Goal: Task Accomplishment & Management: Complete application form

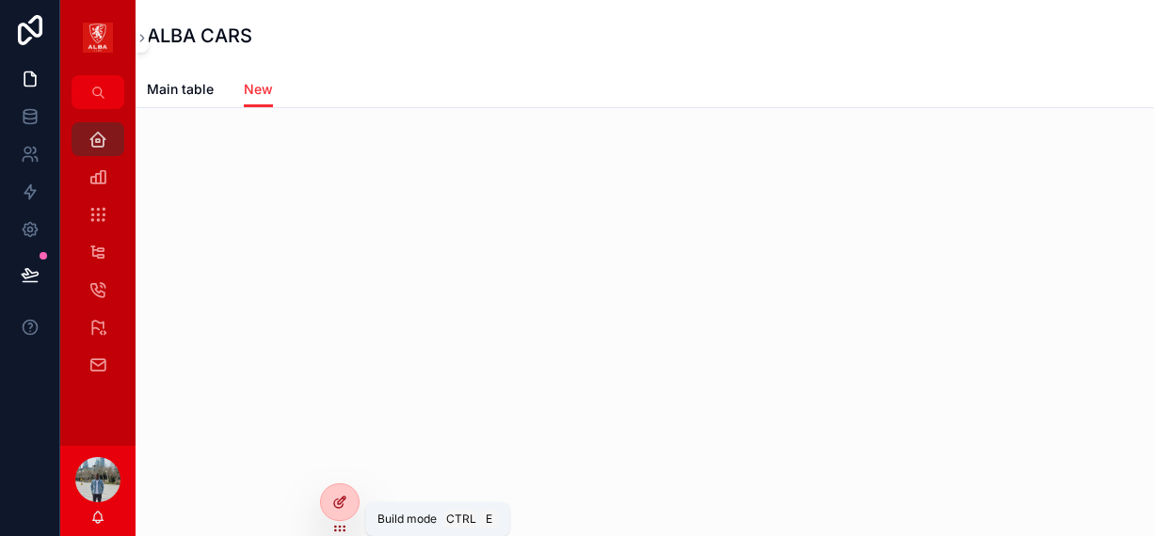
click at [342, 493] on div at bounding box center [340, 503] width 38 height 36
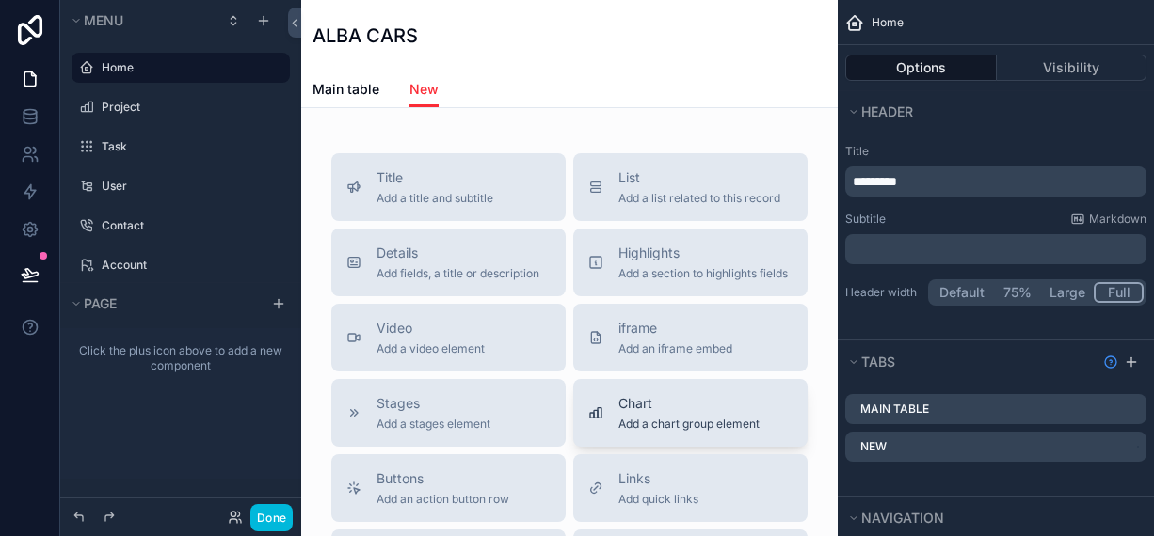
click at [666, 430] on div "Chart Add a chart group element" at bounding box center [688, 413] width 141 height 38
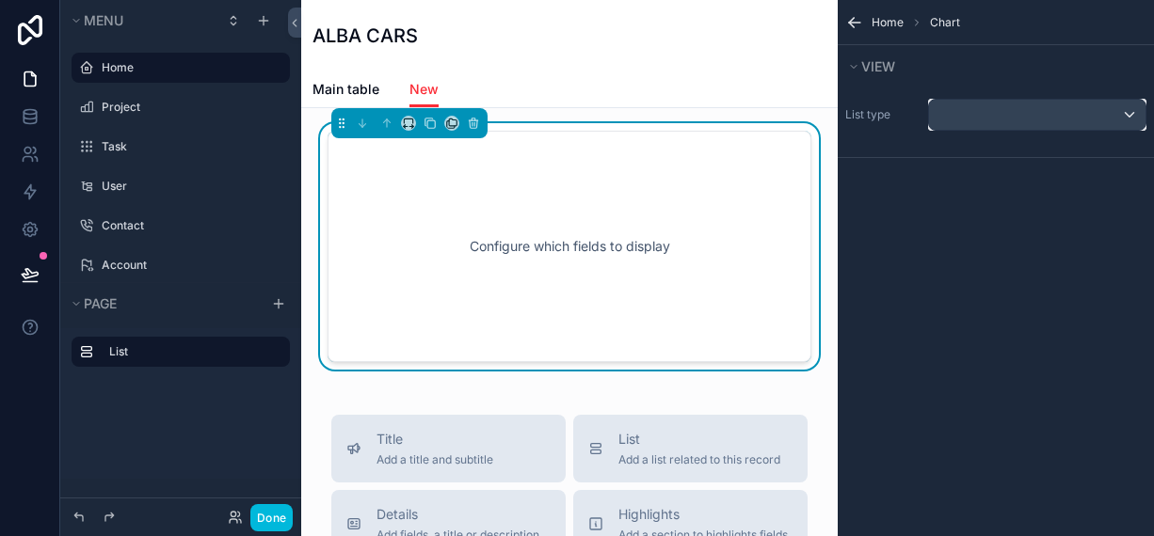
click at [1074, 129] on div "scrollable content" at bounding box center [1037, 115] width 216 height 30
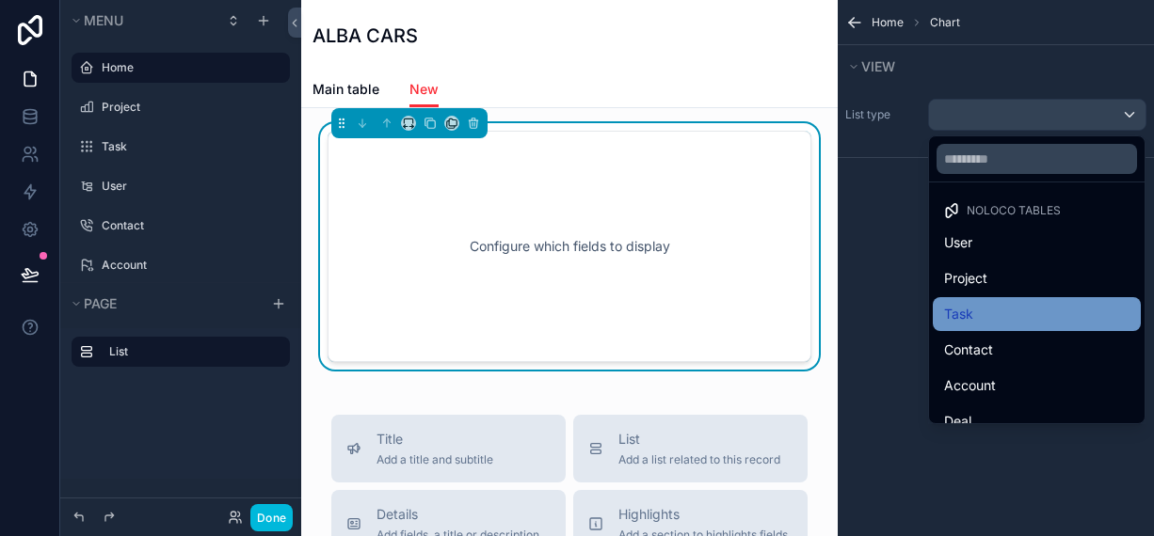
click at [1004, 301] on div "Task" at bounding box center [1036, 314] width 208 height 34
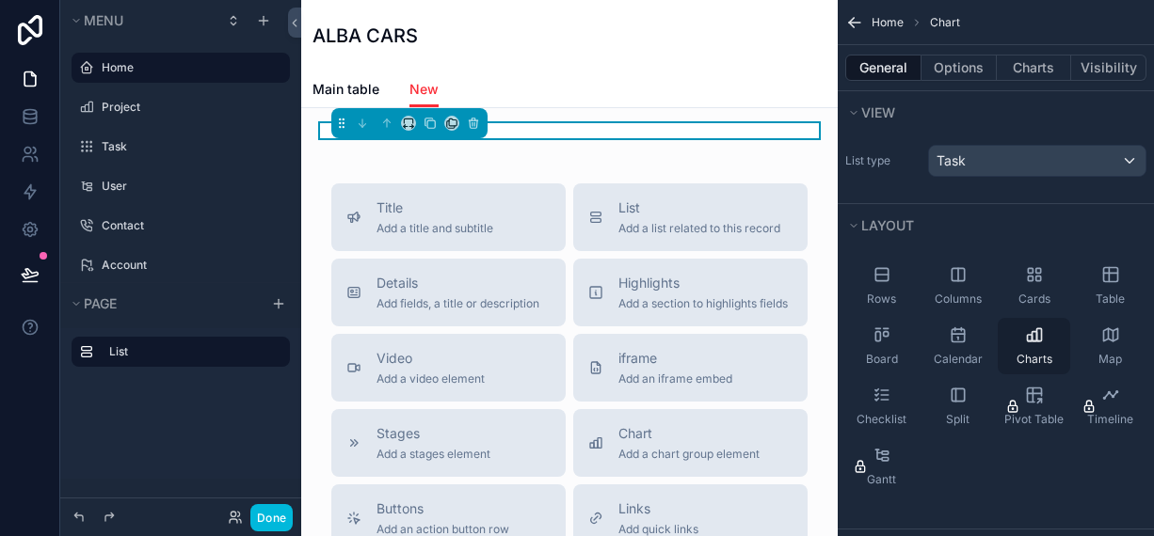
click at [1015, 329] on div "Charts" at bounding box center [1033, 346] width 72 height 56
click at [1028, 74] on button "Charts" at bounding box center [1033, 68] width 75 height 26
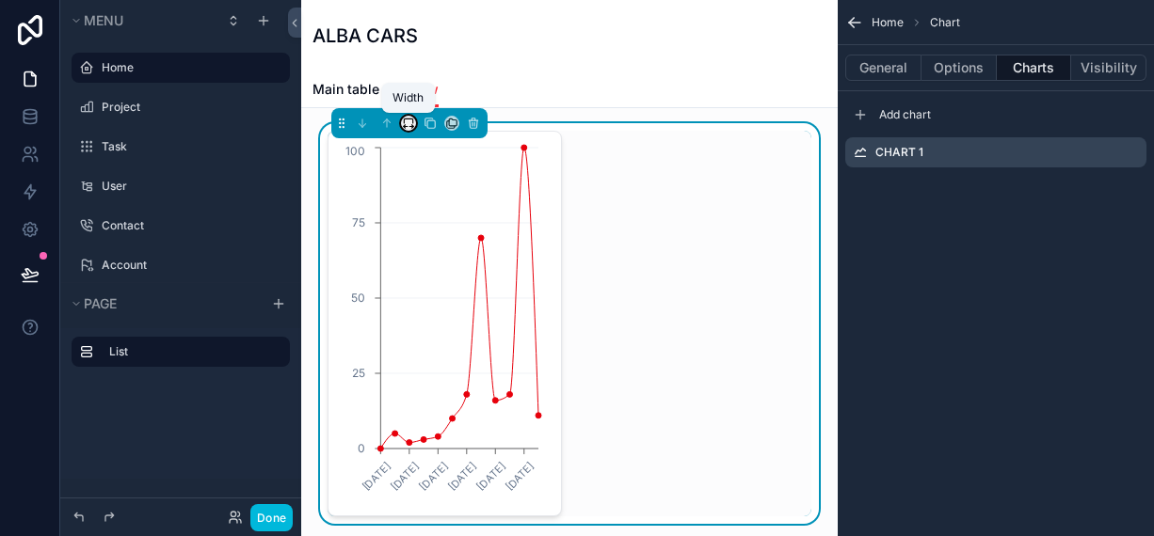
click at [403, 124] on icon "scrollable content" at bounding box center [408, 123] width 13 height 13
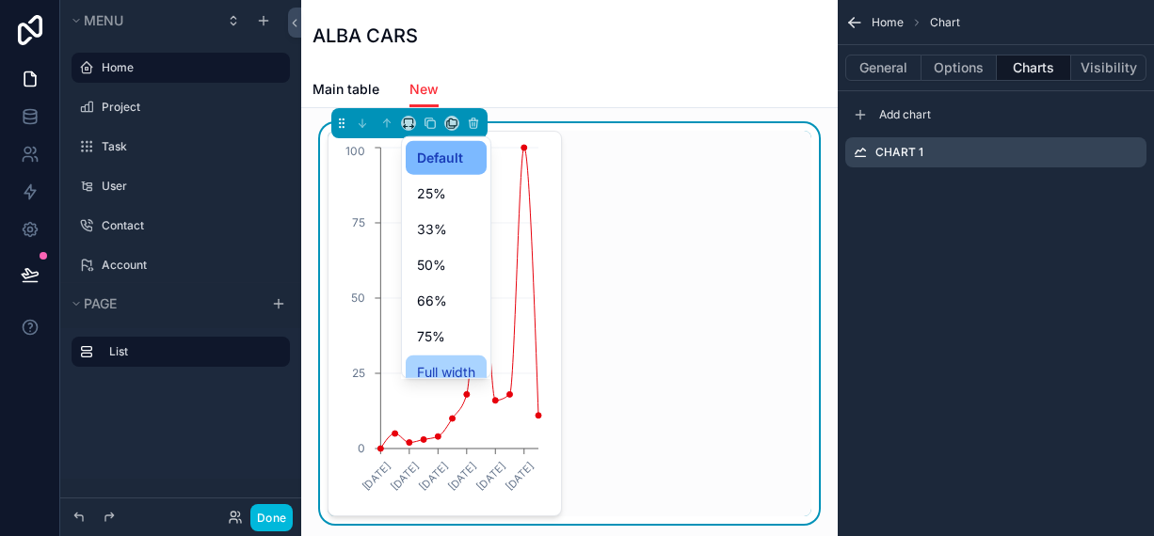
click at [428, 359] on div "Full width" at bounding box center [446, 373] width 81 height 34
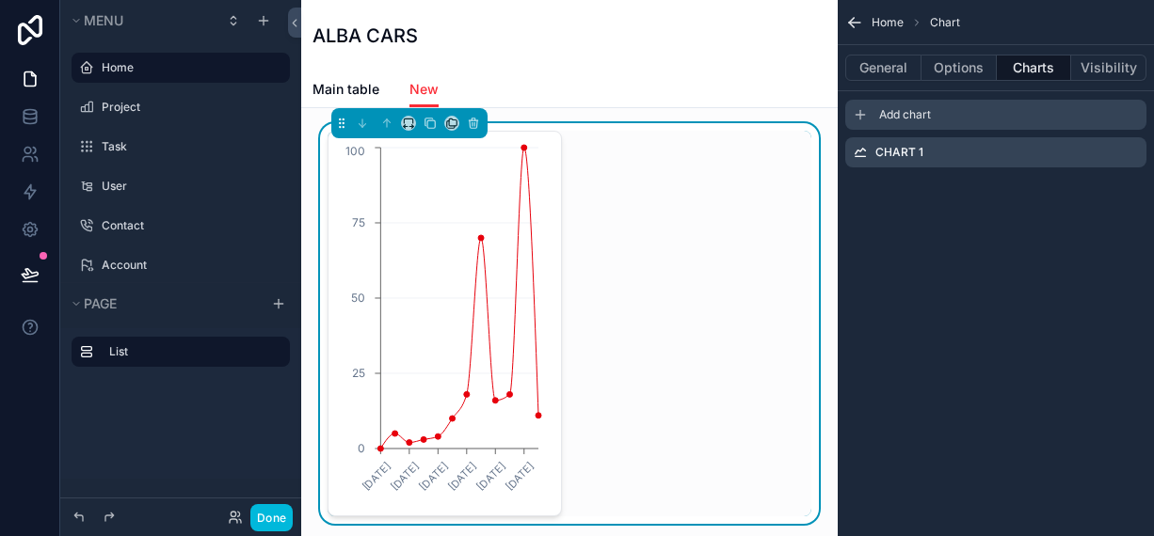
click at [900, 104] on div "Add chart" at bounding box center [995, 115] width 301 height 30
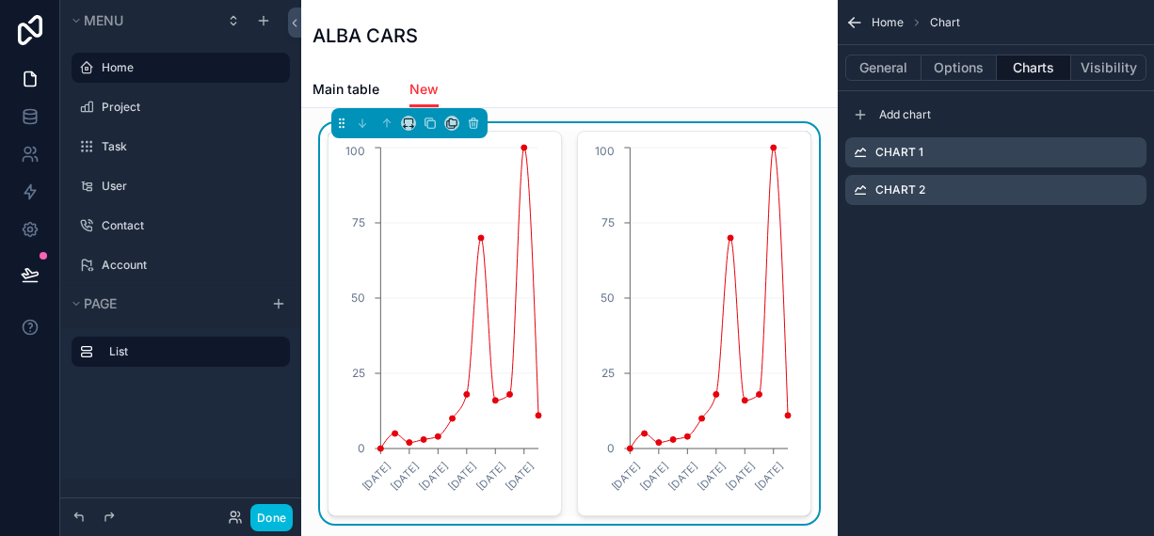
click at [899, 196] on label "Chart 2" at bounding box center [900, 190] width 50 height 15
click at [0, 0] on icon "scrollable content" at bounding box center [0, 0] width 0 height 0
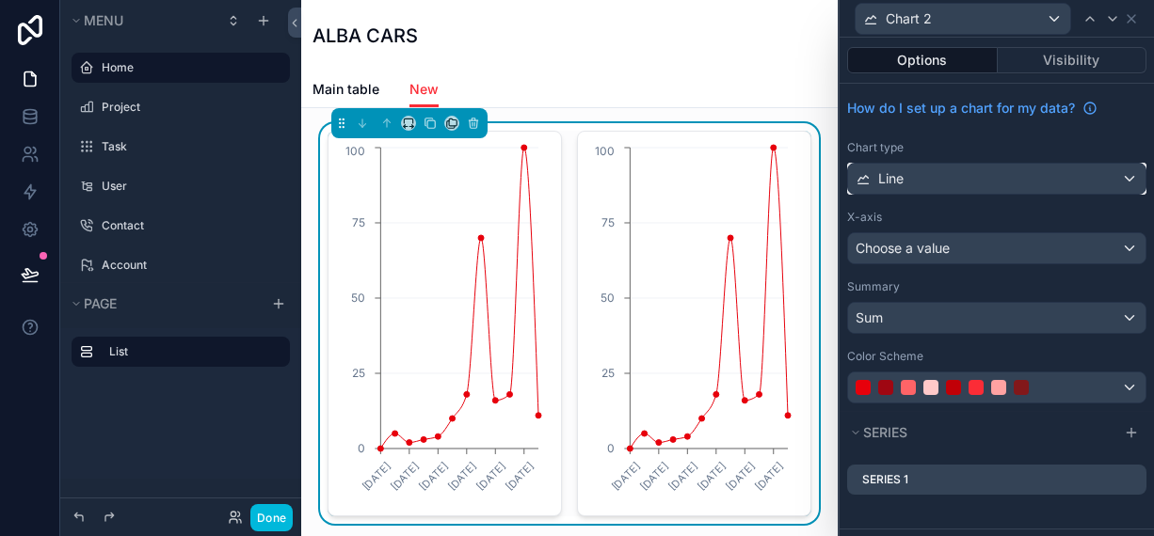
click at [885, 169] on span "Line" at bounding box center [890, 178] width 25 height 19
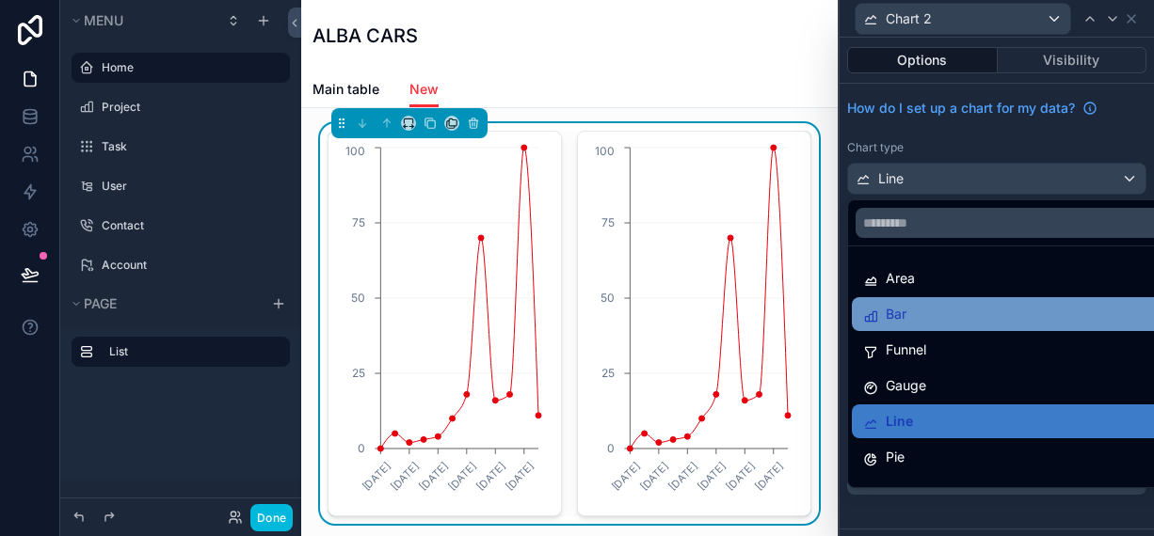
click at [900, 317] on span "Bar" at bounding box center [895, 314] width 21 height 23
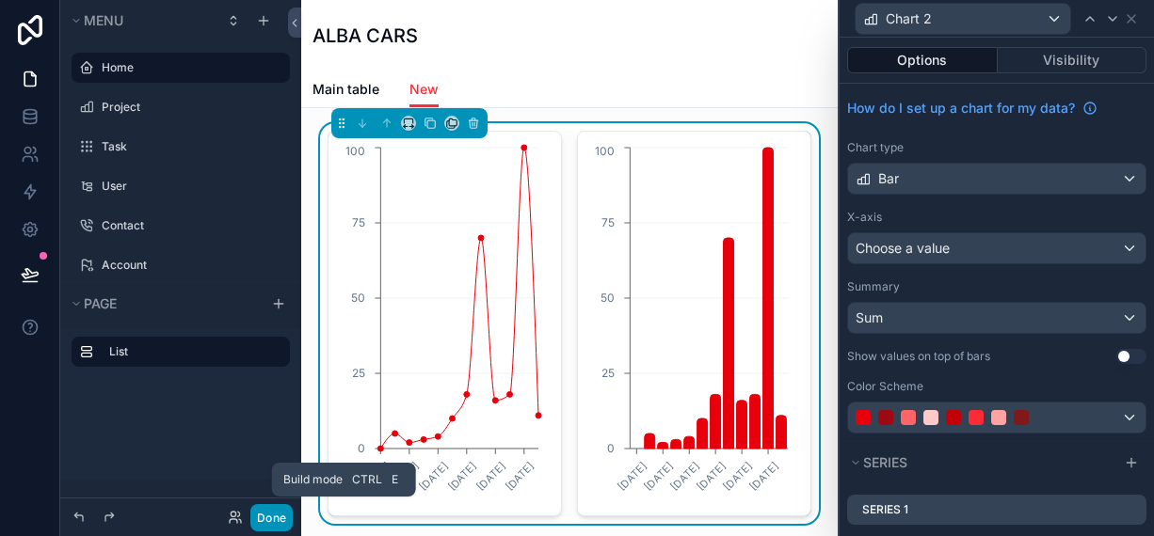
click at [277, 518] on button "Done" at bounding box center [271, 517] width 42 height 27
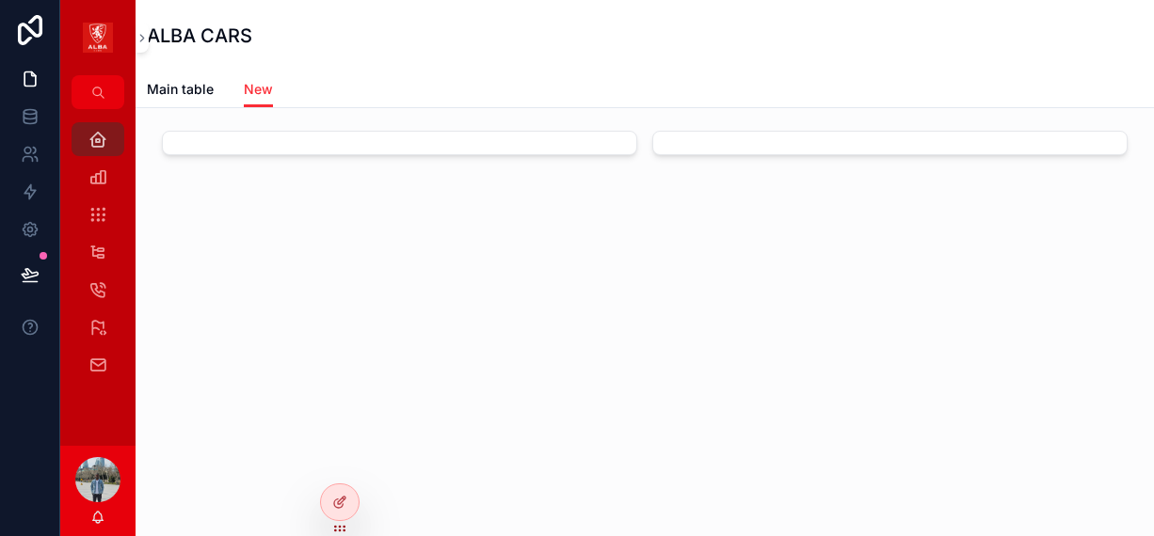
click at [493, 148] on div "scrollable content" at bounding box center [399, 143] width 475 height 24
click at [341, 500] on icon at bounding box center [339, 502] width 15 height 15
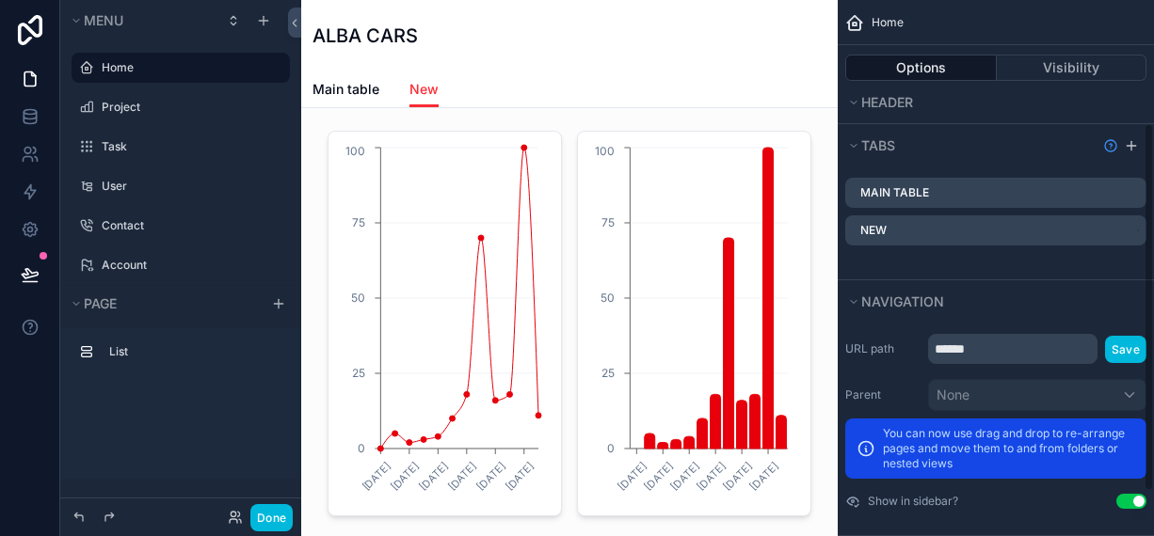
drag, startPoint x: 1147, startPoint y: 114, endPoint x: 1151, endPoint y: 335, distance: 221.1
click at [1151, 335] on div "Home Options Visibility Header Title ********* Subtitle Markdown ﻿ Header width…" at bounding box center [995, 268] width 316 height 536
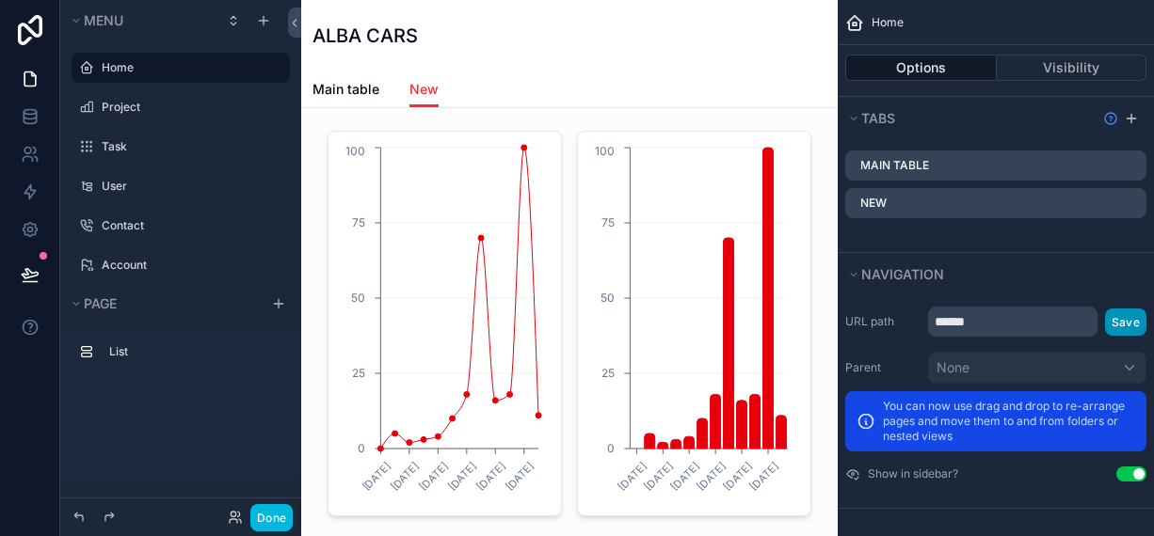
click at [1121, 311] on button "Save" at bounding box center [1125, 322] width 41 height 27
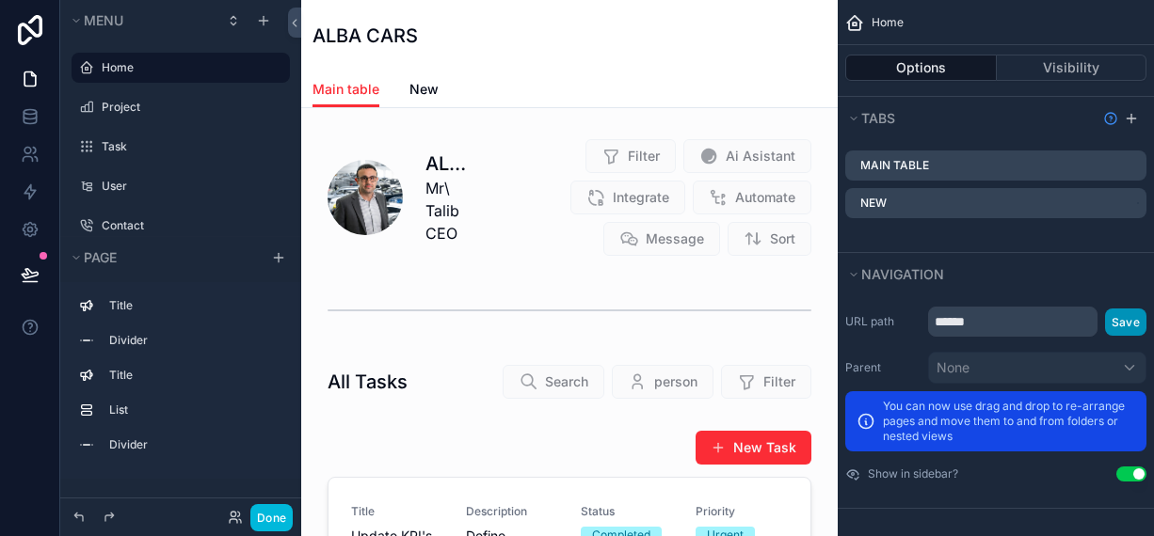
click at [1115, 317] on button "Save" at bounding box center [1125, 322] width 41 height 27
click at [432, 104] on link "New" at bounding box center [423, 91] width 29 height 38
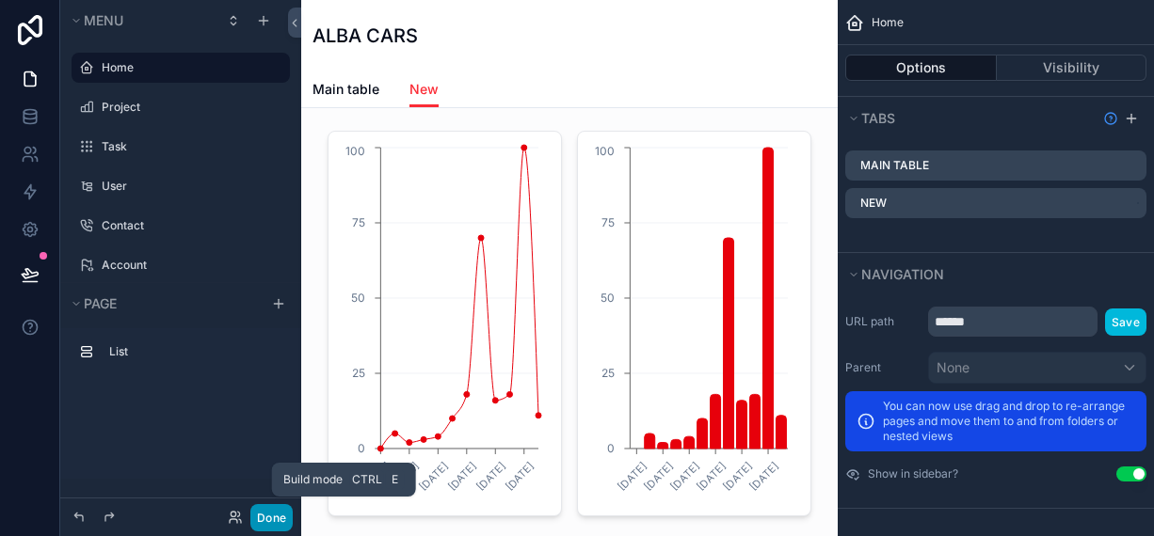
click at [289, 512] on button "Done" at bounding box center [271, 517] width 42 height 27
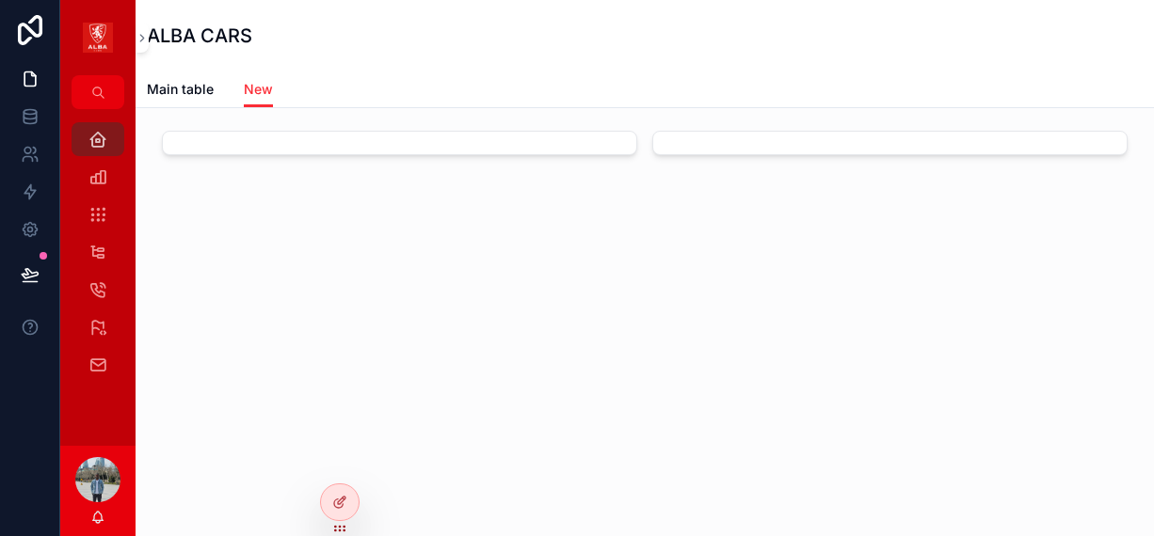
click at [166, 92] on span "Main table" at bounding box center [180, 89] width 67 height 19
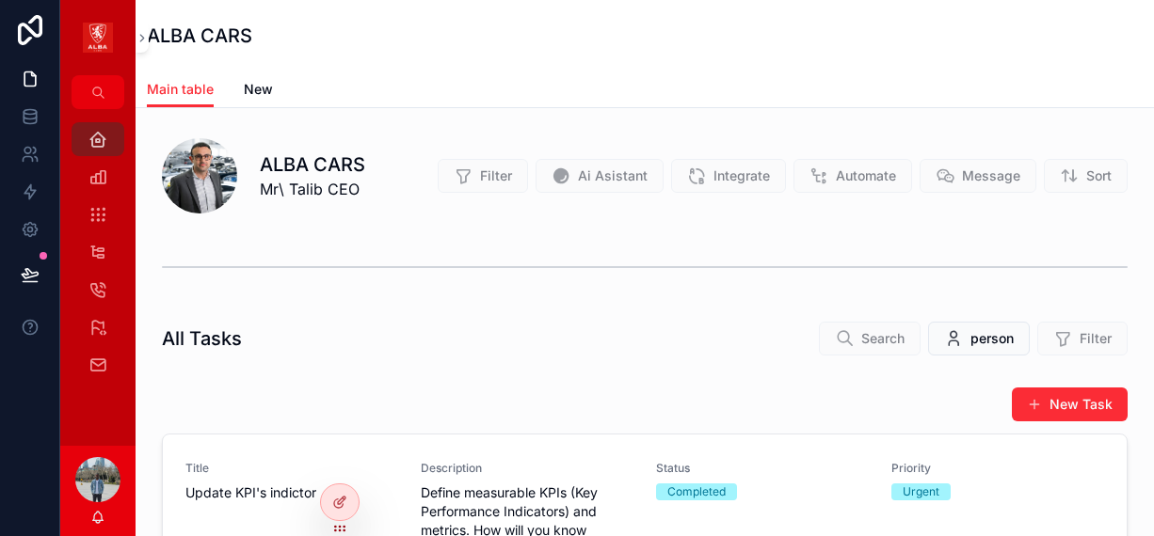
click at [257, 85] on span "New" at bounding box center [258, 89] width 29 height 19
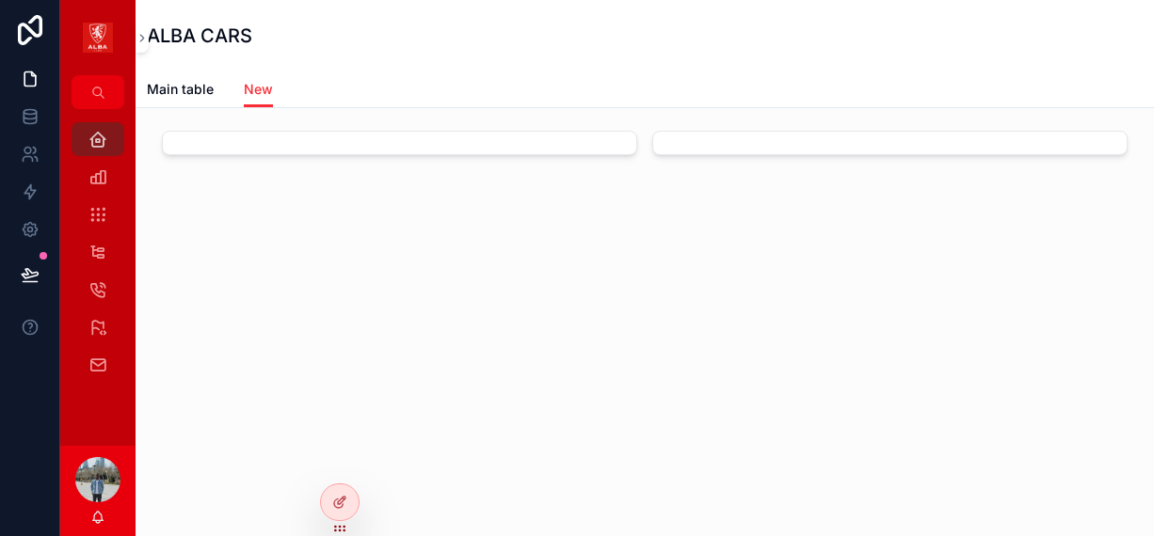
click at [169, 89] on span "Main table" at bounding box center [180, 89] width 67 height 19
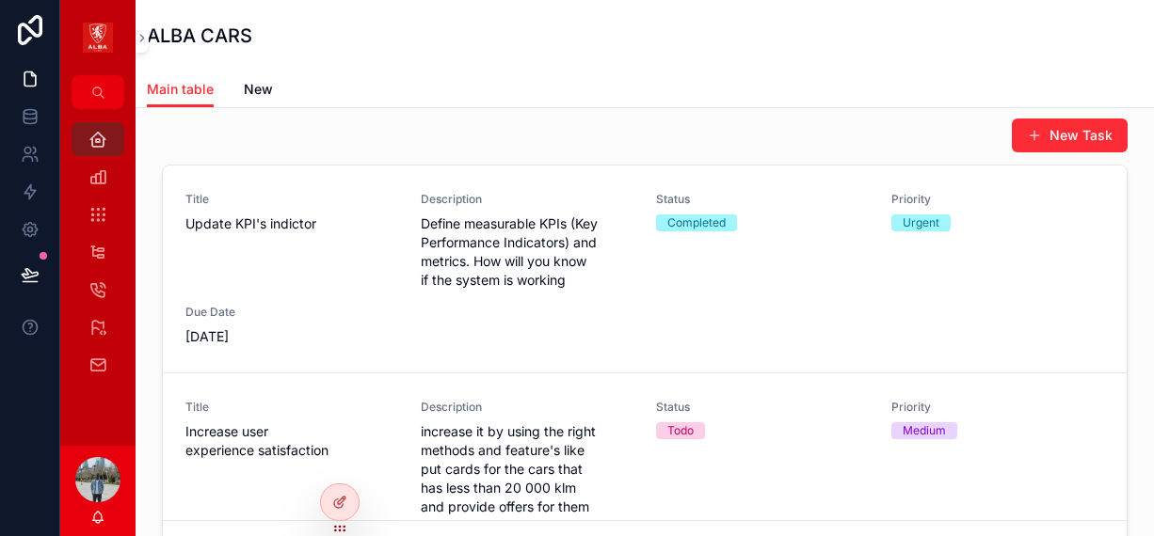
scroll to position [237, 0]
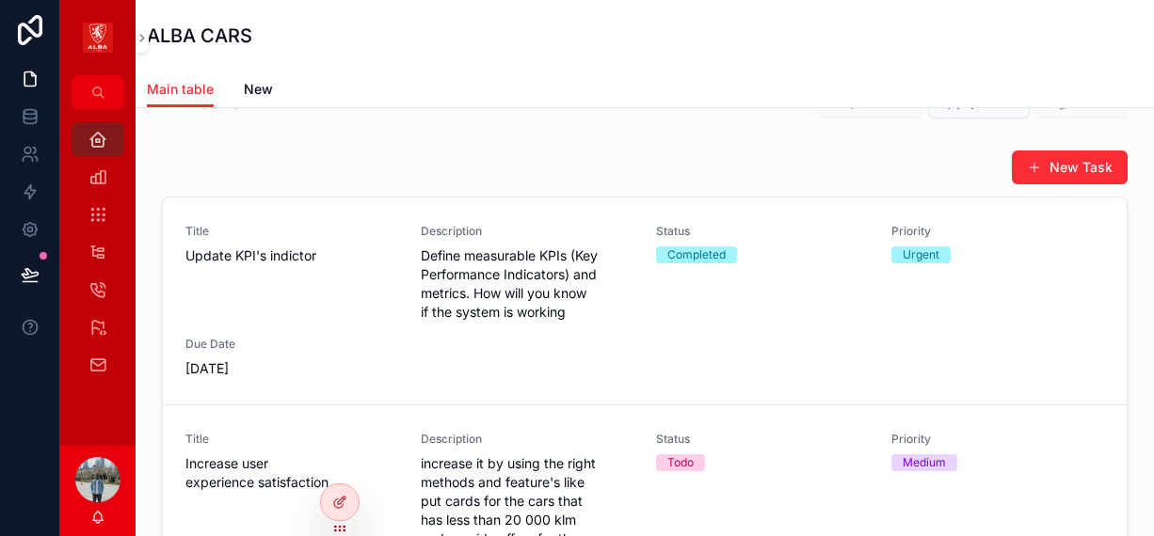
click at [1111, 236] on div "Title Update KPI's indictor Description Define measurable KPIs (Key Performance…" at bounding box center [644, 398] width 963 height 401
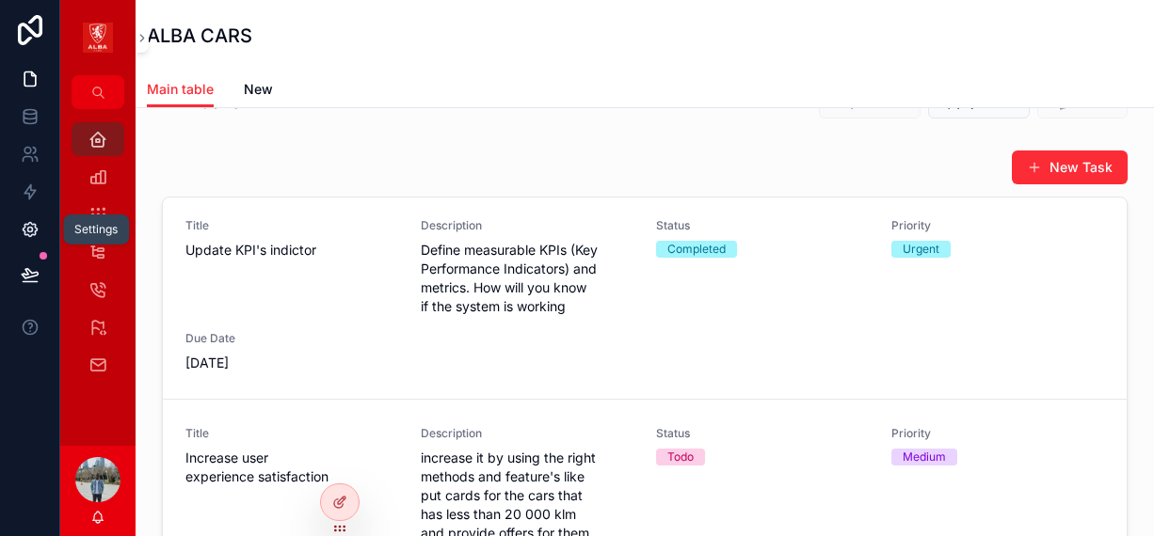
click at [30, 229] on icon at bounding box center [30, 229] width 19 height 19
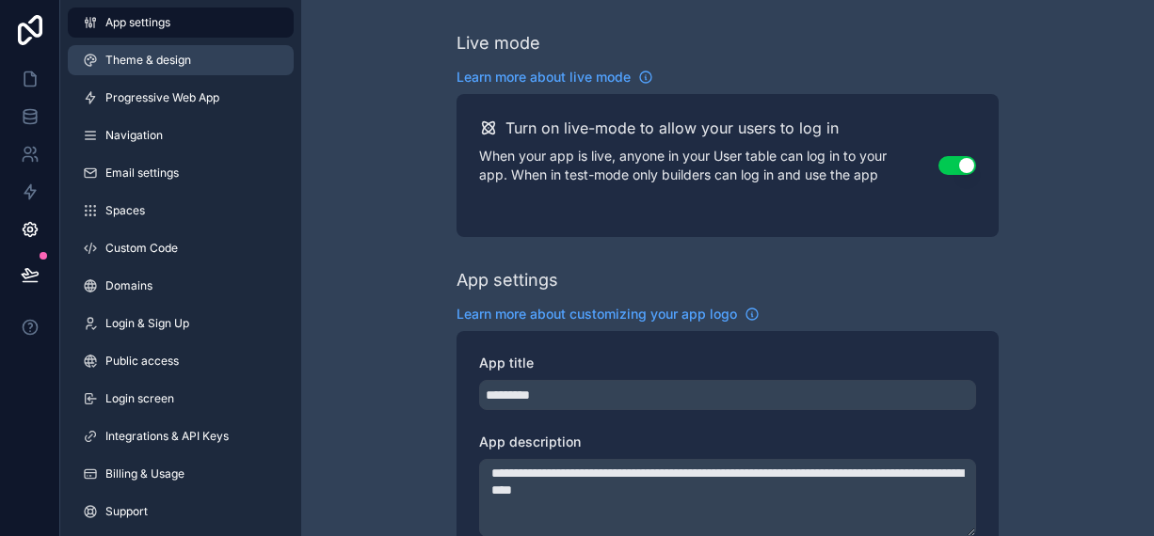
click at [103, 64] on link "Theme & design" at bounding box center [181, 60] width 226 height 30
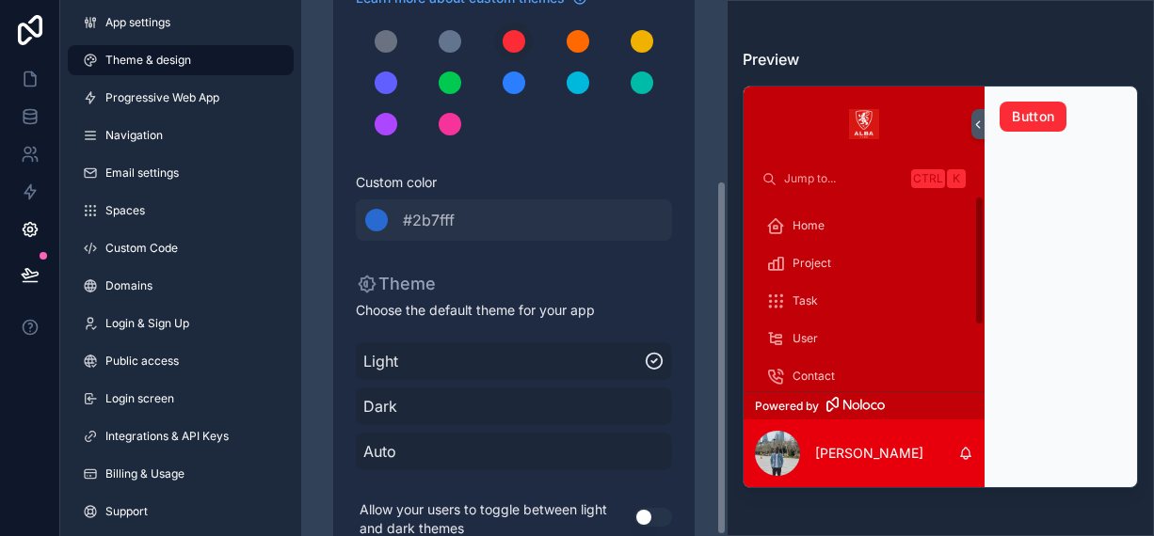
scroll to position [273, 0]
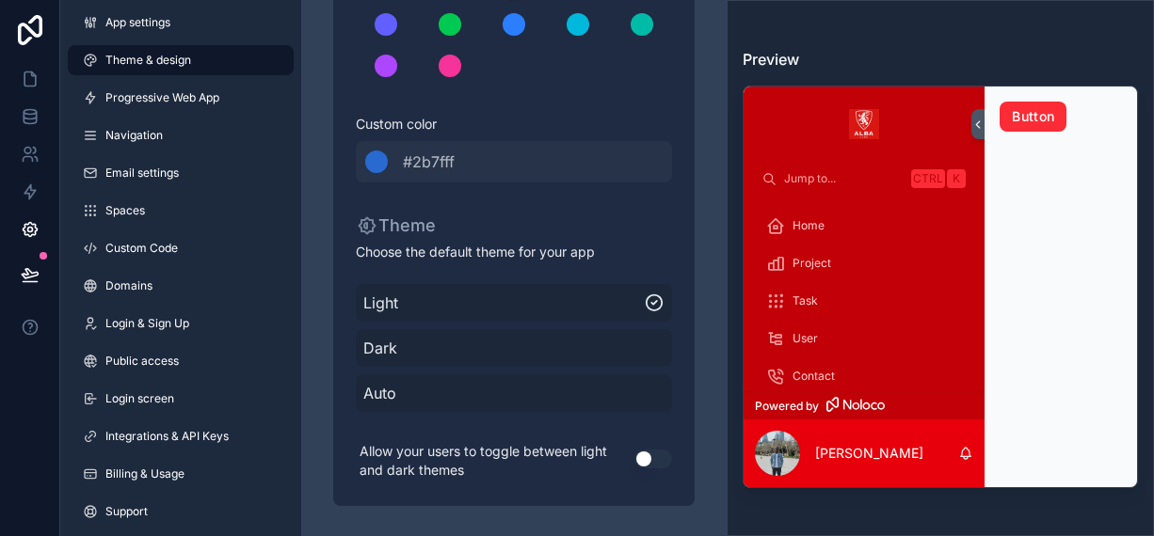
click at [645, 462] on button "Use setting" at bounding box center [653, 459] width 38 height 19
click at [38, 148] on icon at bounding box center [30, 154] width 19 height 19
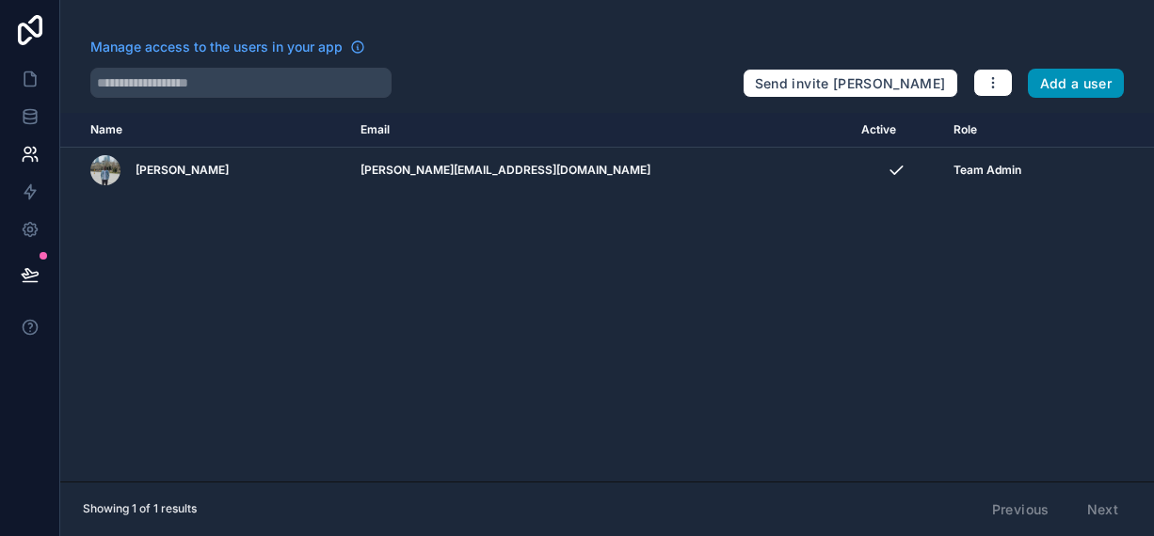
click at [1051, 83] on button "Add a user" at bounding box center [1075, 84] width 97 height 30
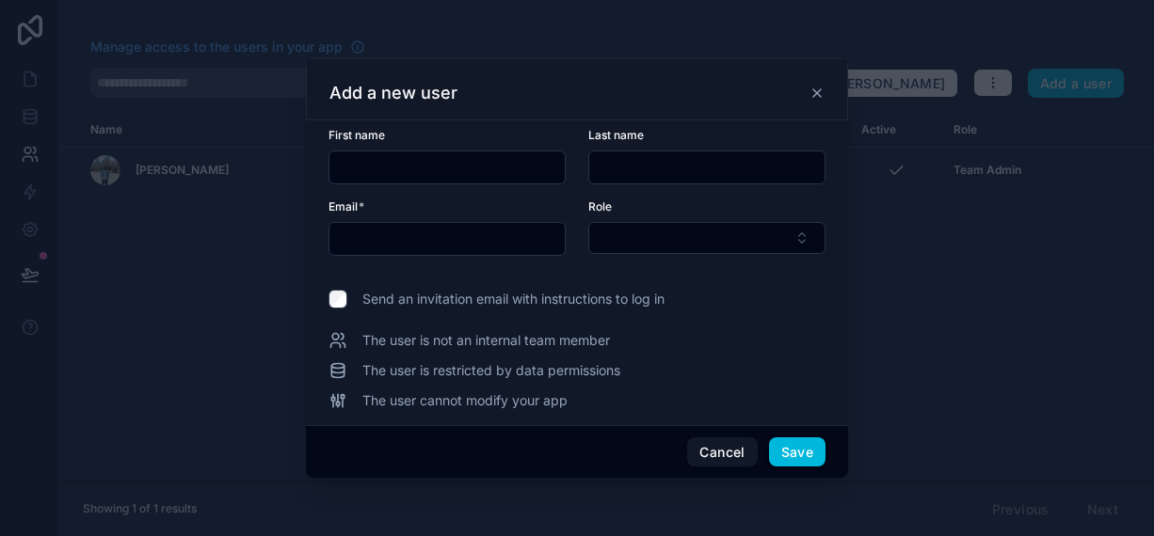
click at [347, 165] on input "text" at bounding box center [446, 167] width 235 height 26
type input "*****"
click at [716, 174] on input "text" at bounding box center [706, 167] width 235 height 26
type input "*******"
click at [366, 241] on input "text" at bounding box center [446, 239] width 235 height 26
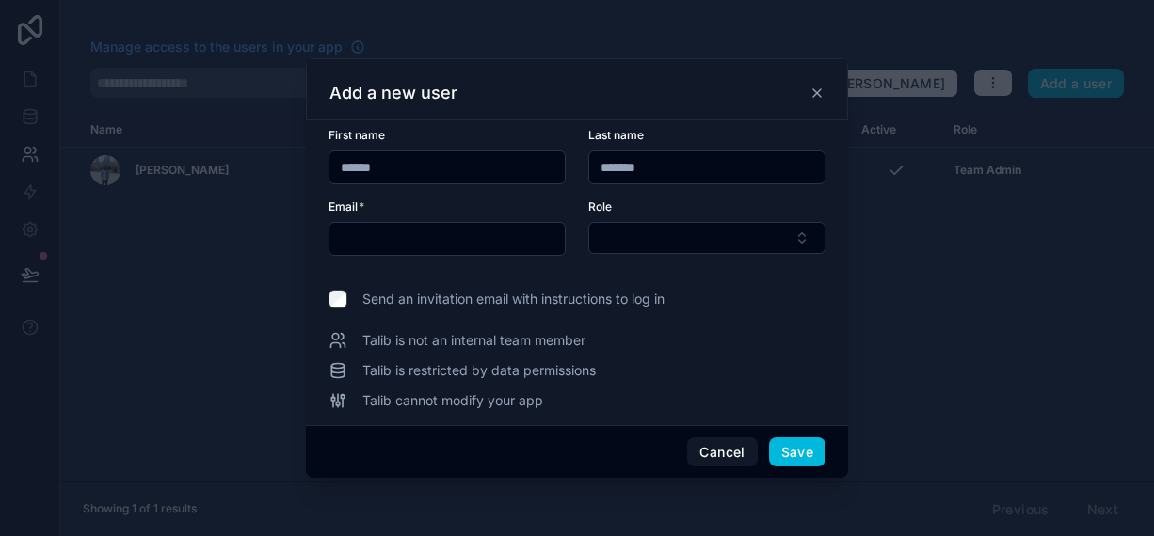
paste input "**********"
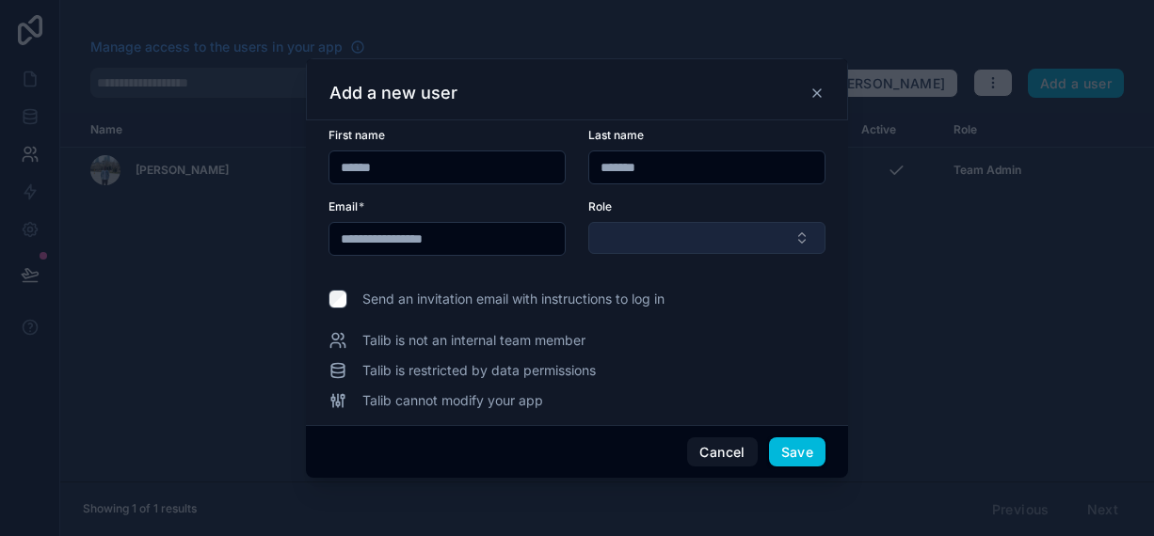
type input "**********"
click at [797, 238] on button "Select Button" at bounding box center [706, 238] width 237 height 32
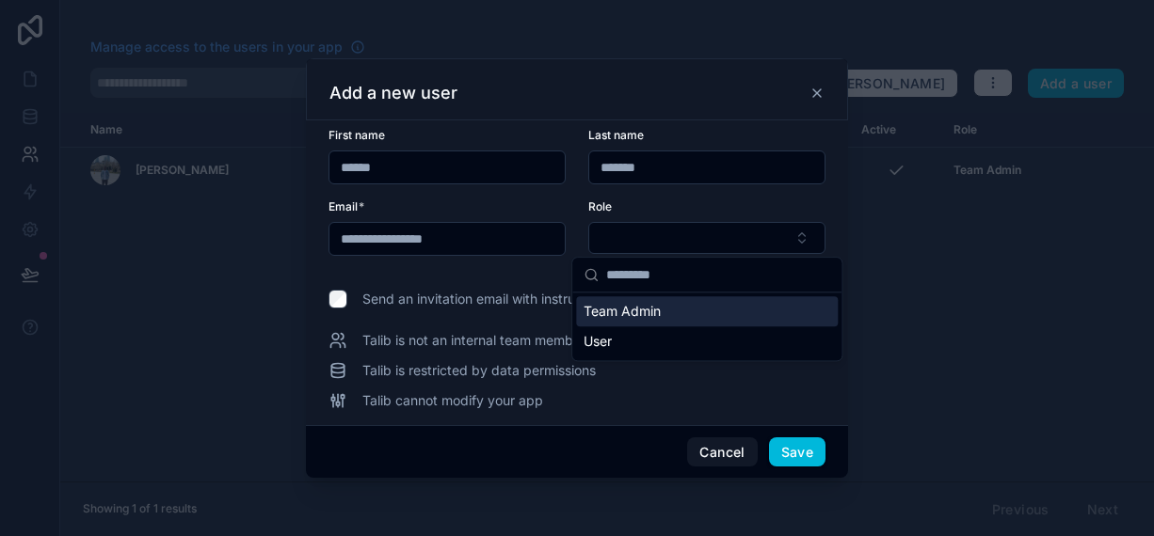
click at [729, 318] on div "Team Admin" at bounding box center [707, 311] width 262 height 30
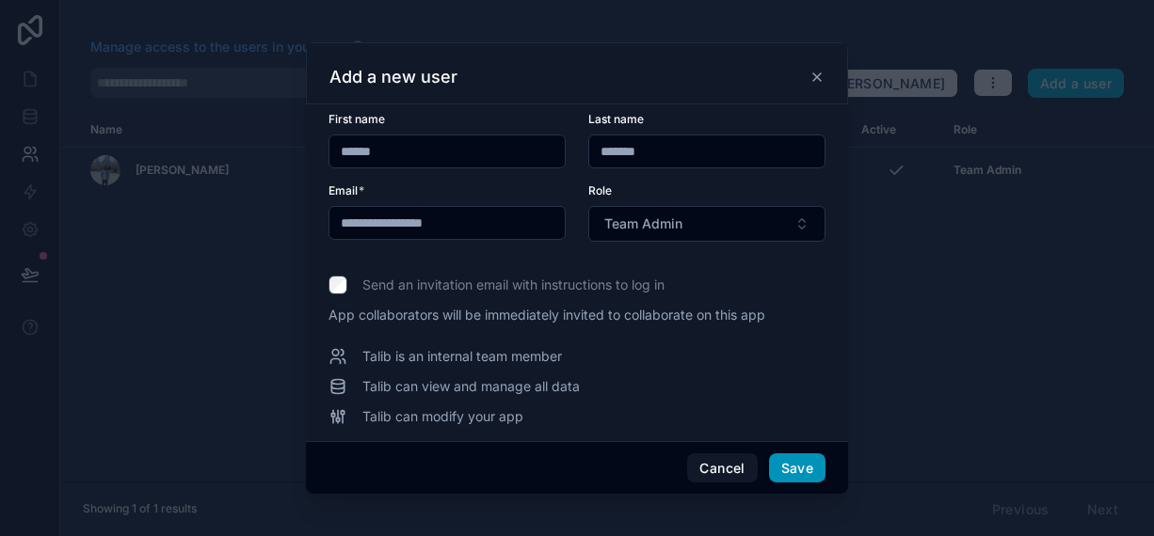
click at [788, 468] on button "Save" at bounding box center [797, 469] width 56 height 30
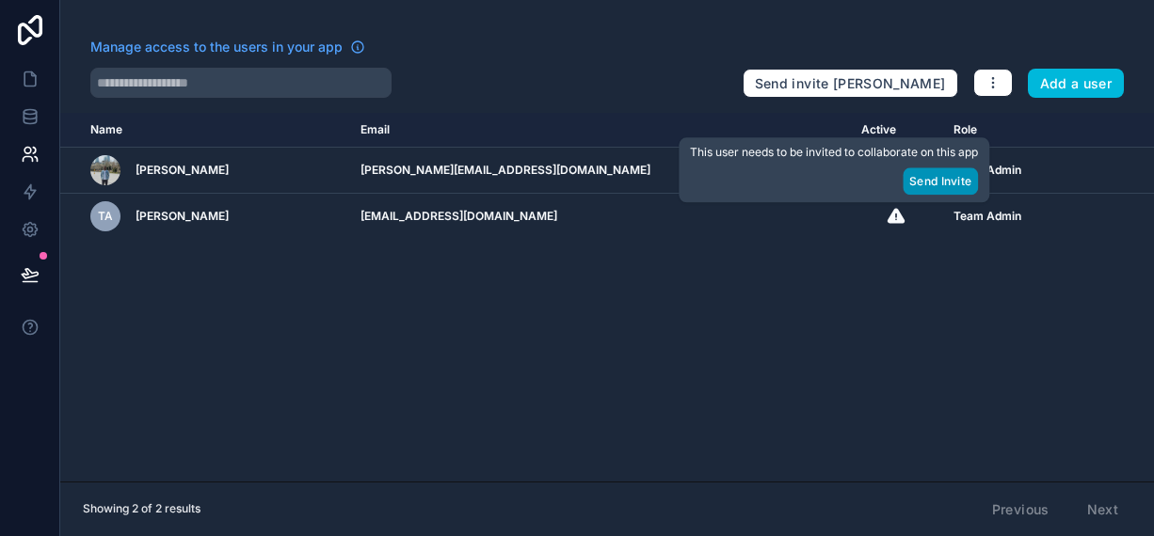
click at [923, 191] on button "Send Invite" at bounding box center [939, 180] width 75 height 27
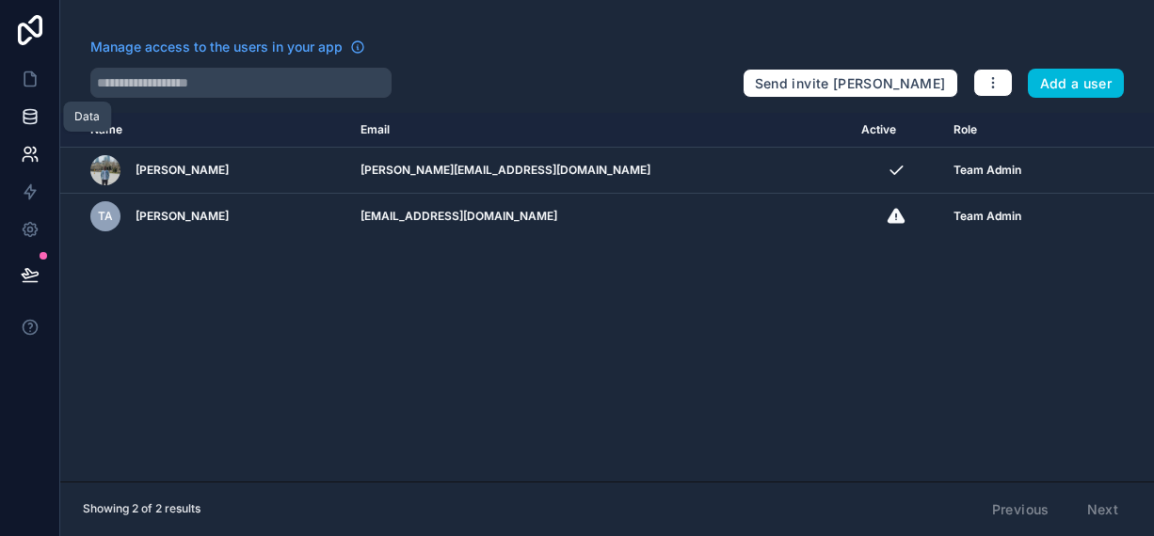
click at [35, 105] on link at bounding box center [29, 117] width 59 height 38
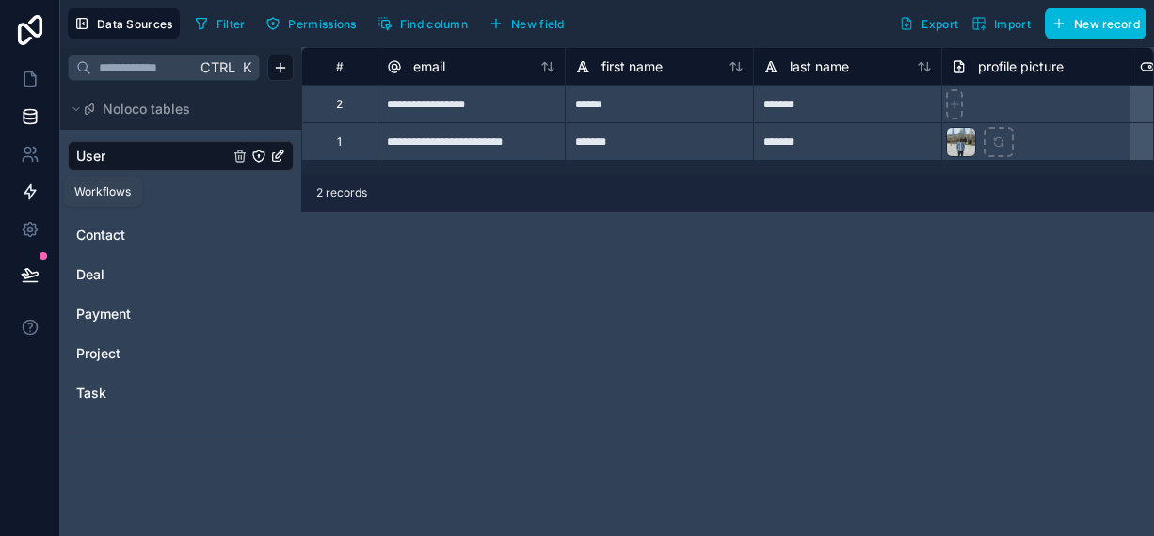
click at [31, 190] on icon at bounding box center [29, 192] width 11 height 14
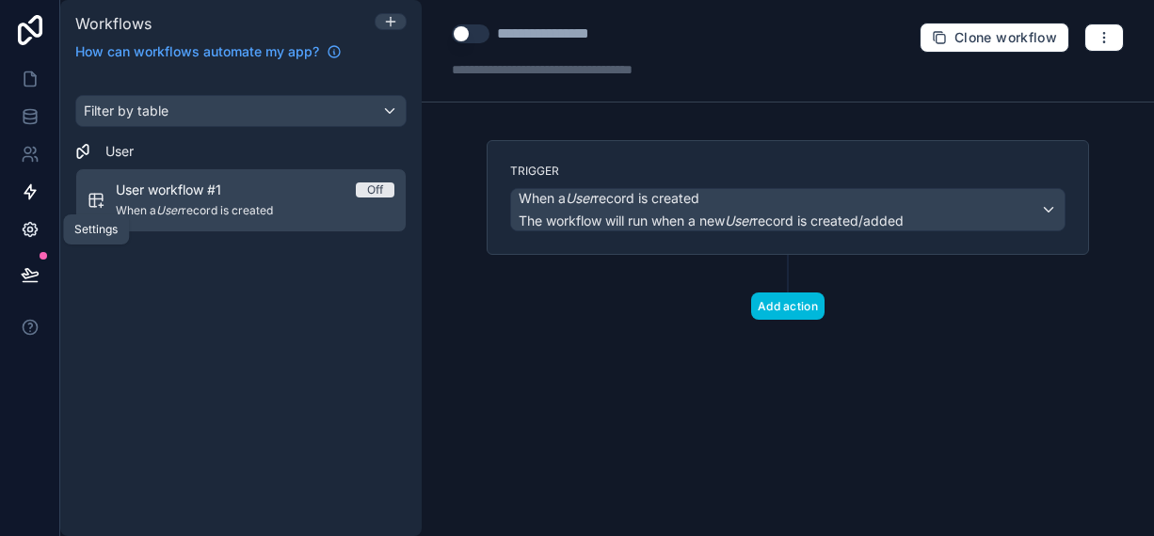
click at [33, 225] on icon at bounding box center [30, 230] width 14 height 14
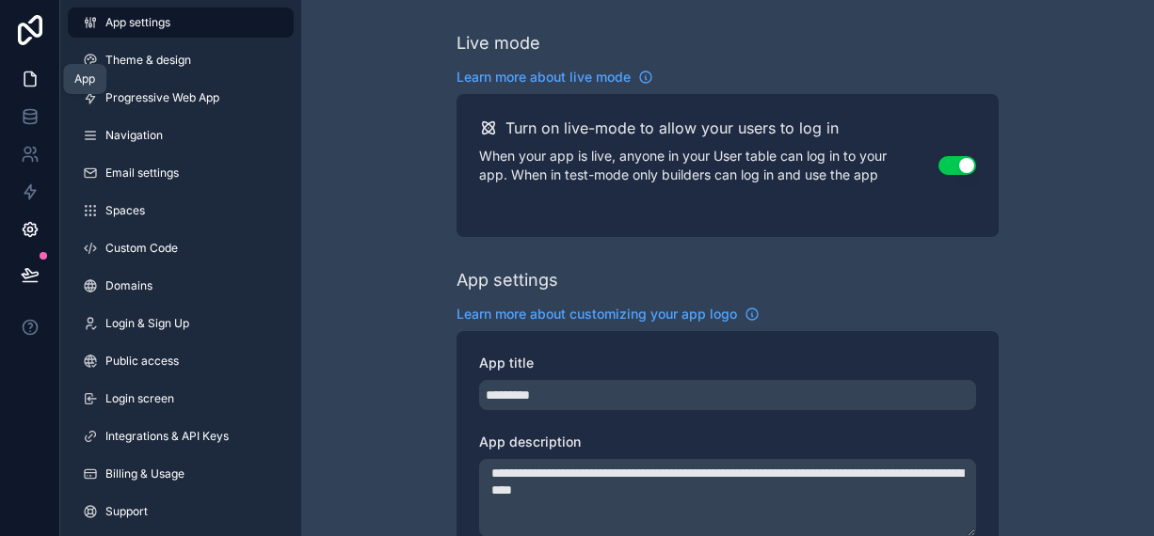
click at [24, 81] on icon at bounding box center [29, 79] width 11 height 14
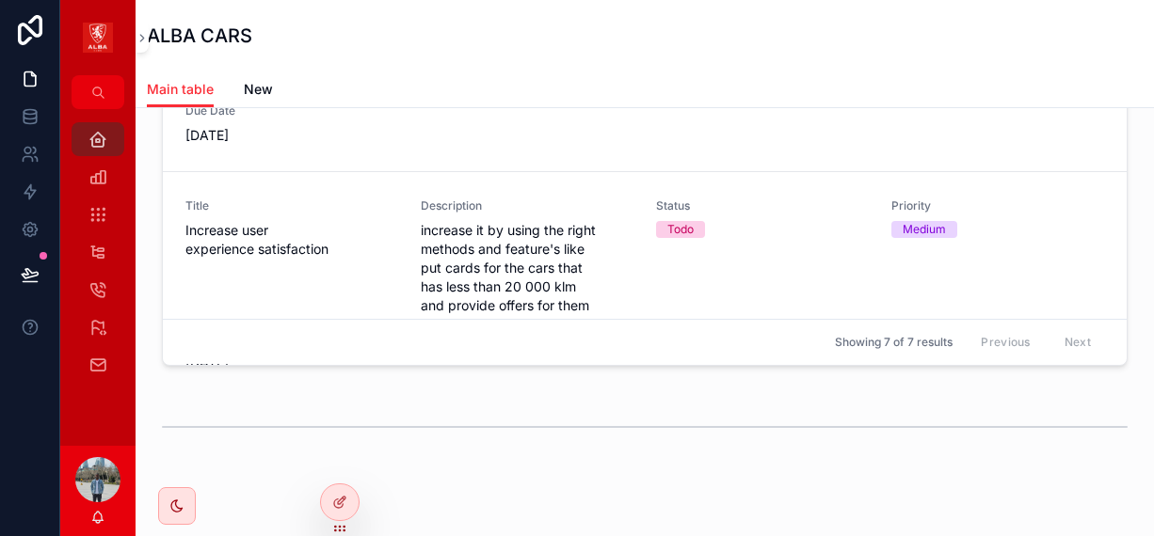
scroll to position [94, 0]
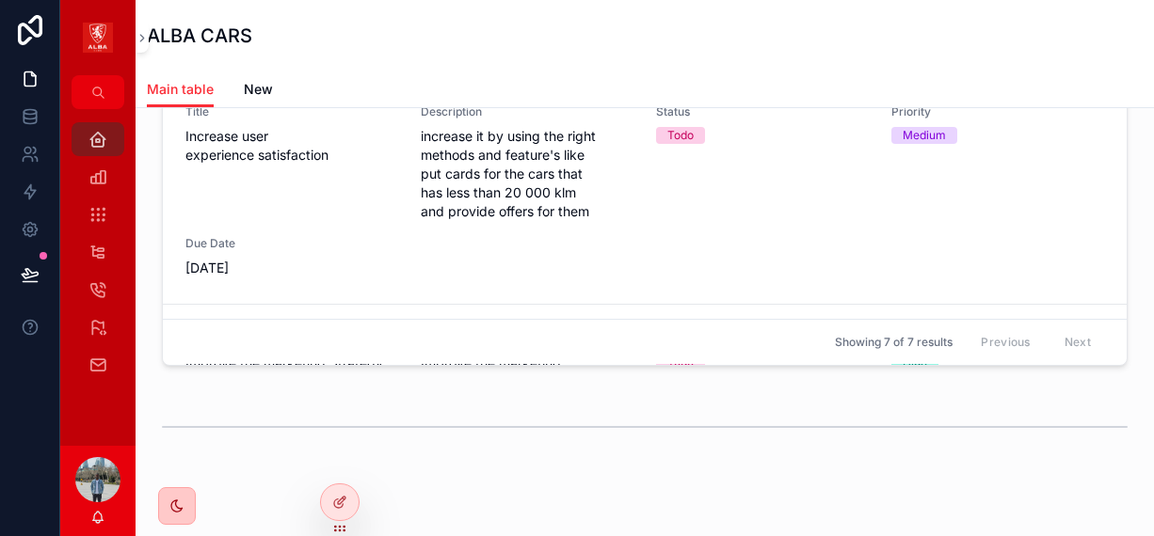
click at [180, 503] on icon "scrollable content" at bounding box center [176, 506] width 15 height 15
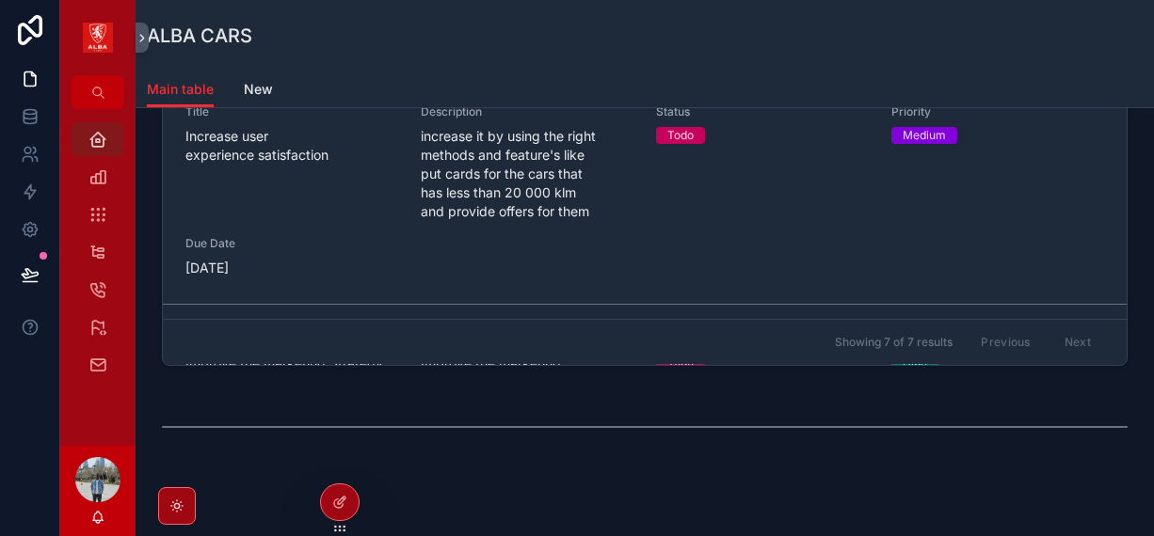
scroll to position [542, 0]
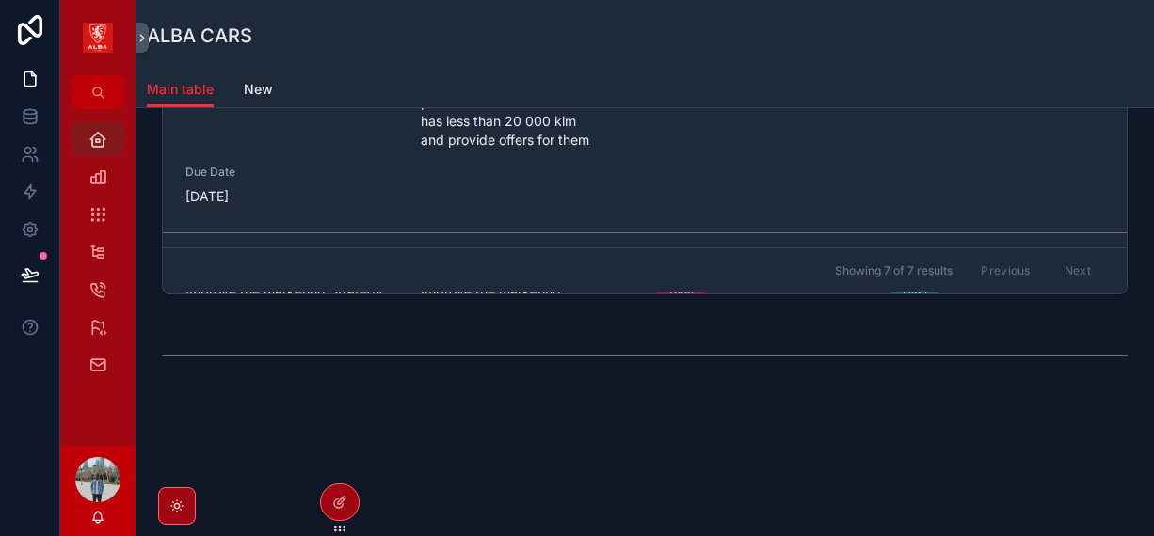
click at [177, 503] on icon "scrollable content" at bounding box center [176, 505] width 5 height 5
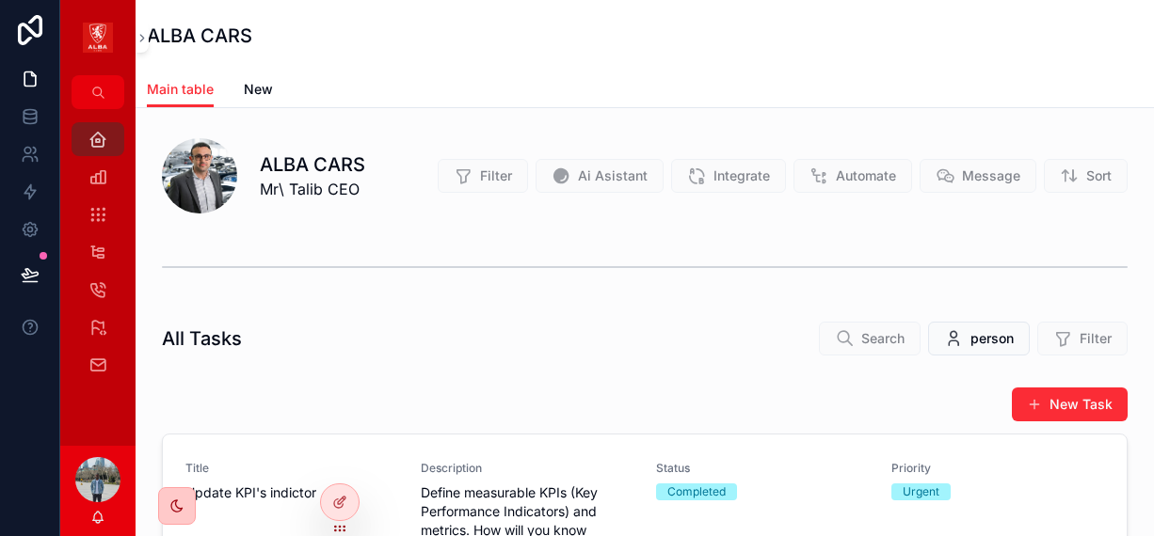
scroll to position [0, 0]
click at [104, 174] on icon "scrollable content" at bounding box center [97, 176] width 19 height 19
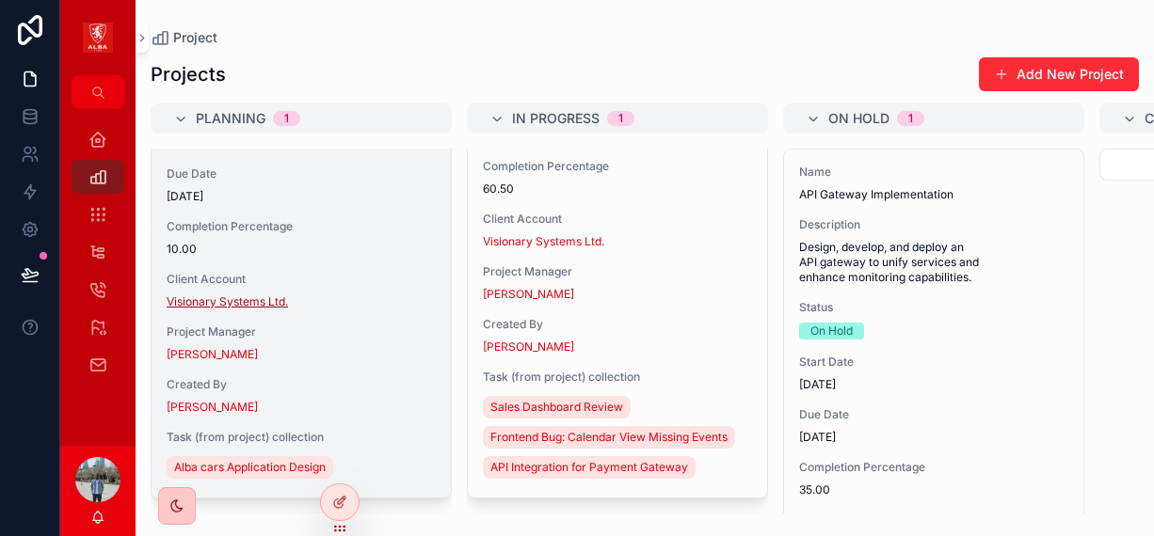
scroll to position [9, 0]
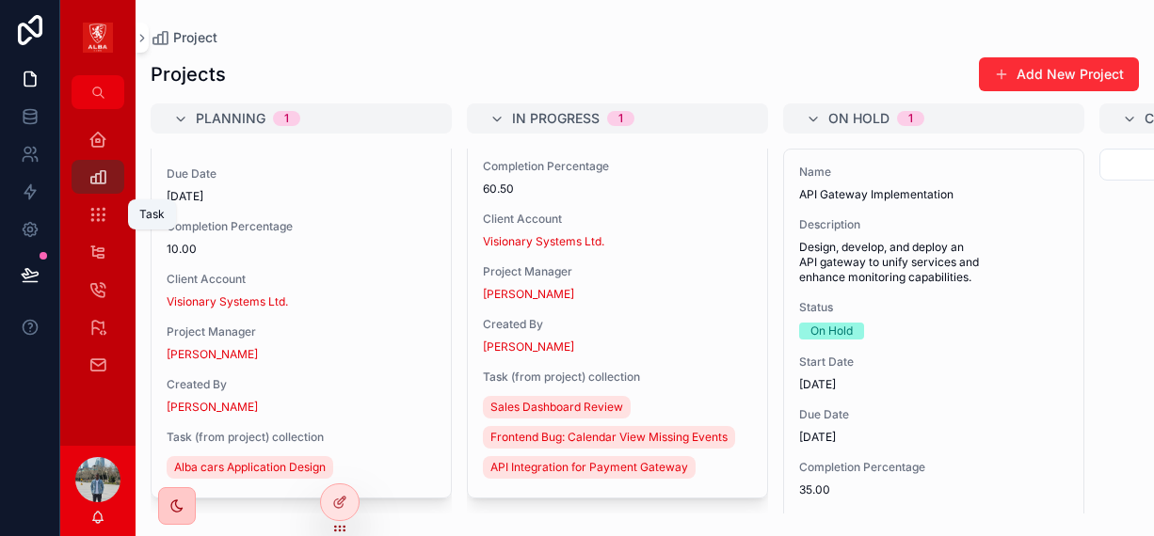
click at [83, 202] on div "Task" at bounding box center [98, 214] width 30 height 30
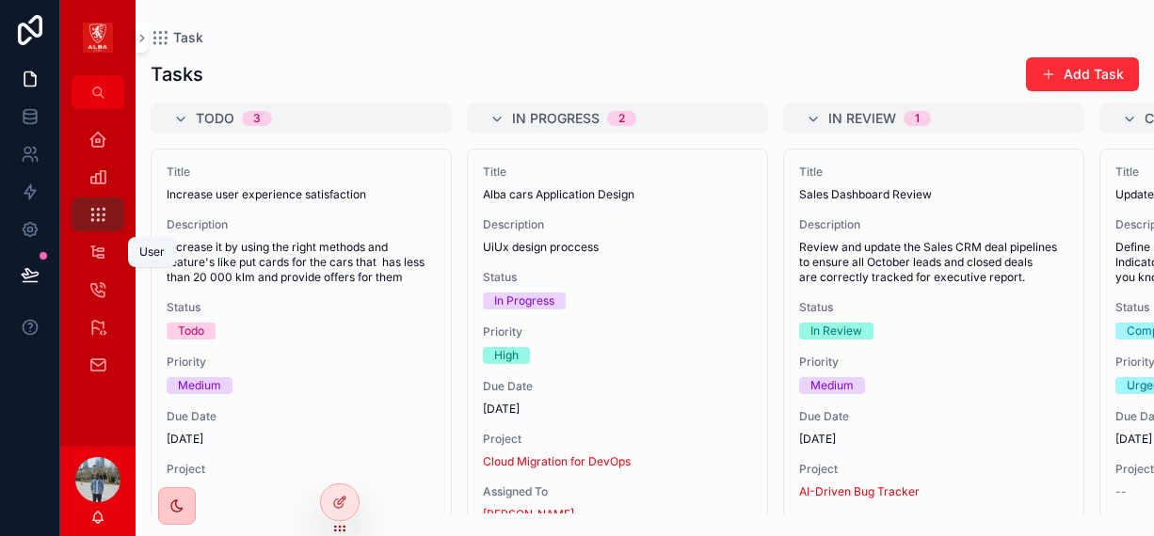
click at [103, 246] on icon "scrollable content" at bounding box center [97, 252] width 18 height 19
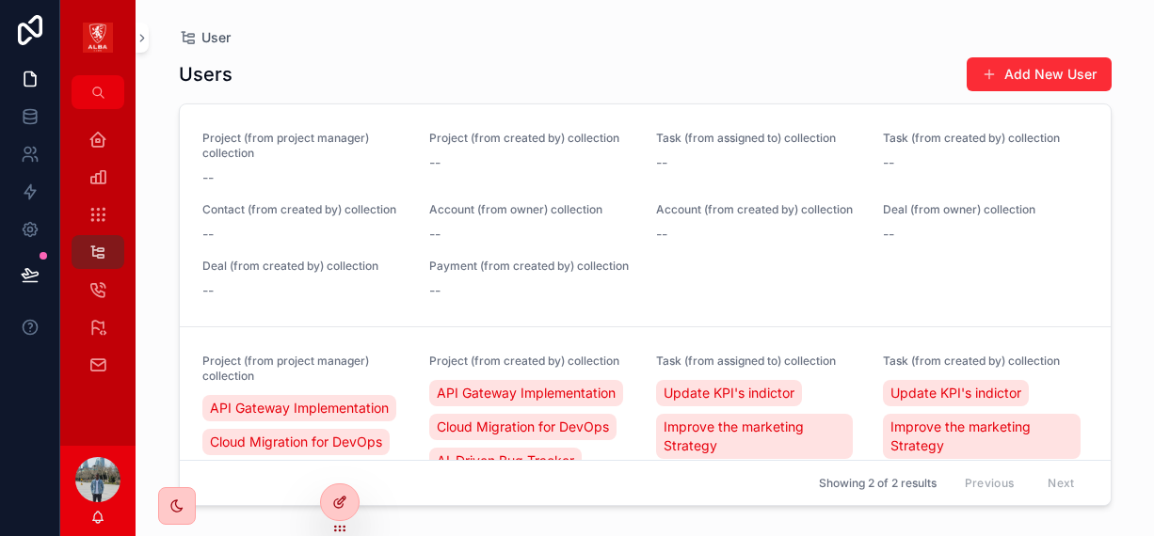
click at [348, 506] on div at bounding box center [340, 503] width 38 height 36
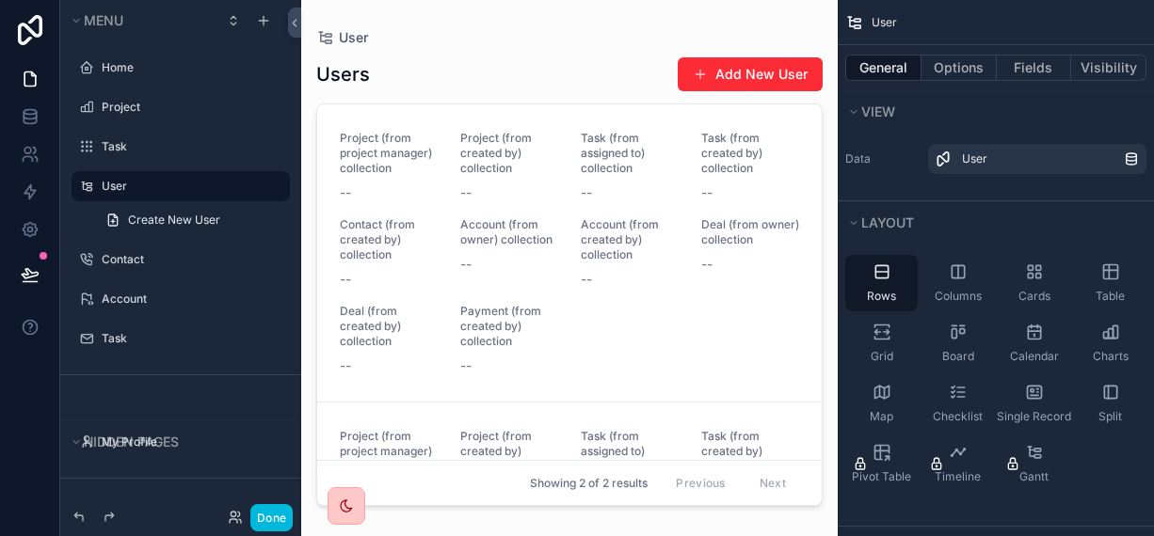
click at [418, 296] on div "scrollable content" at bounding box center [569, 257] width 536 height 514
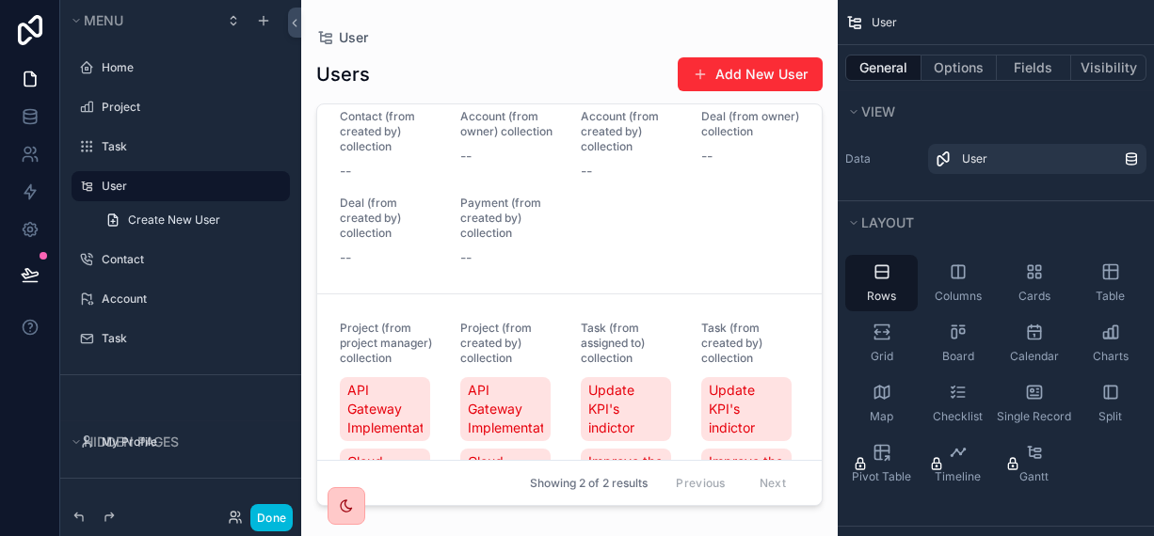
scroll to position [94, 0]
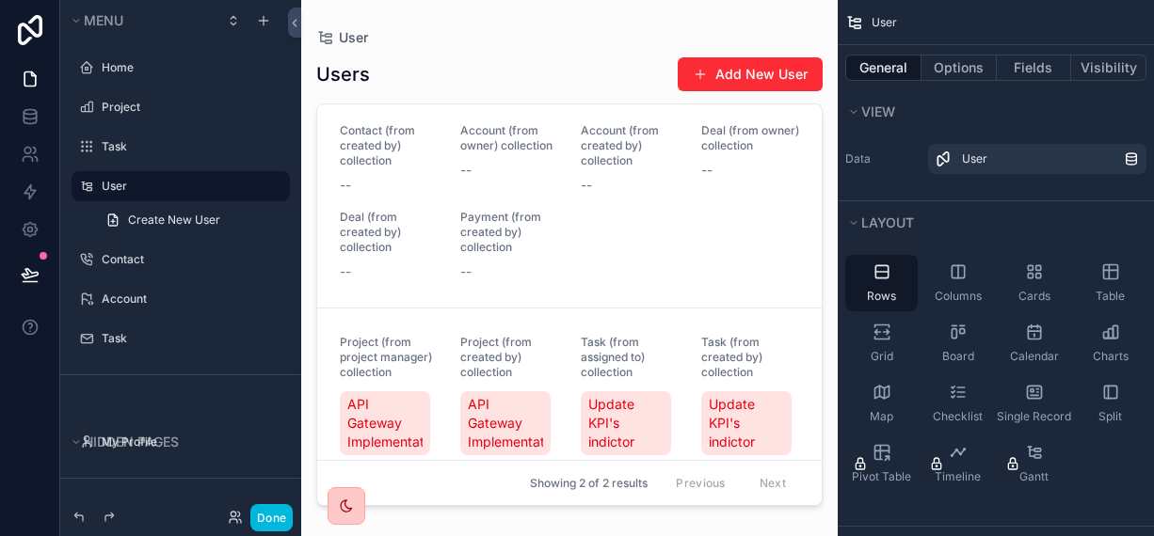
click at [416, 242] on span "Deal (from created by) collection" at bounding box center [389, 232] width 98 height 45
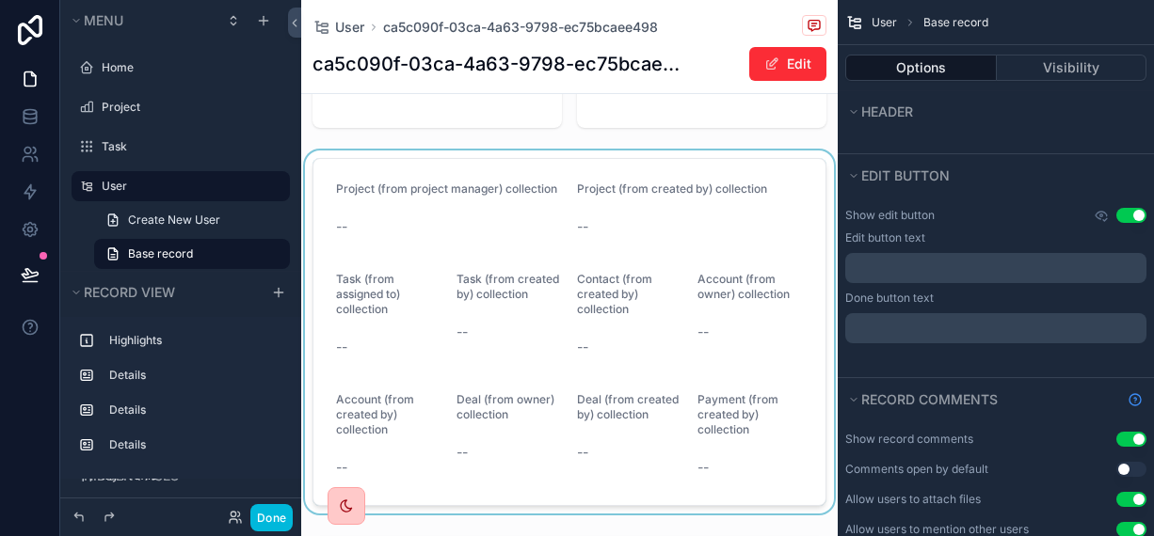
scroll to position [188, 0]
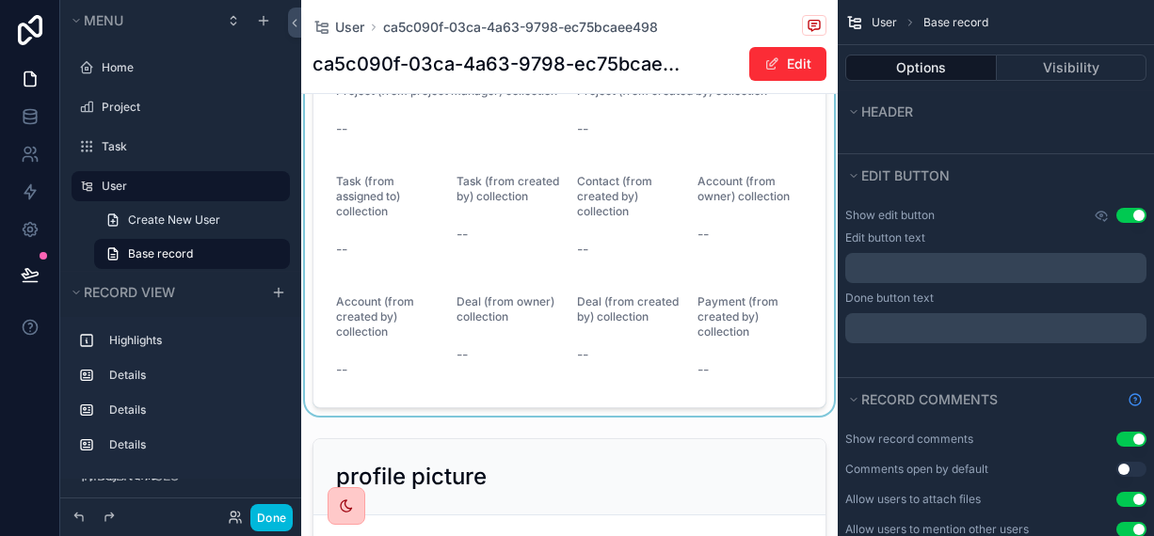
click at [564, 302] on div "scrollable content" at bounding box center [569, 234] width 536 height 363
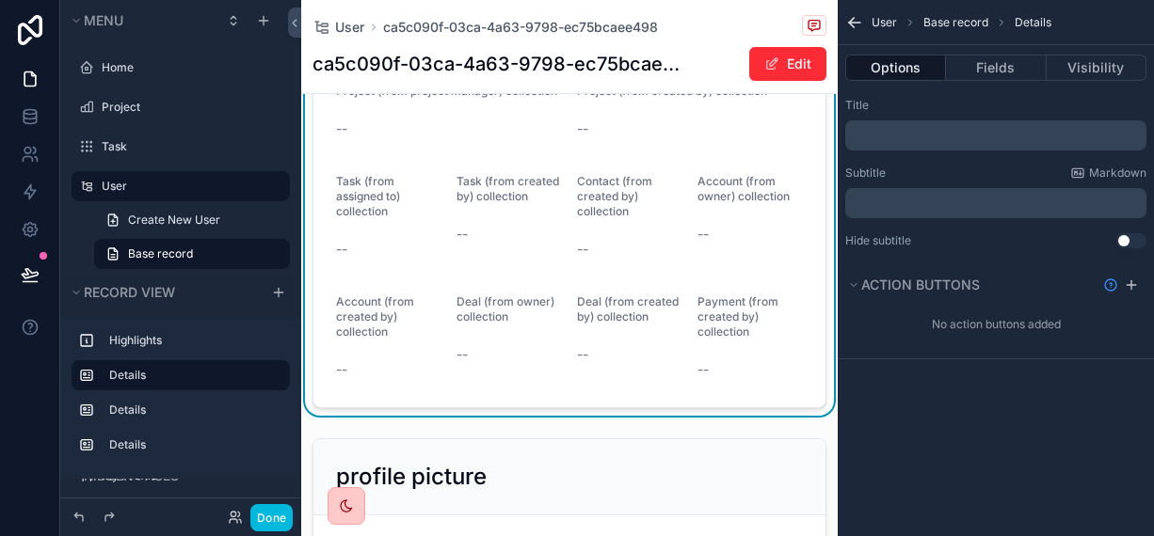
scroll to position [0, 0]
click at [760, 78] on button "Edit" at bounding box center [787, 64] width 77 height 34
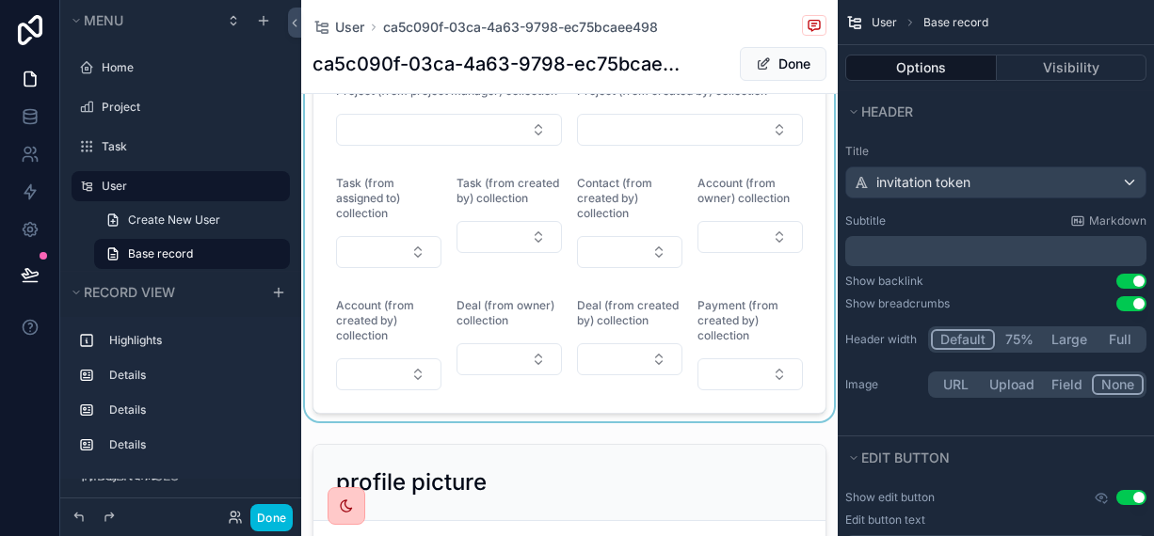
click at [416, 262] on div "scrollable content" at bounding box center [569, 237] width 536 height 369
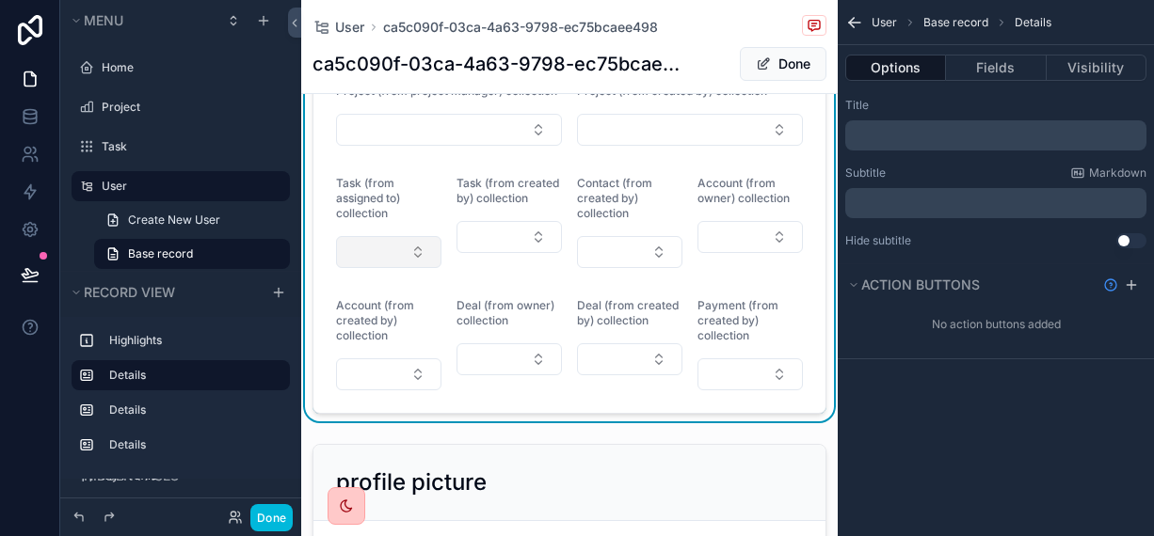
click at [416, 261] on button "Select Button" at bounding box center [388, 252] width 105 height 32
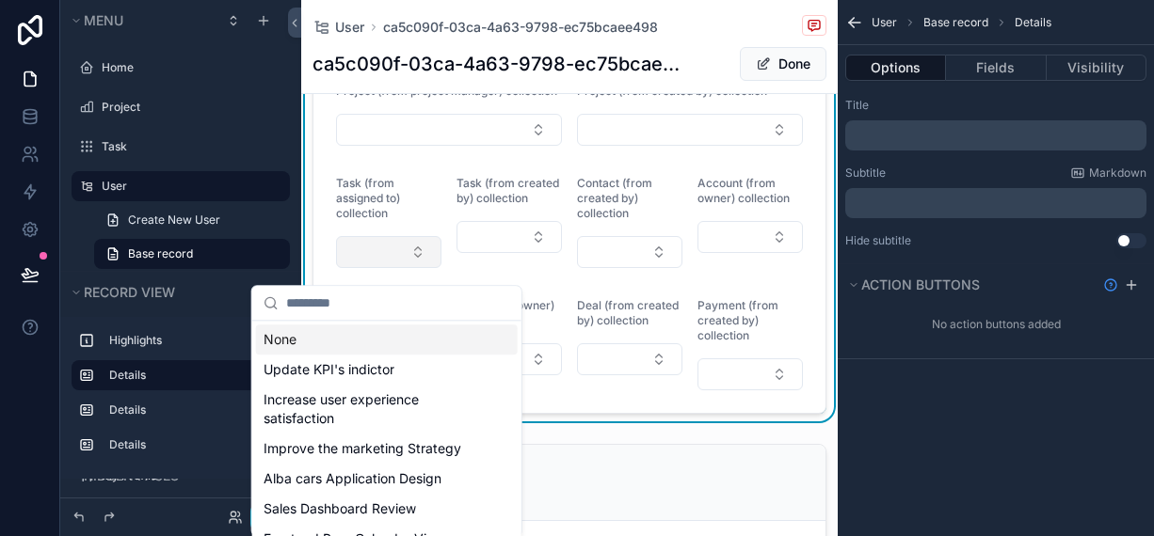
click at [415, 259] on button "Select Button" at bounding box center [388, 252] width 105 height 32
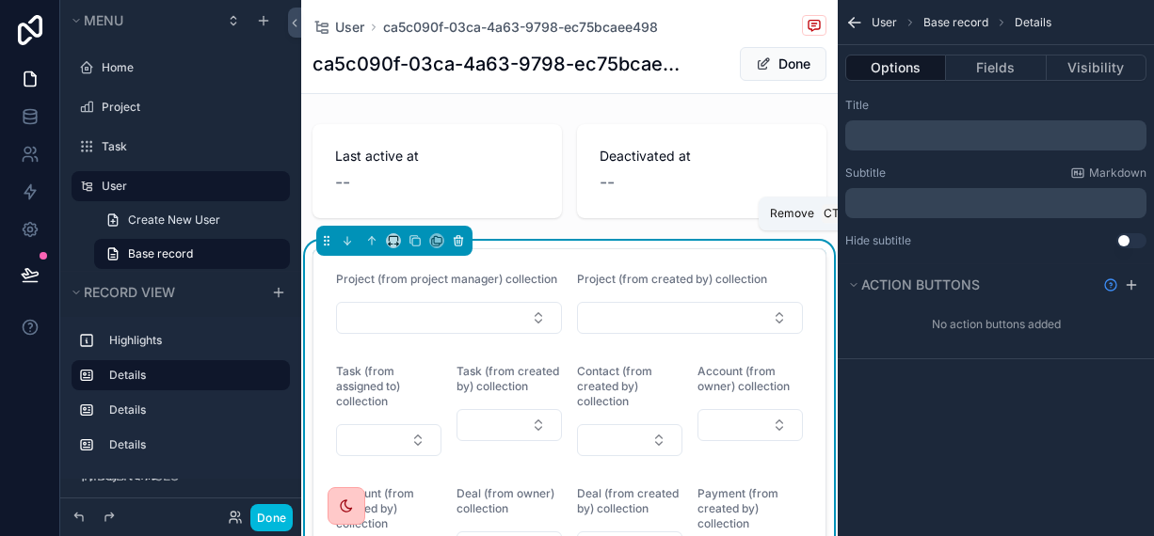
click at [454, 237] on icon "scrollable content" at bounding box center [458, 240] width 13 height 13
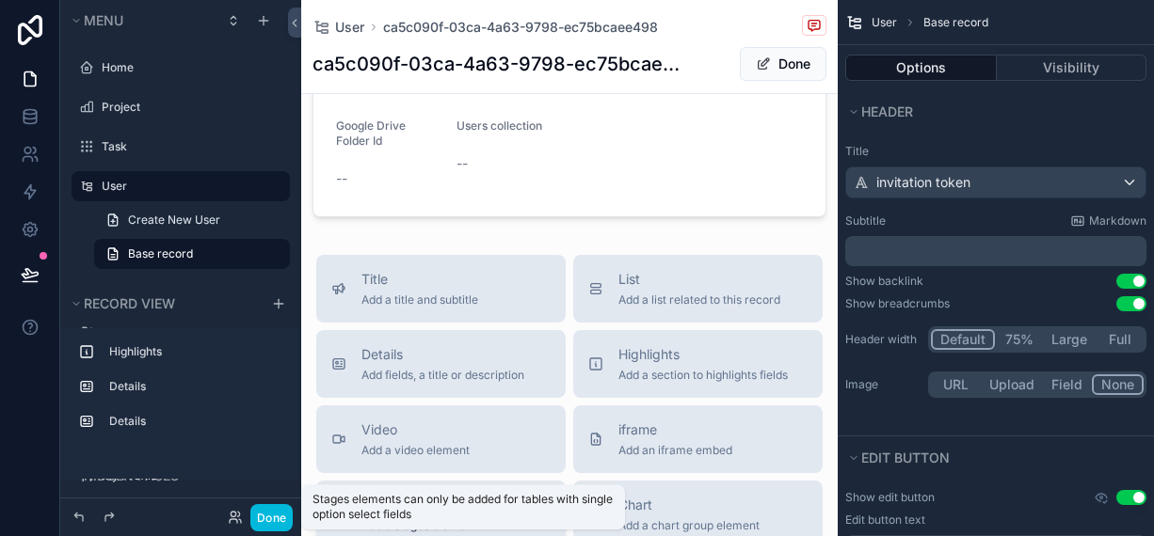
scroll to position [376, 0]
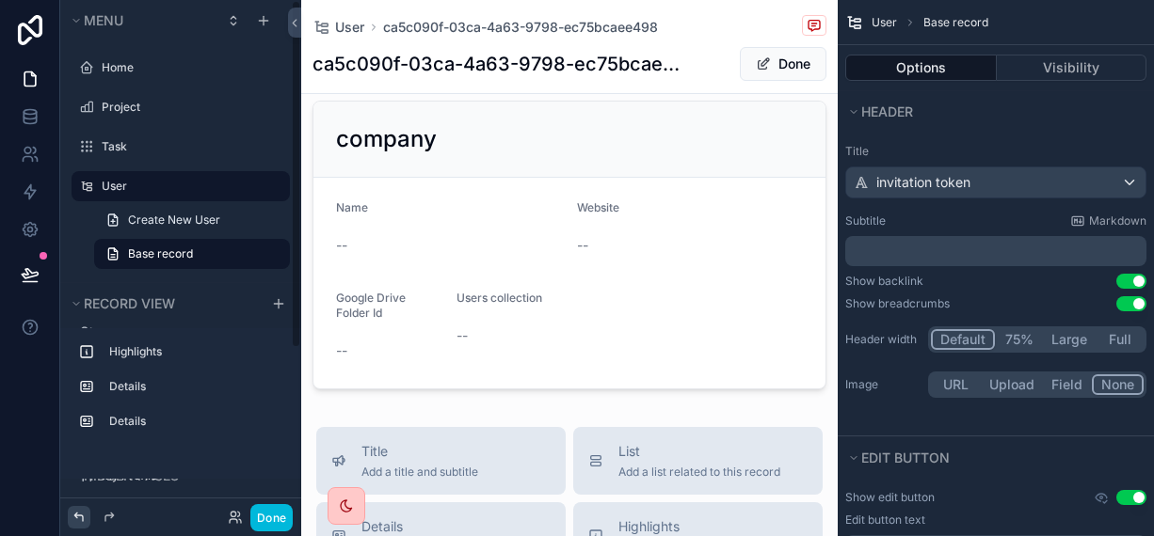
click at [76, 518] on icon at bounding box center [78, 517] width 8 height 8
click at [76, 505] on div "Done" at bounding box center [181, 517] width 226 height 27
click at [77, 510] on icon at bounding box center [79, 517] width 15 height 15
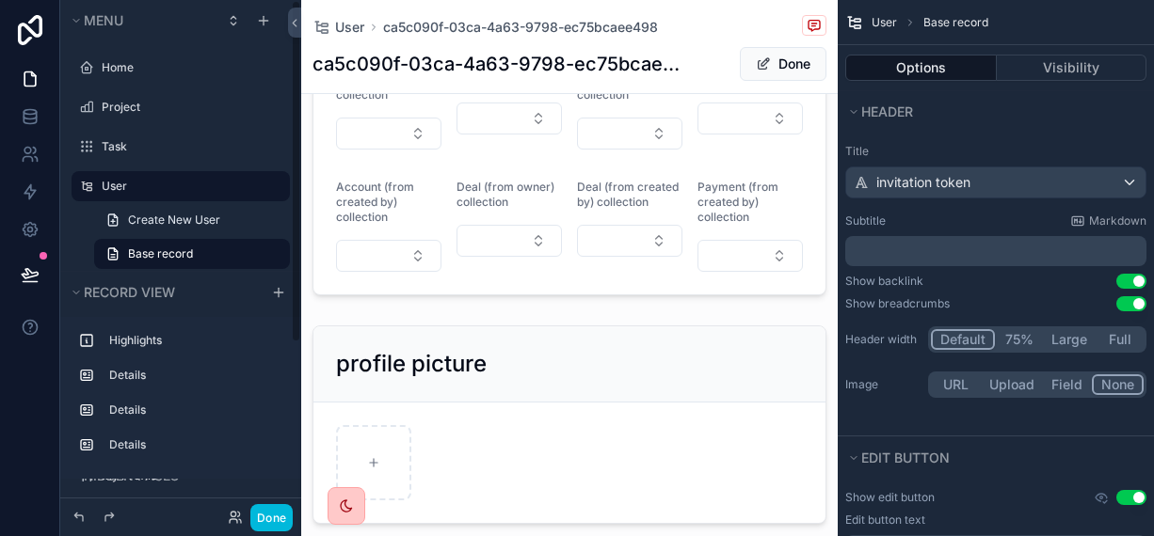
scroll to position [0, 0]
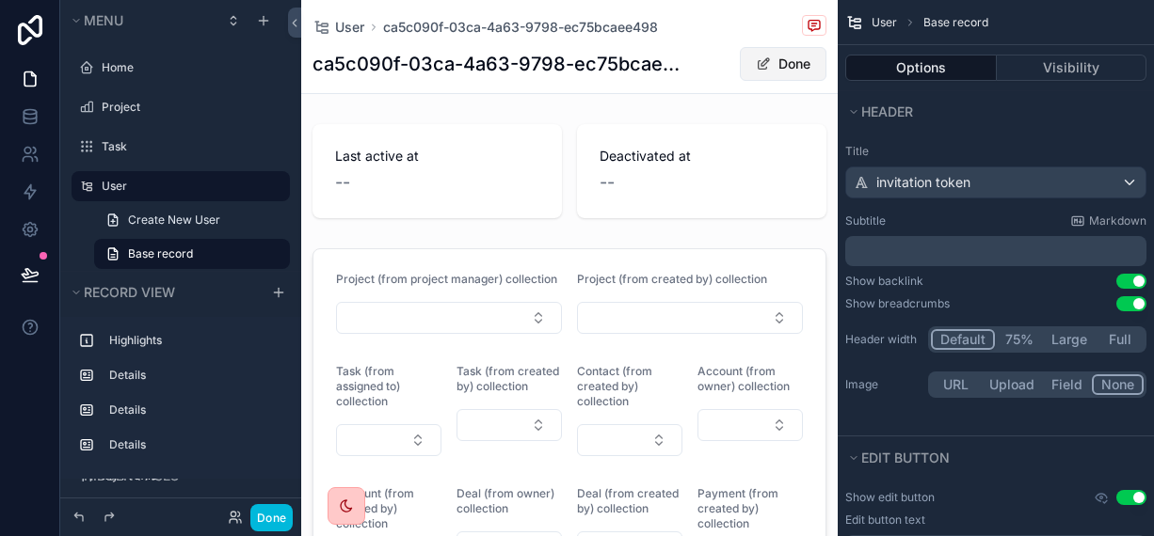
click at [756, 70] on button "Done" at bounding box center [783, 64] width 87 height 34
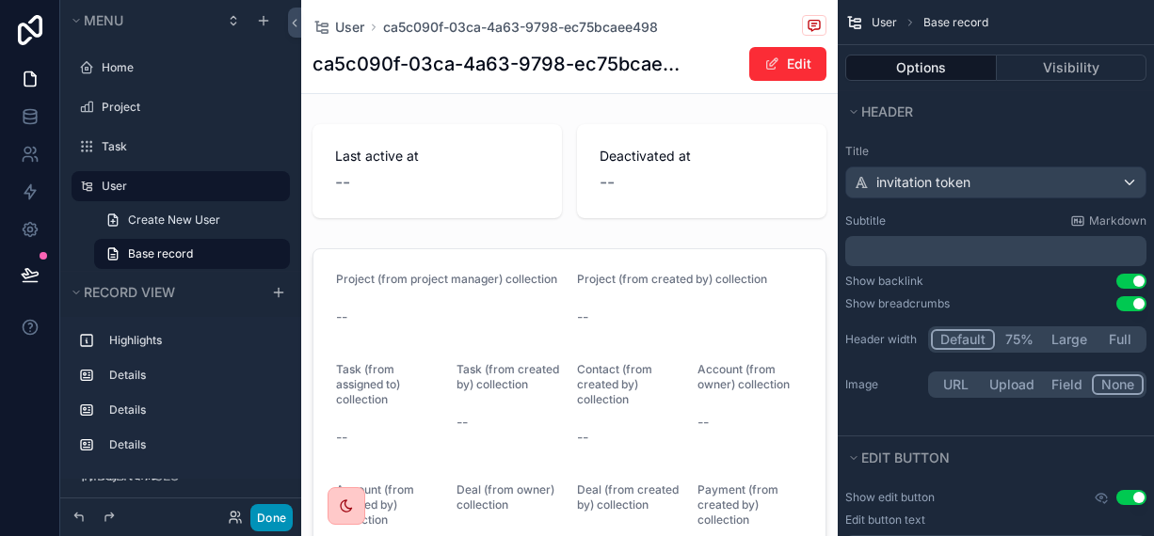
click at [272, 521] on button "Done" at bounding box center [271, 517] width 42 height 27
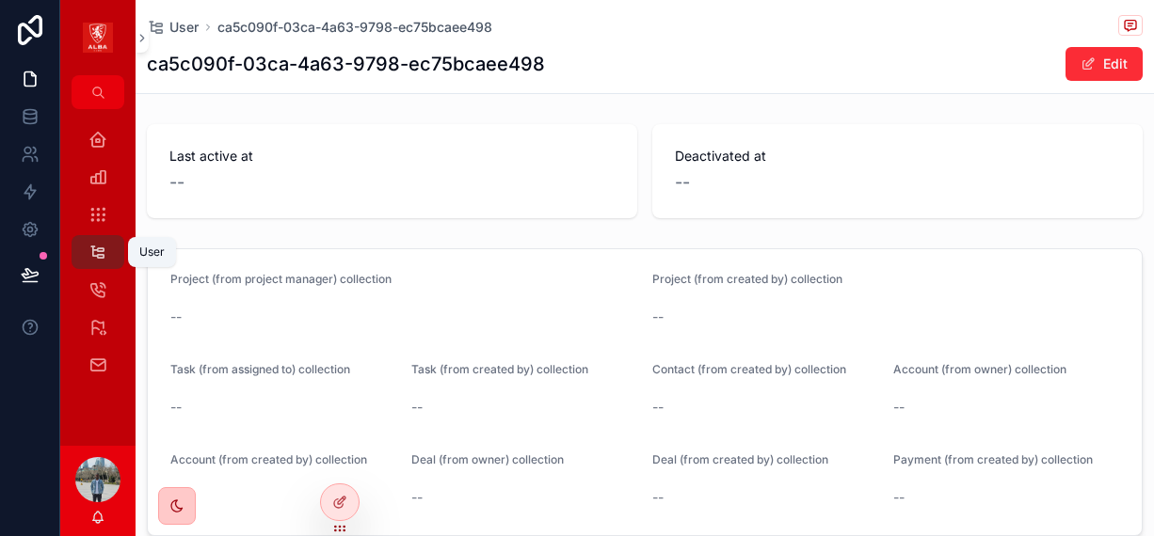
click at [106, 255] on icon "scrollable content" at bounding box center [97, 252] width 18 height 19
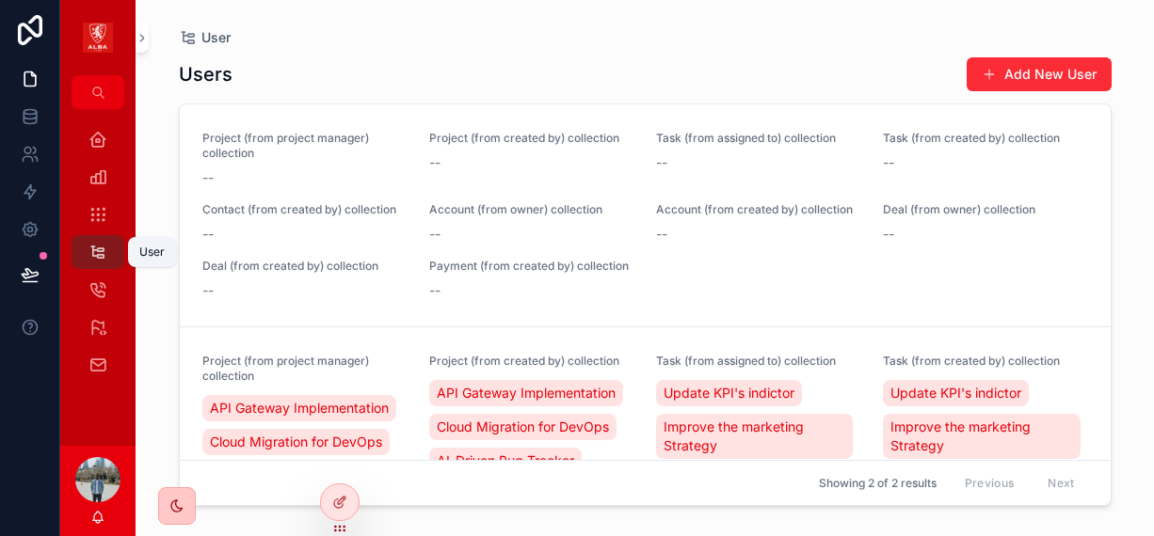
click at [100, 250] on icon "scrollable content" at bounding box center [97, 252] width 18 height 19
click at [99, 250] on icon "scrollable content" at bounding box center [97, 252] width 18 height 19
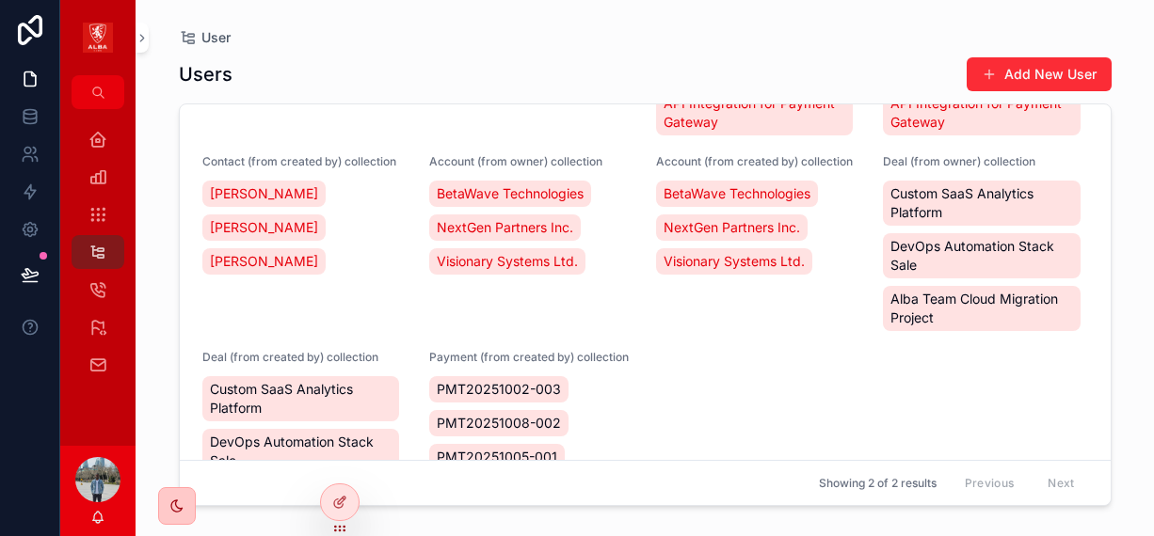
scroll to position [612, 0]
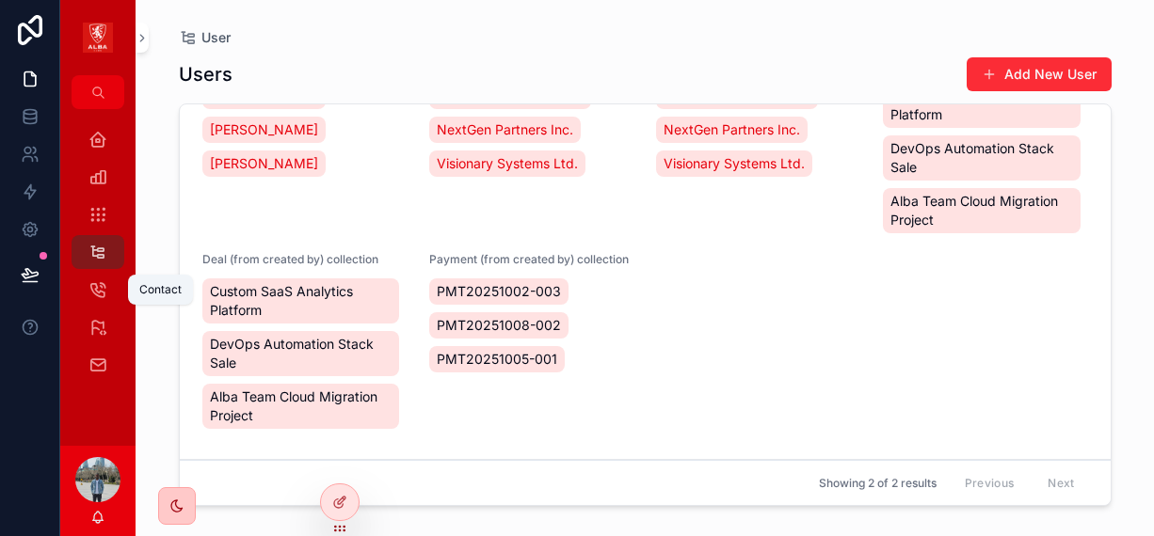
click at [100, 295] on icon "scrollable content" at bounding box center [97, 289] width 19 height 19
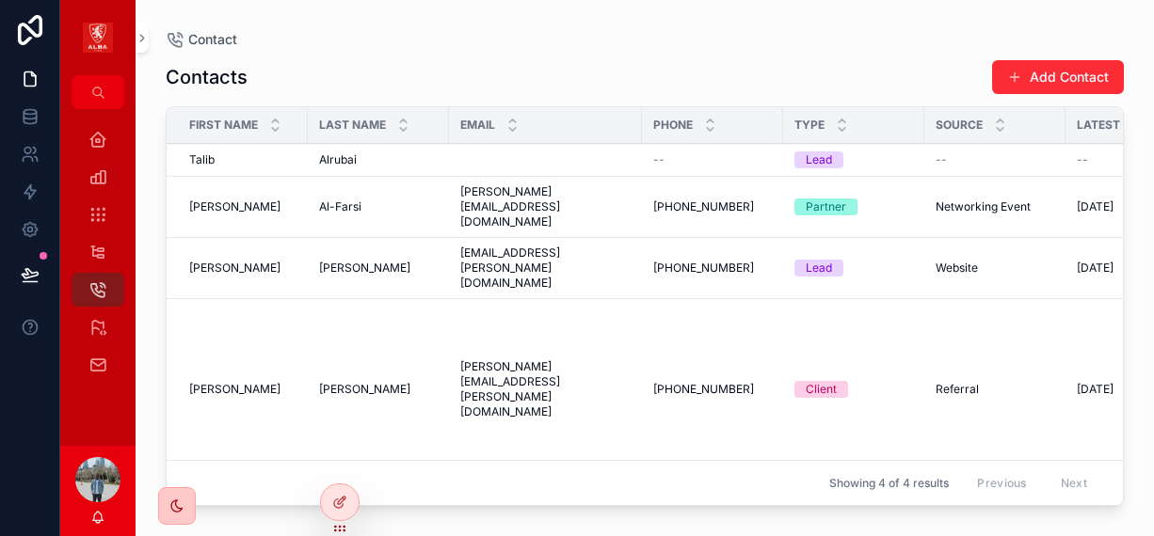
click at [653, 159] on span "--" at bounding box center [658, 159] width 11 height 15
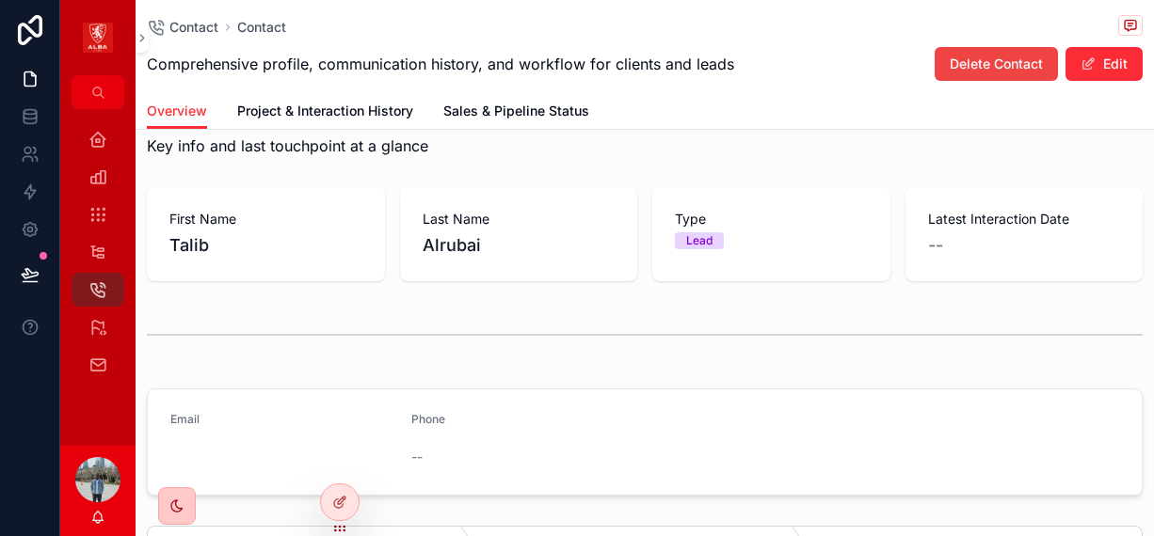
scroll to position [94, 0]
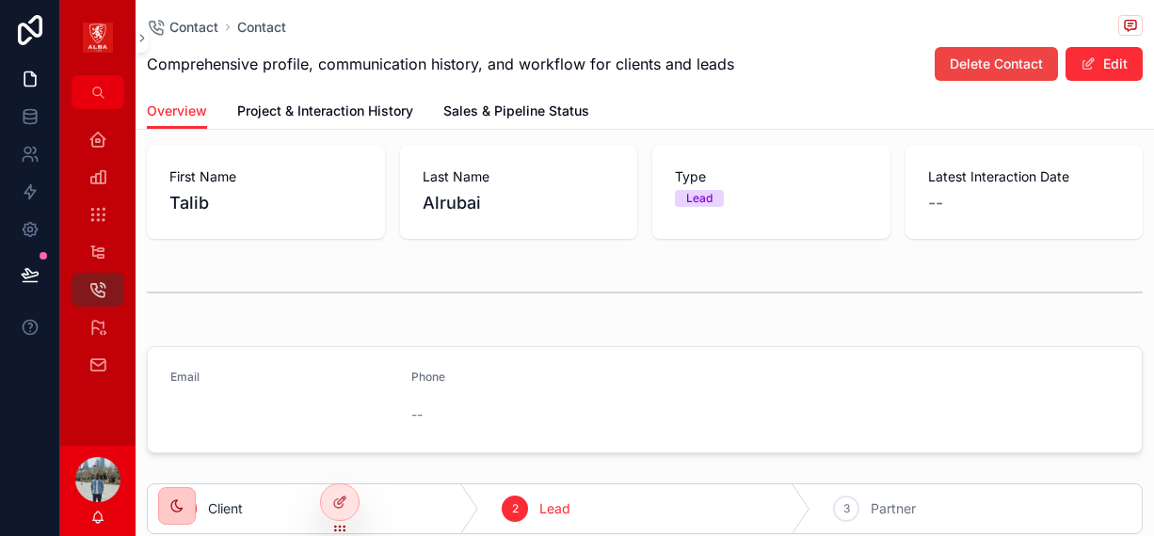
click at [1086, 92] on div "Contact Contact Comprehensive profile, communication history, and workflow for …" at bounding box center [644, 46] width 995 height 93
drag, startPoint x: 1100, startPoint y: 63, endPoint x: 1082, endPoint y: 64, distance: 17.9
click at [1098, 64] on button "Edit" at bounding box center [1103, 64] width 77 height 34
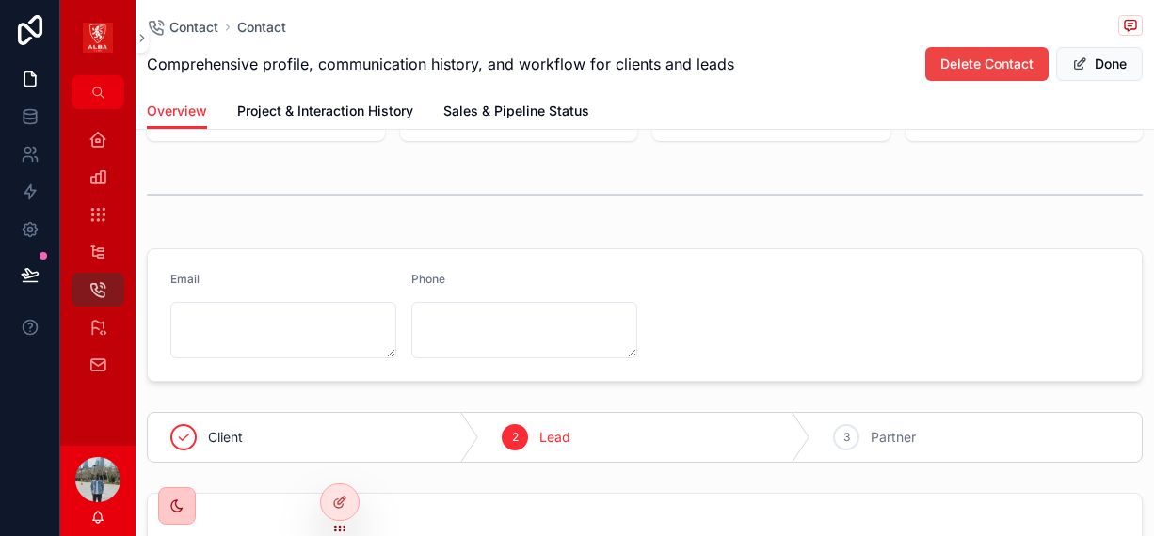
scroll to position [282, 0]
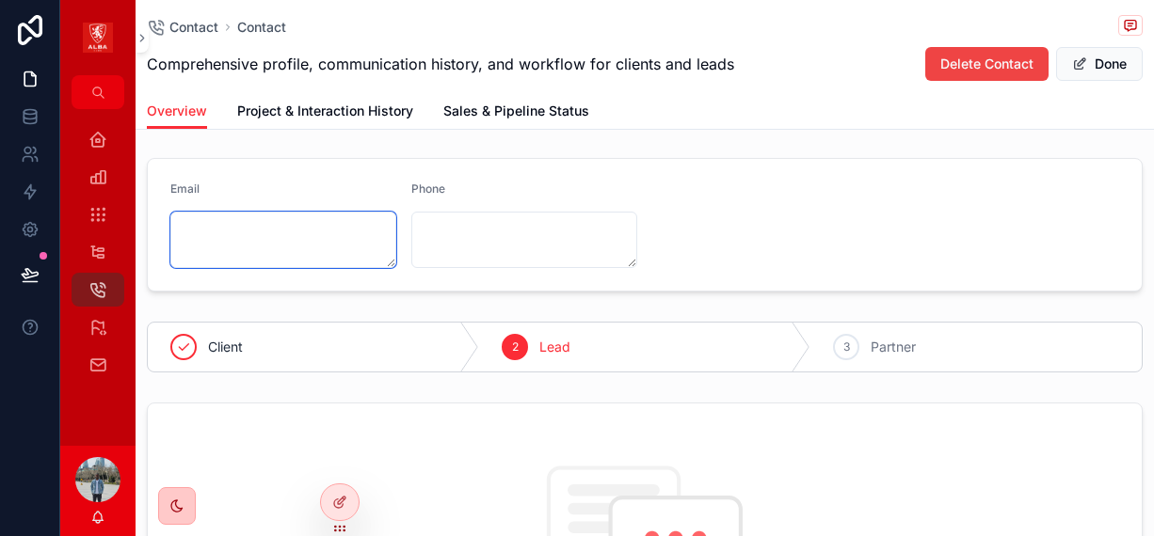
click at [197, 252] on textarea "scrollable content" at bounding box center [283, 240] width 226 height 56
paste textarea "**********"
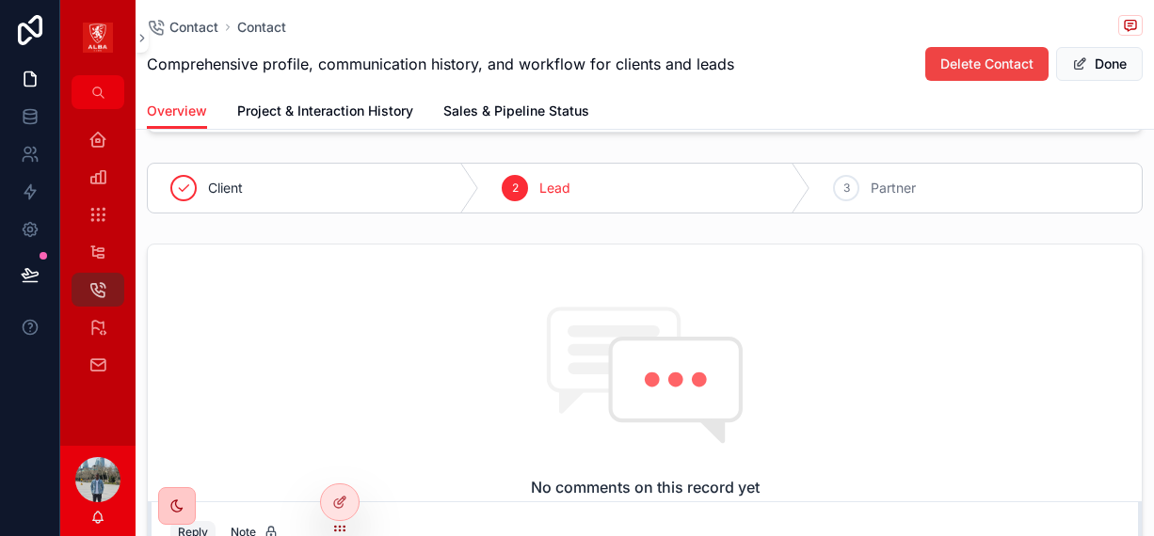
scroll to position [470, 0]
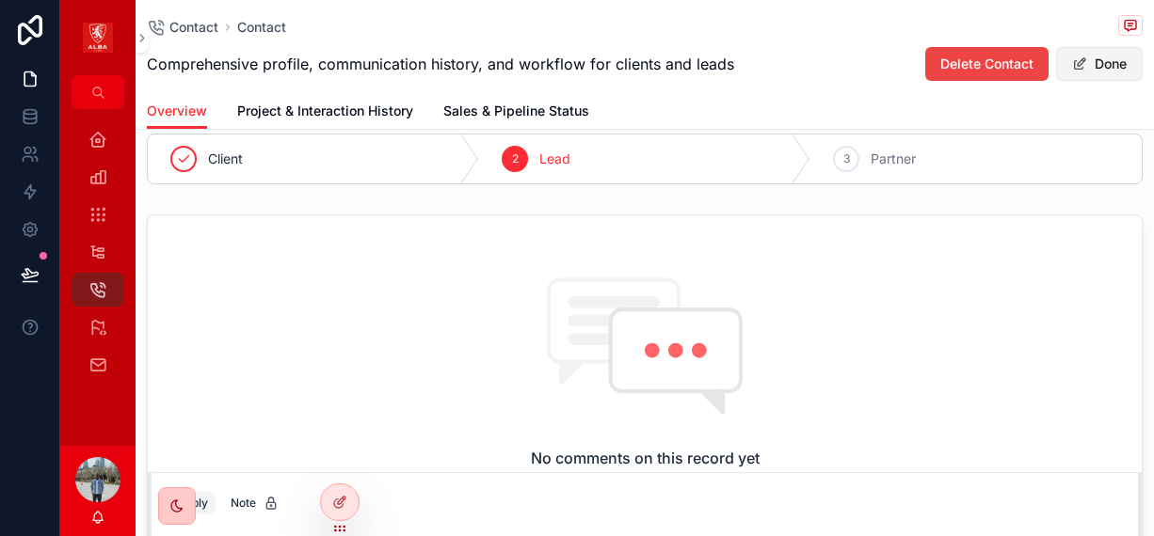
type textarea "**********"
click at [1084, 61] on button "Done" at bounding box center [1099, 64] width 87 height 34
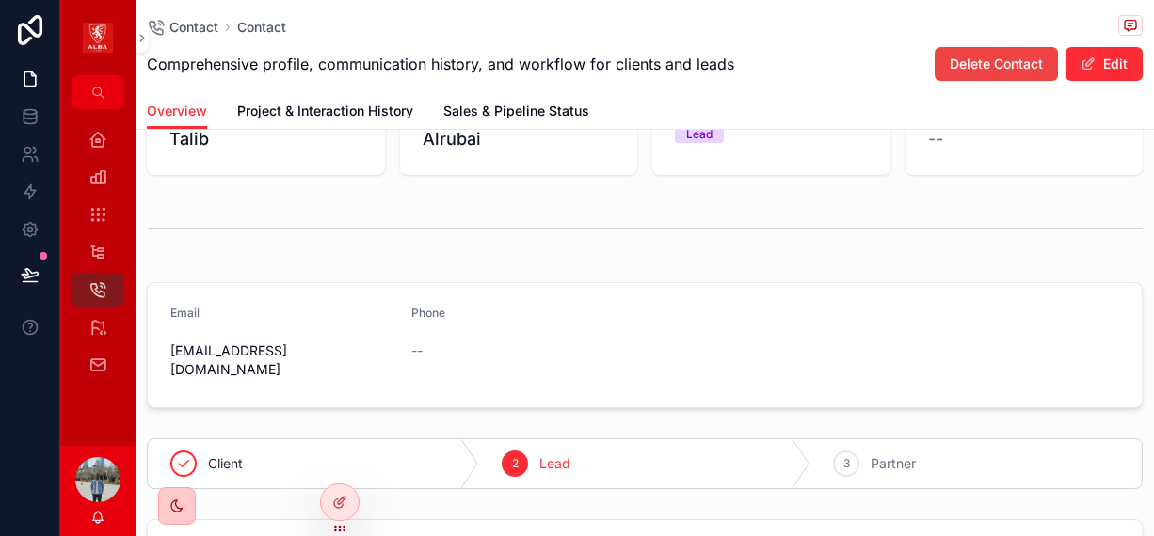
scroll to position [188, 0]
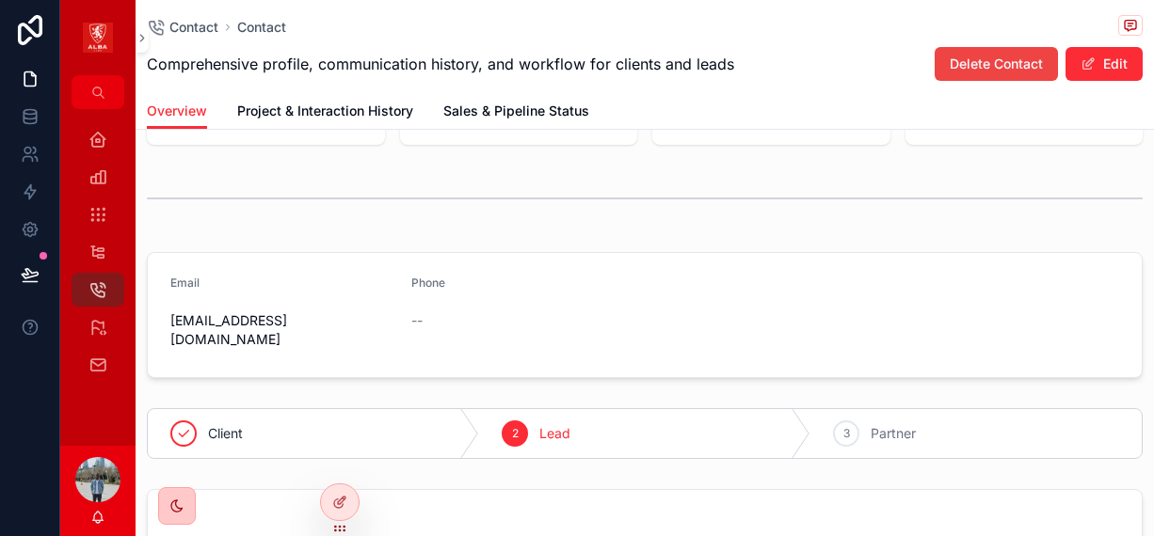
click at [104, 48] on img "scrollable content" at bounding box center [98, 38] width 30 height 30
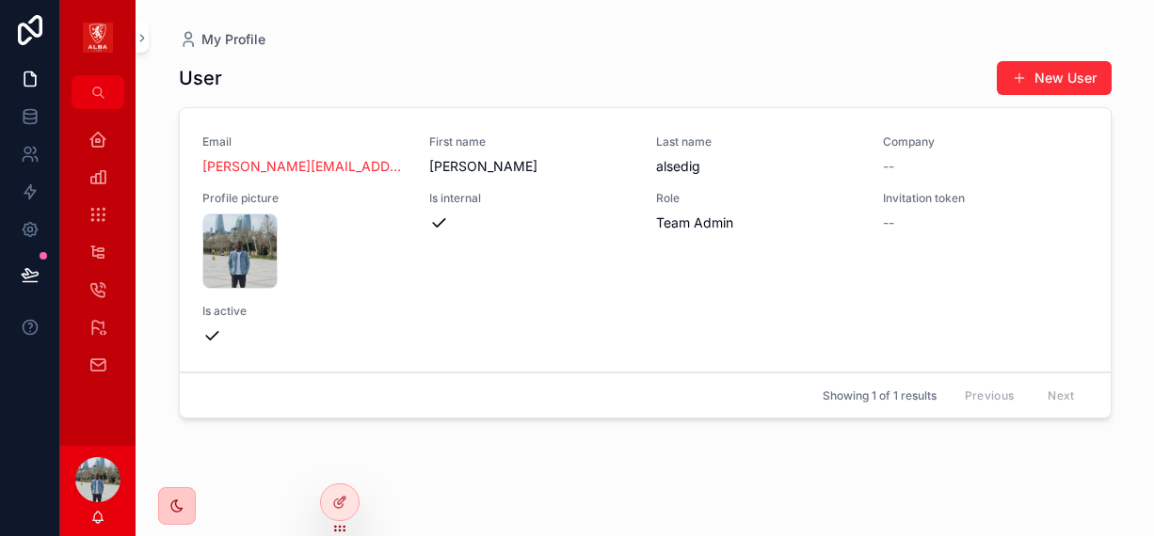
click at [104, 40] on img "scrollable content" at bounding box center [98, 38] width 30 height 30
click at [104, 29] on img "scrollable content" at bounding box center [98, 38] width 30 height 30
click at [108, 140] on div "Home" at bounding box center [98, 139] width 30 height 30
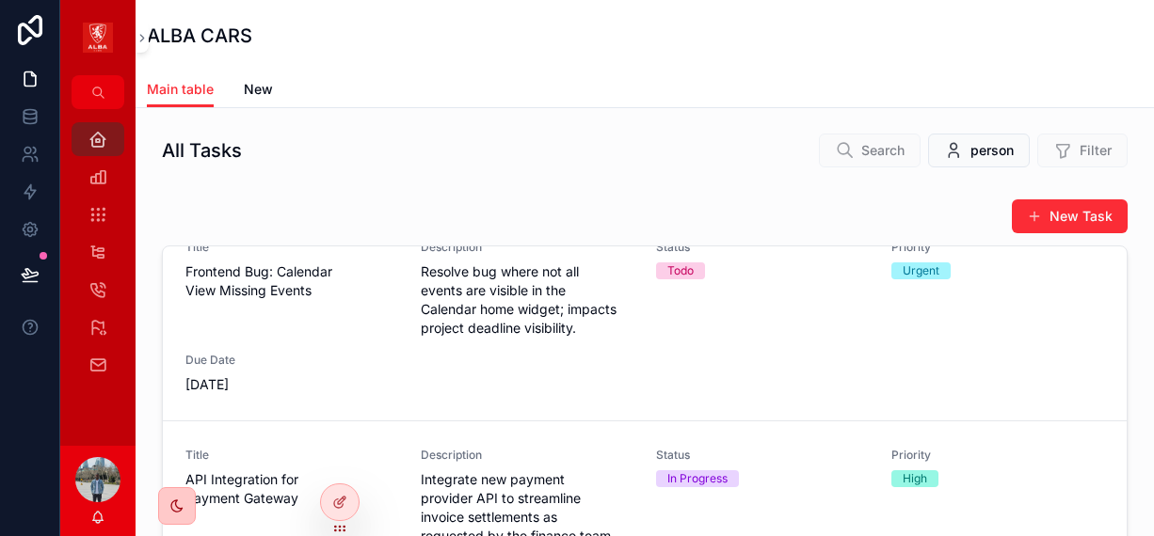
scroll to position [1059, 0]
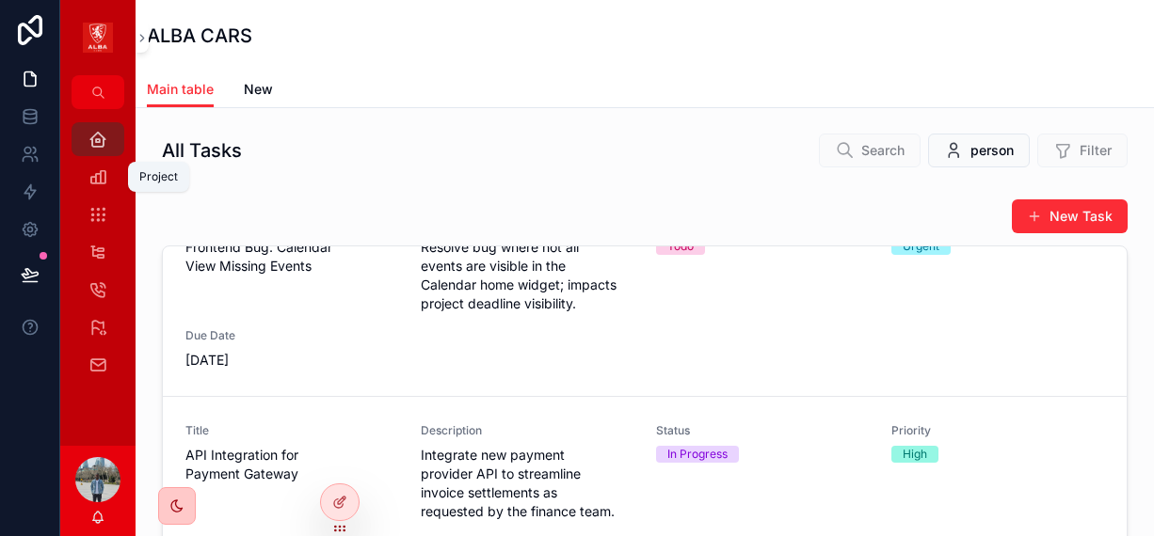
click at [99, 182] on icon "scrollable content" at bounding box center [97, 176] width 19 height 19
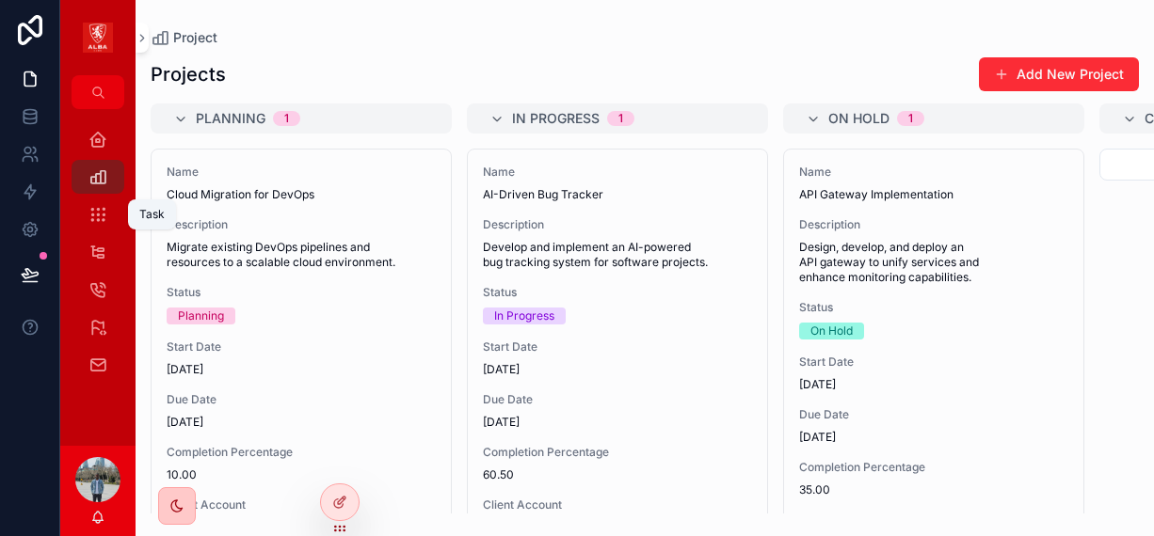
click at [103, 216] on icon "scrollable content" at bounding box center [97, 214] width 19 height 19
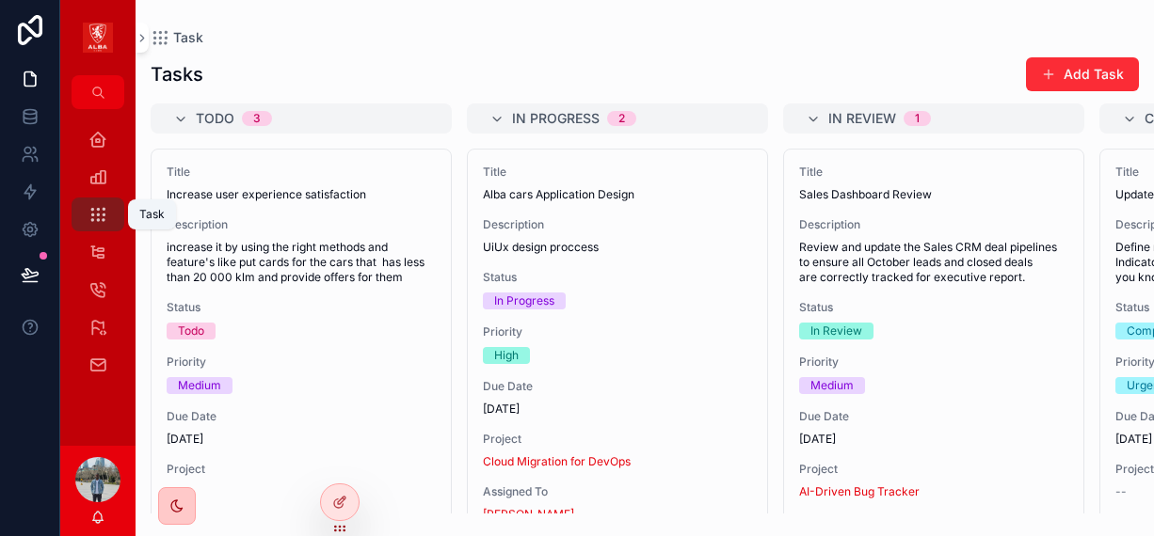
click at [103, 216] on icon "scrollable content" at bounding box center [97, 214] width 19 height 19
click at [102, 185] on icon "scrollable content" at bounding box center [97, 176] width 19 height 19
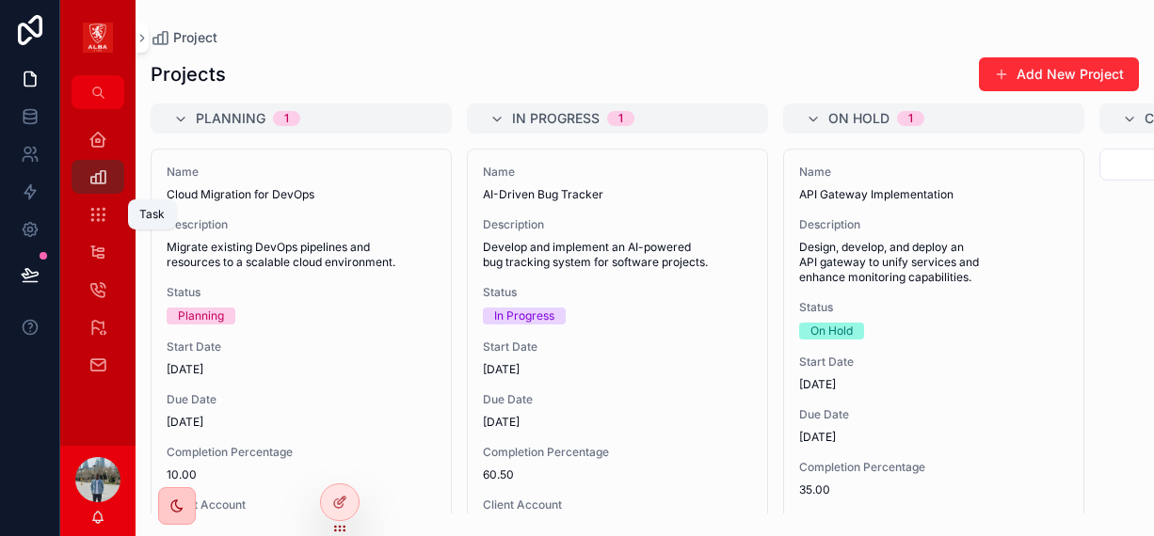
click at [88, 200] on div "Task" at bounding box center [98, 214] width 30 height 30
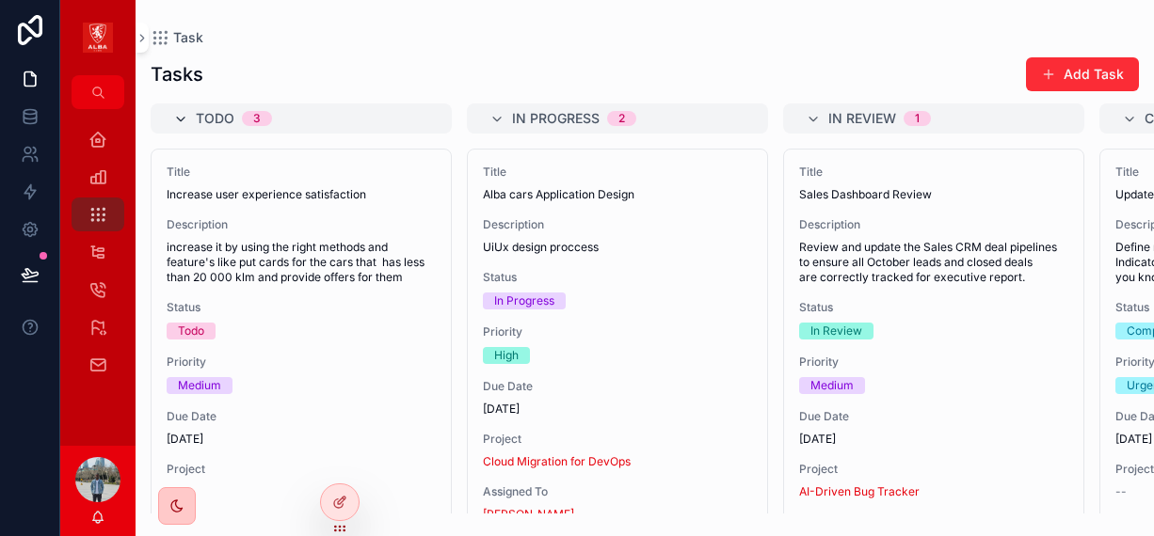
click at [178, 119] on icon "scrollable content" at bounding box center [180, 119] width 15 height 15
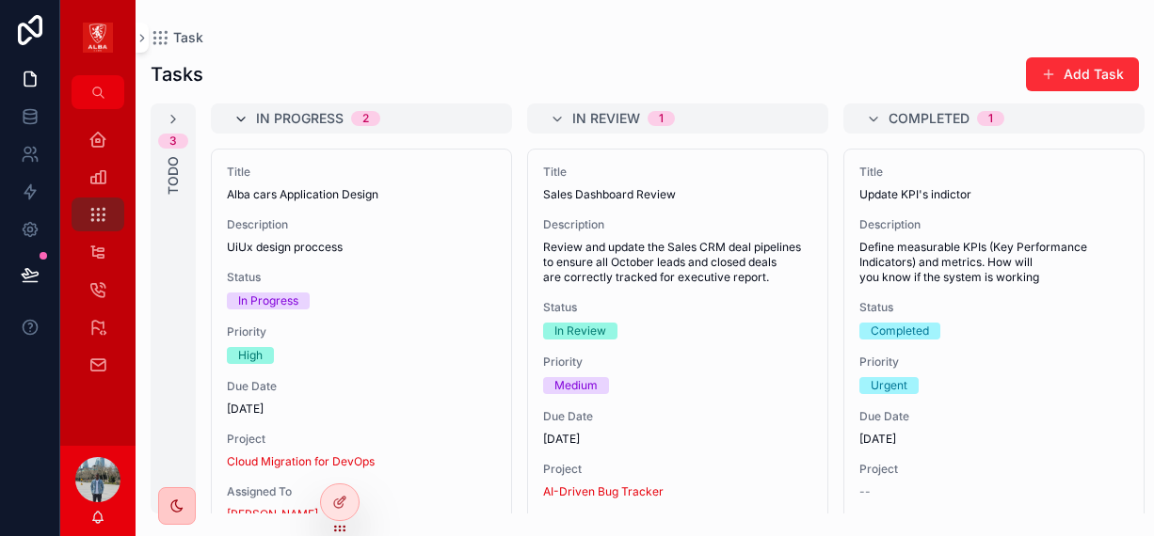
click at [235, 119] on icon "scrollable content" at bounding box center [240, 119] width 15 height 15
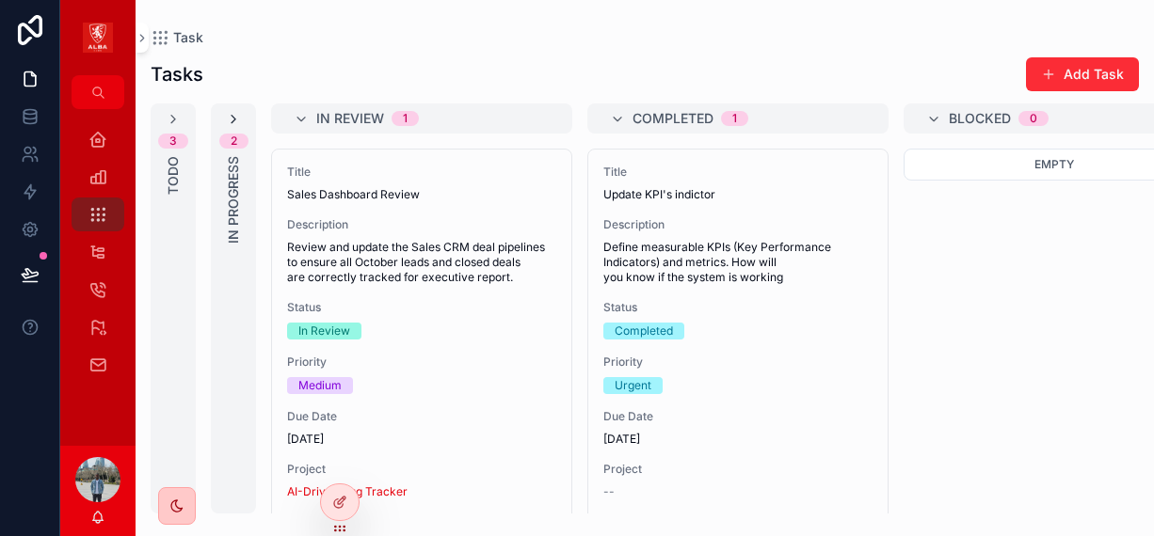
click at [234, 115] on icon "scrollable content" at bounding box center [233, 119] width 15 height 15
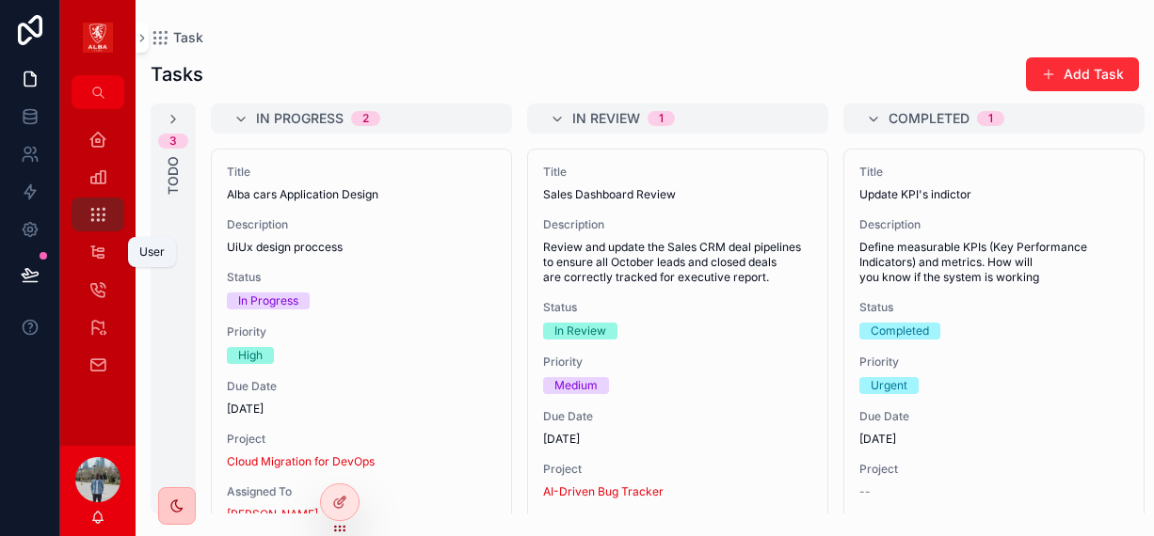
click at [99, 256] on icon "scrollable content" at bounding box center [97, 252] width 18 height 19
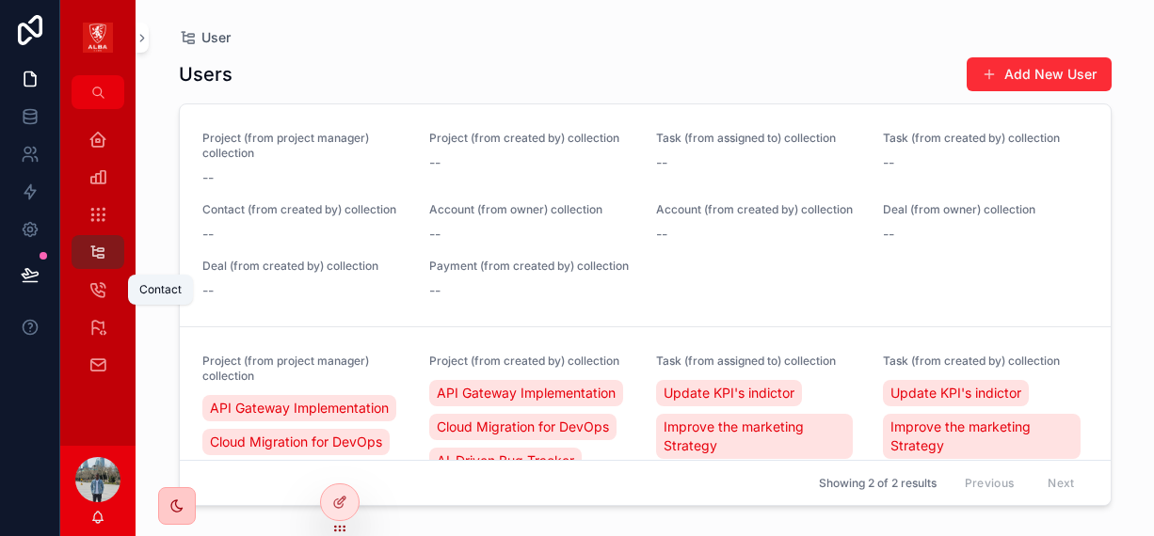
click at [101, 302] on div "Contact" at bounding box center [98, 290] width 30 height 30
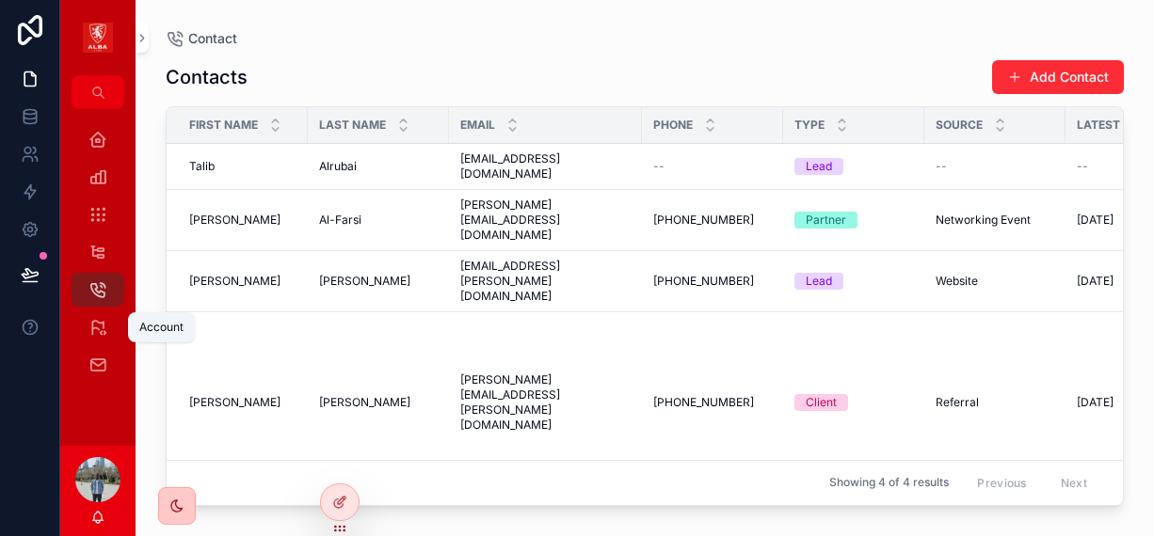
click at [99, 325] on icon "scrollable content" at bounding box center [97, 327] width 19 height 19
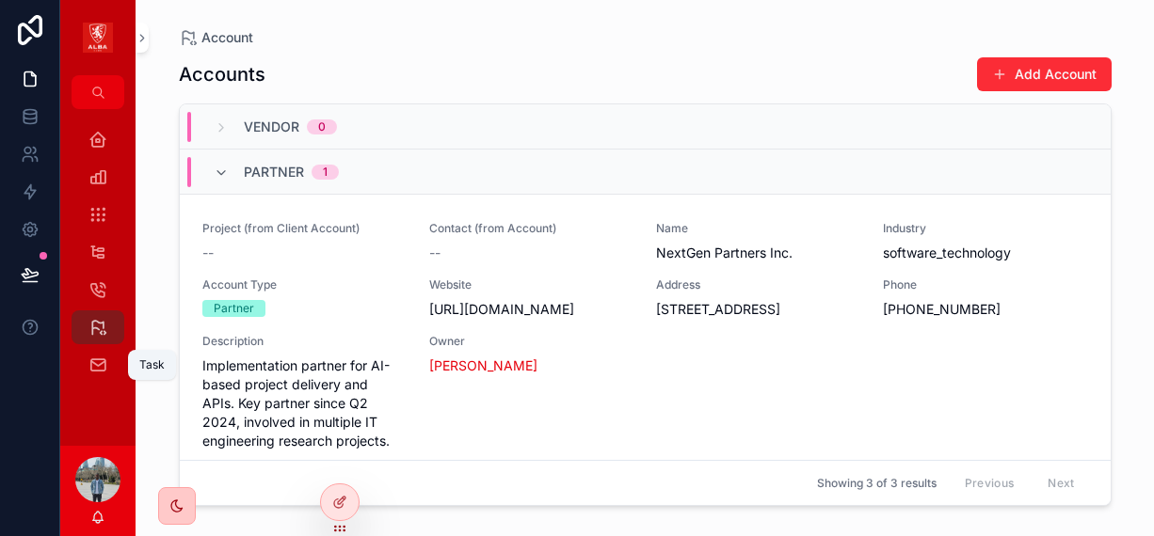
click at [105, 367] on icon "scrollable content" at bounding box center [97, 365] width 19 height 19
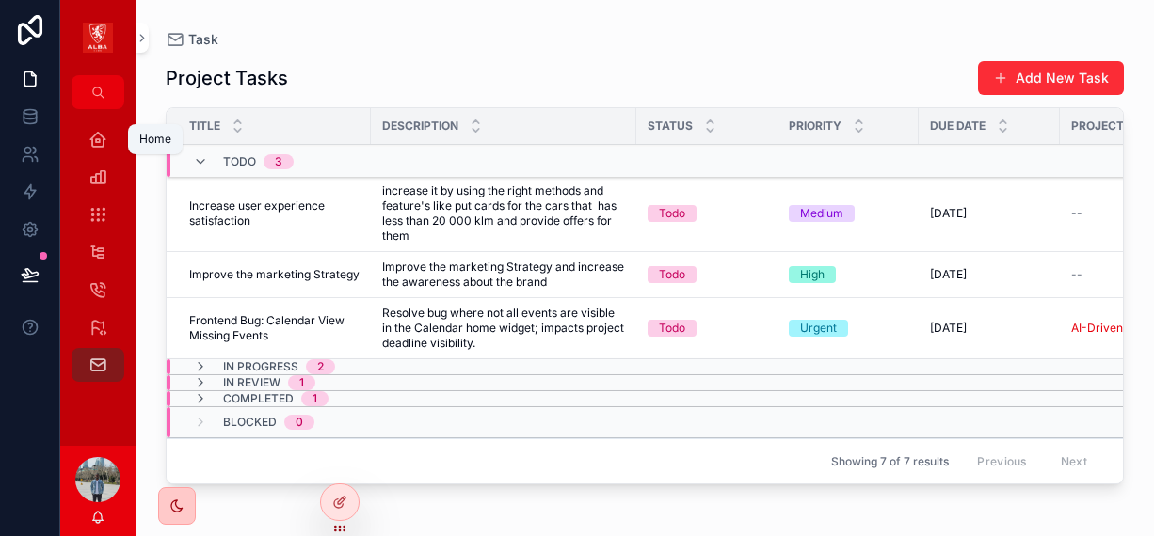
drag, startPoint x: 102, startPoint y: 142, endPoint x: 112, endPoint y: 142, distance: 10.4
click at [102, 142] on icon "scrollable content" at bounding box center [97, 139] width 19 height 19
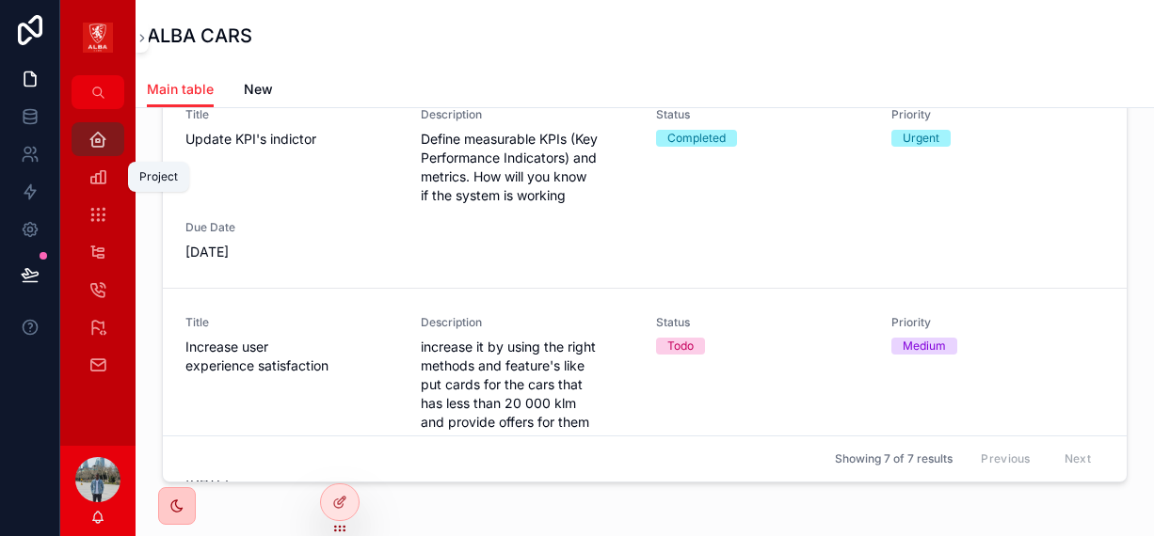
click at [115, 179] on link "Project" at bounding box center [98, 177] width 53 height 34
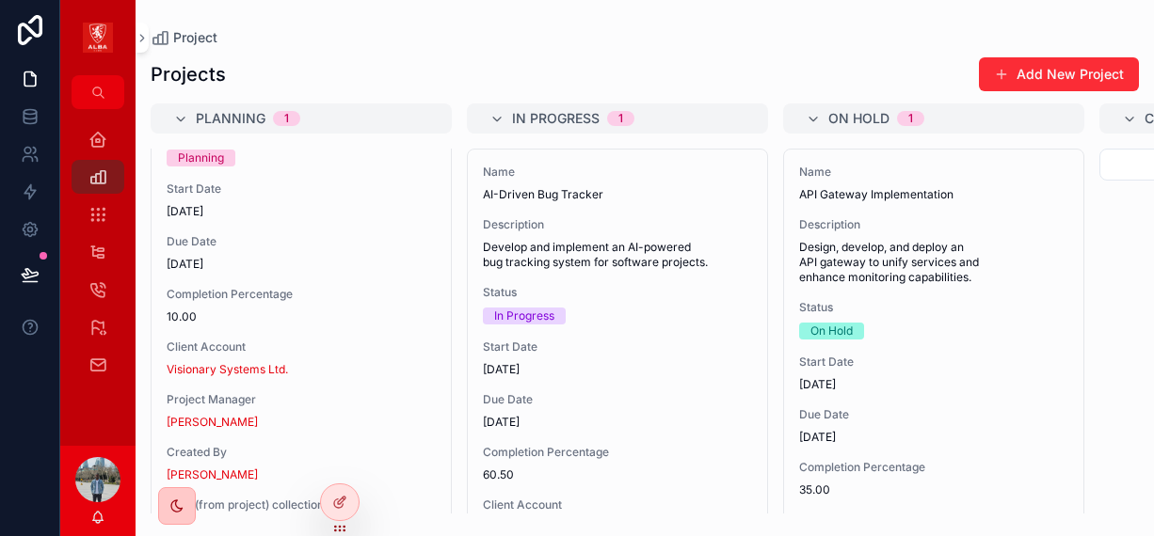
scroll to position [188, 0]
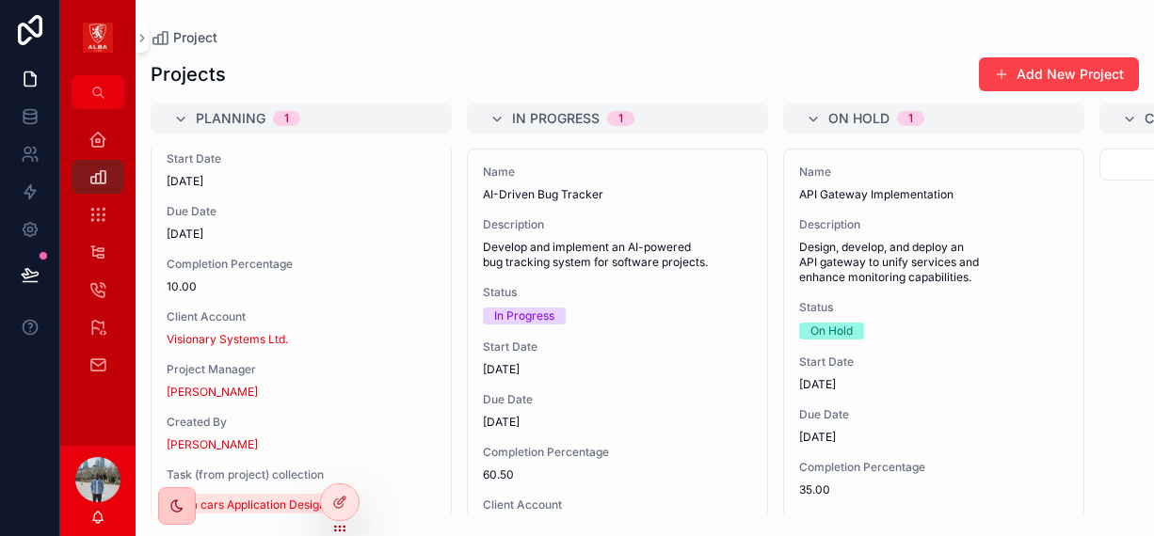
click at [1034, 71] on button "Add New Project" at bounding box center [1059, 74] width 160 height 34
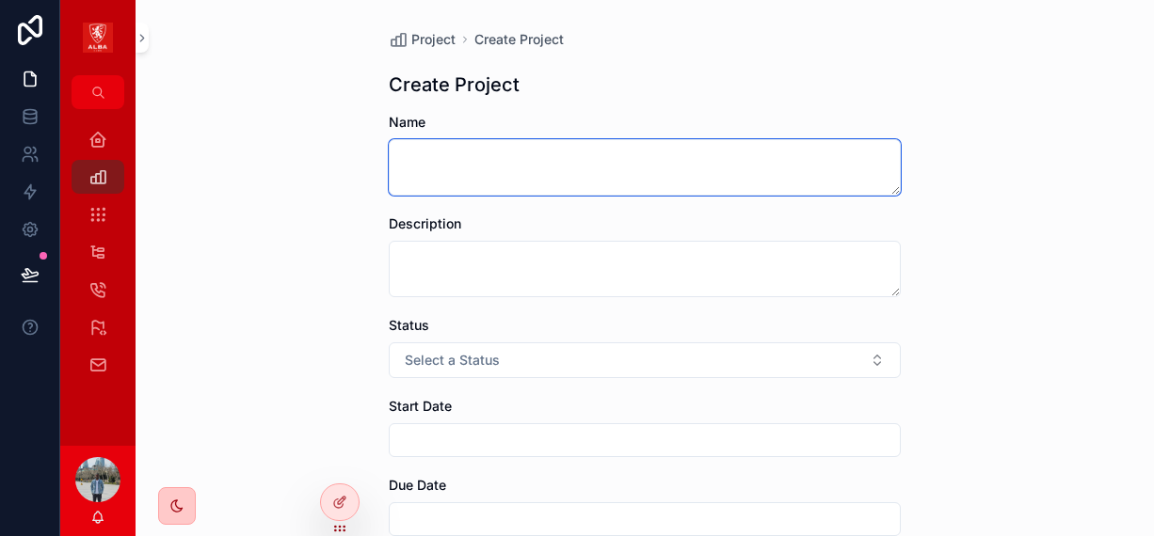
click at [432, 175] on textarea "scrollable content" at bounding box center [645, 167] width 512 height 56
type textarea "**********"
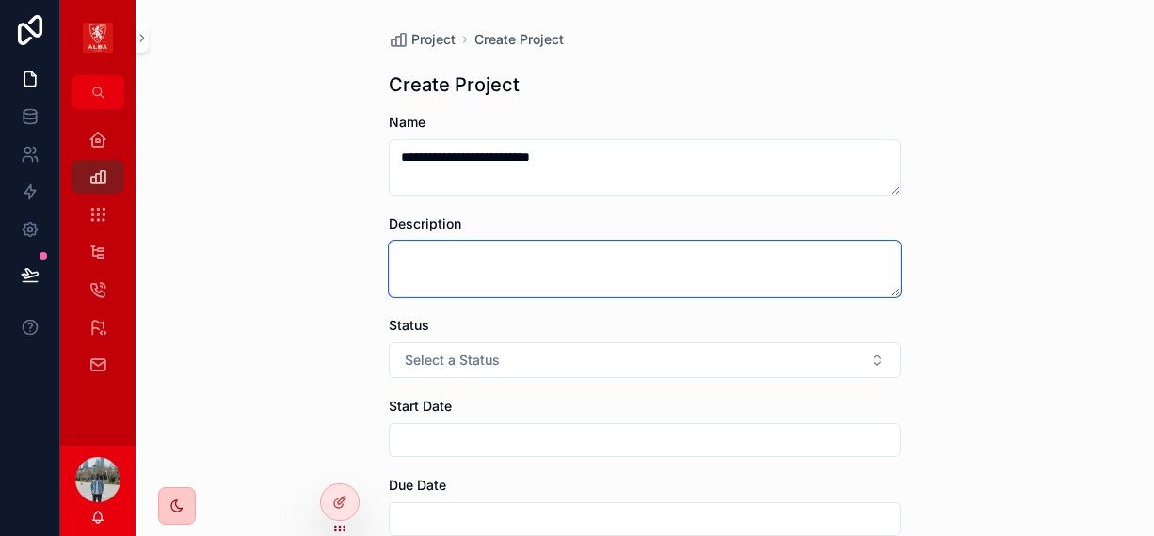
click at [469, 278] on textarea "scrollable content" at bounding box center [645, 269] width 512 height 56
type textarea "*"
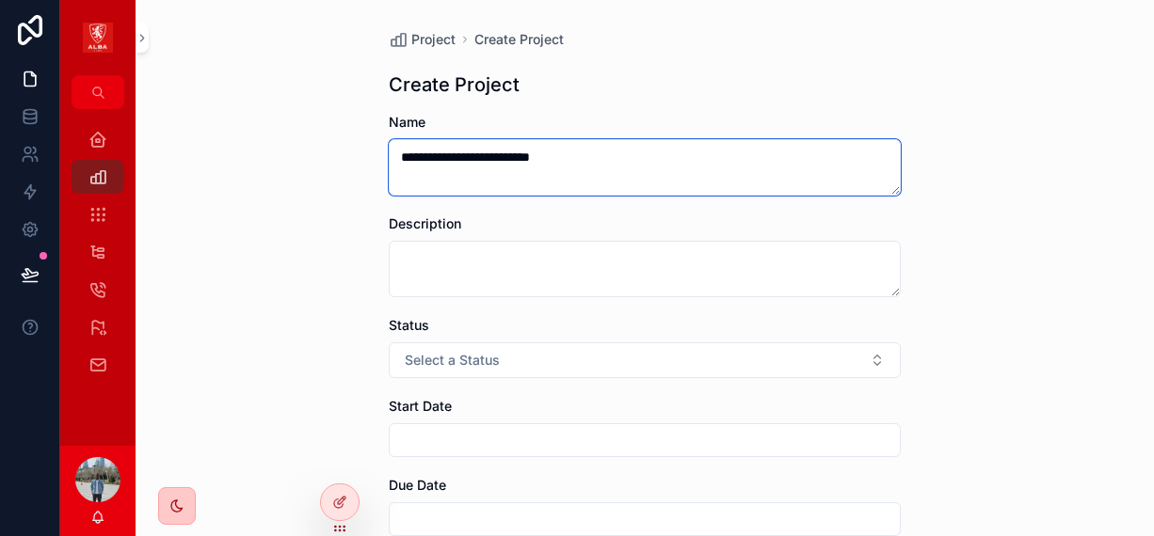
drag, startPoint x: 599, startPoint y: 165, endPoint x: 370, endPoint y: 150, distance: 230.1
click at [392, 165] on textarea "scrollable content" at bounding box center [645, 167] width 512 height 56
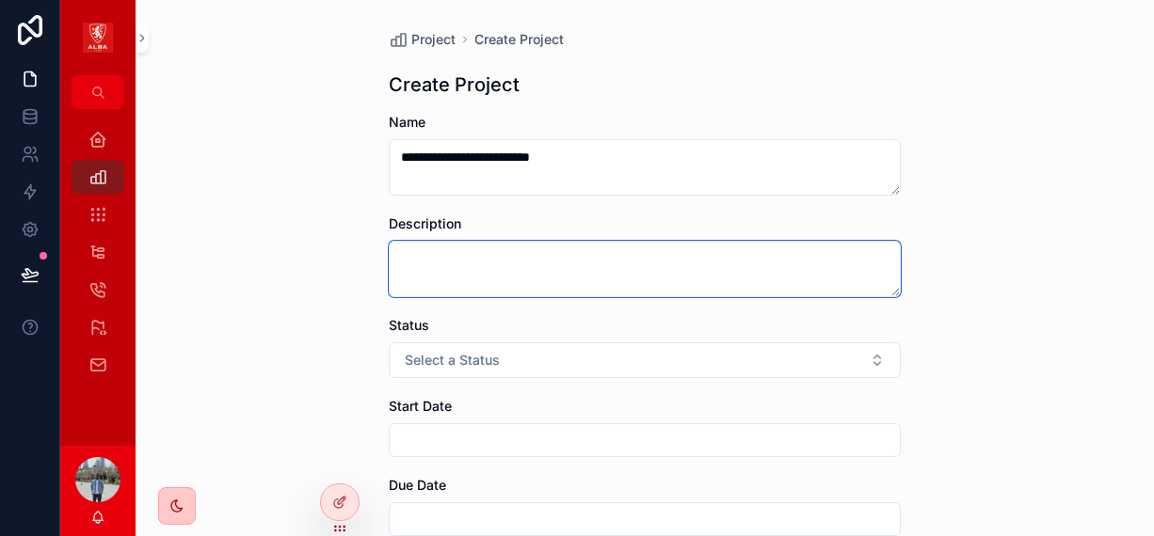
click at [453, 264] on textarea "scrollable content" at bounding box center [645, 269] width 512 height 56
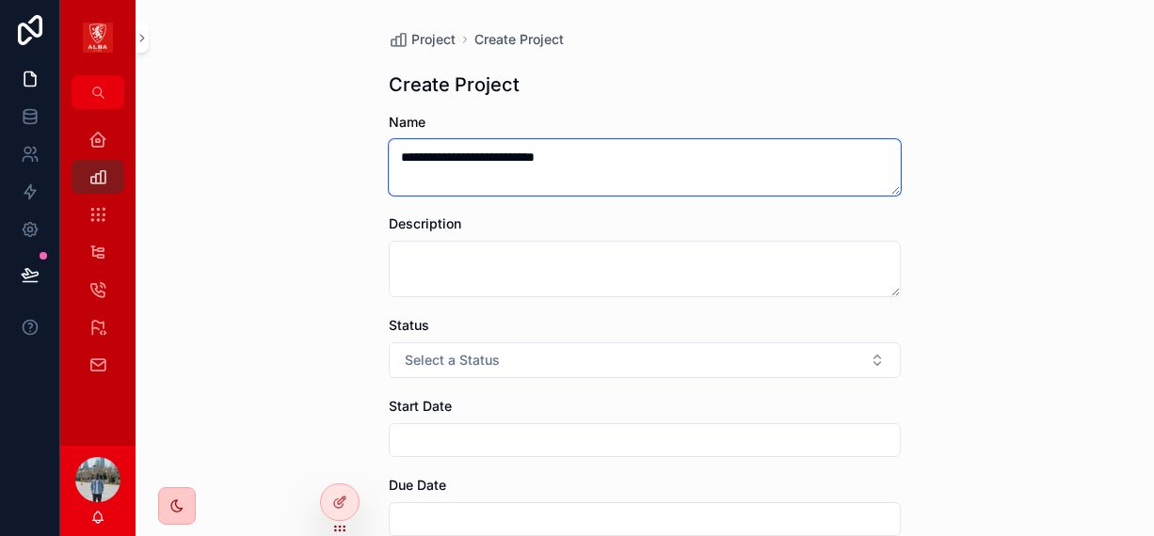
type textarea "**********"
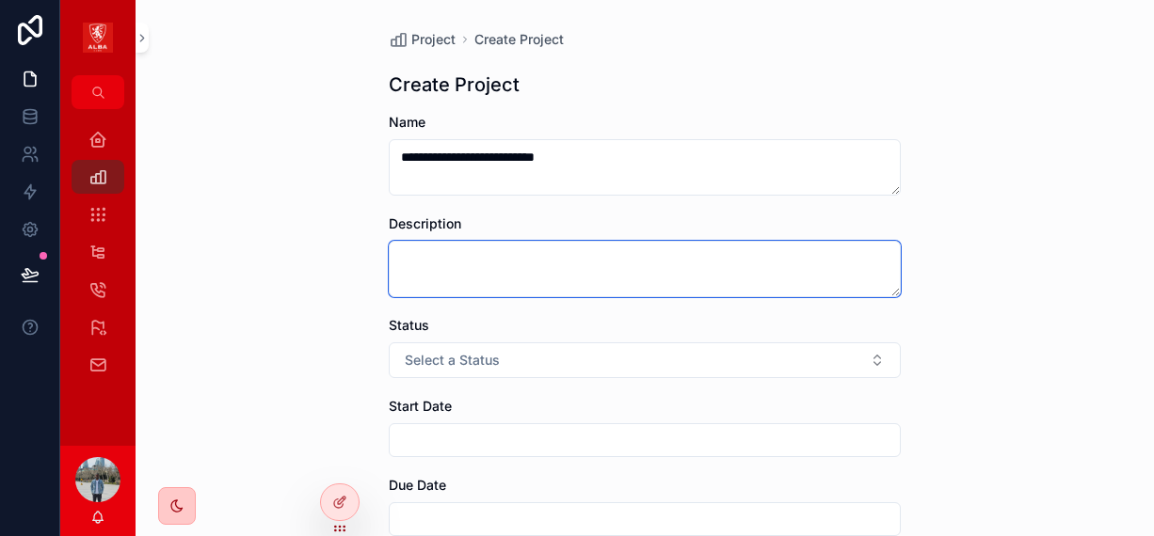
click at [405, 241] on textarea "scrollable content" at bounding box center [645, 269] width 512 height 56
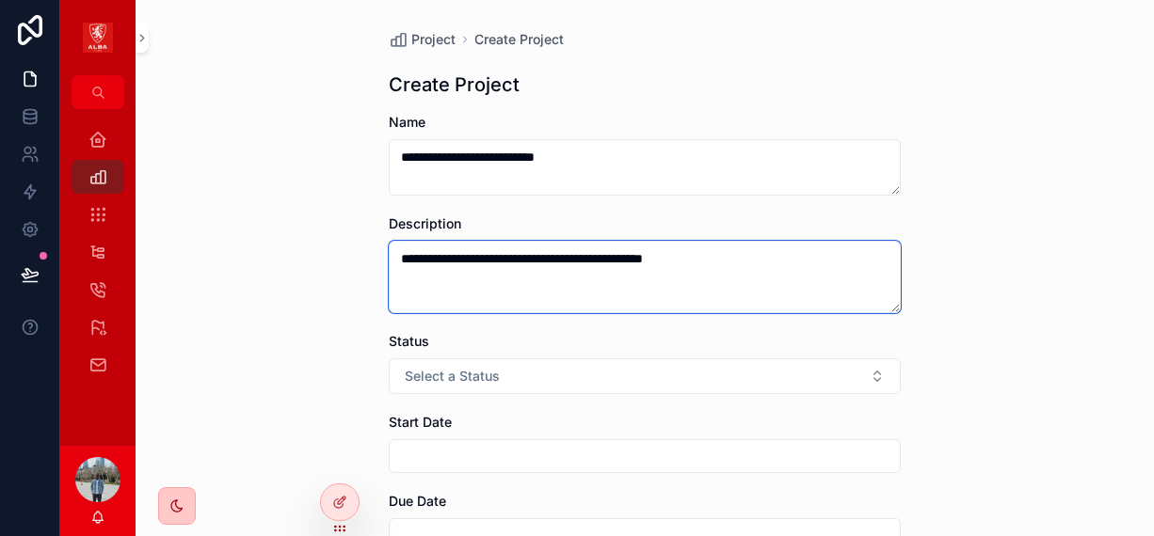
drag, startPoint x: 633, startPoint y: 260, endPoint x: 553, endPoint y: 255, distance: 80.1
click at [553, 255] on textarea "**********" at bounding box center [645, 277] width 512 height 72
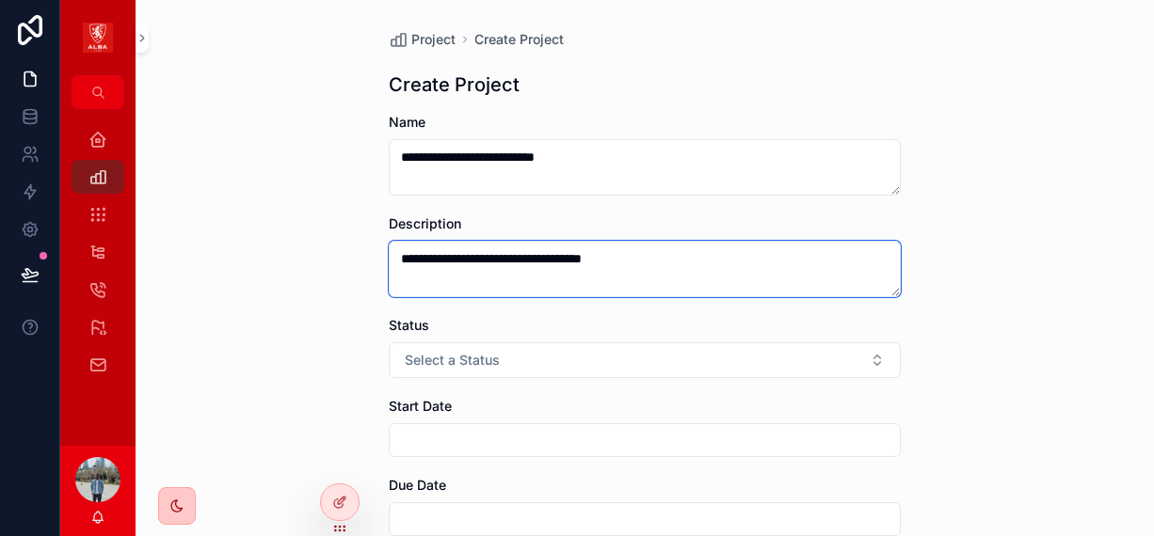
click at [648, 247] on textarea "**********" at bounding box center [645, 269] width 512 height 56
paste textarea "**********"
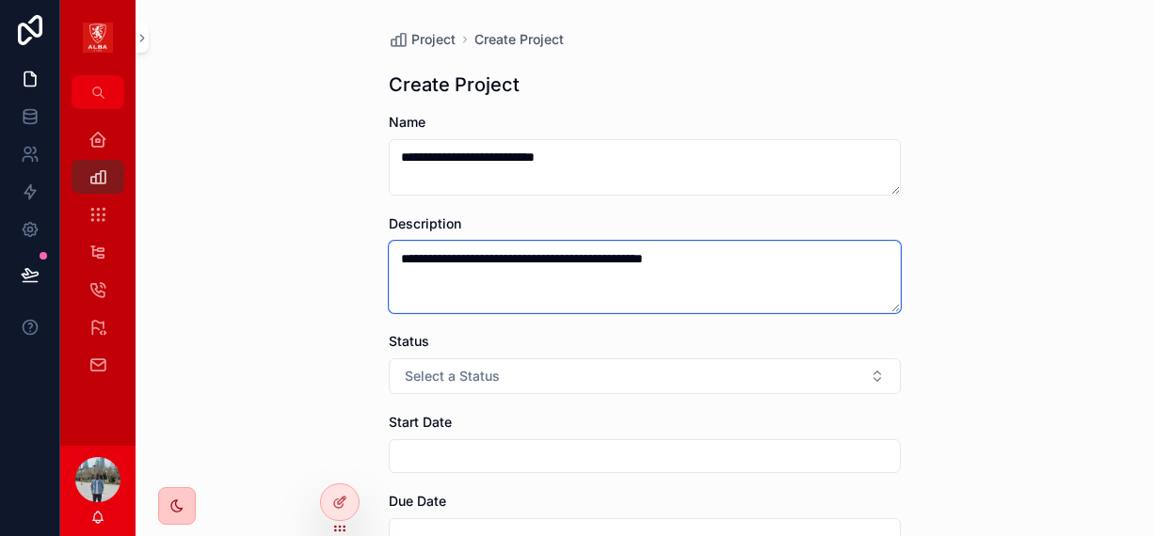
drag, startPoint x: 553, startPoint y: 255, endPoint x: 575, endPoint y: 261, distance: 22.4
click at [575, 261] on textarea "**********" at bounding box center [645, 277] width 512 height 72
click at [605, 258] on textarea "**********" at bounding box center [645, 277] width 512 height 72
paste textarea "***"
drag, startPoint x: 519, startPoint y: 259, endPoint x: 510, endPoint y: 261, distance: 9.6
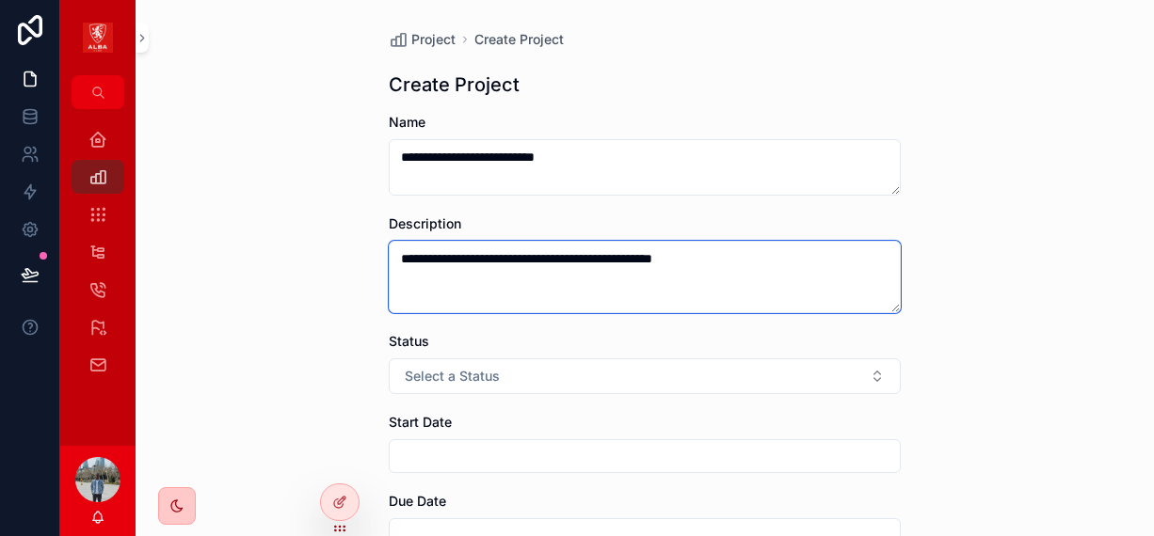
click at [510, 261] on textarea "**********" at bounding box center [645, 277] width 512 height 72
click at [505, 285] on textarea "**********" at bounding box center [645, 277] width 512 height 72
click at [553, 263] on textarea "**********" at bounding box center [645, 277] width 512 height 72
click at [732, 266] on textarea "**********" at bounding box center [645, 277] width 512 height 72
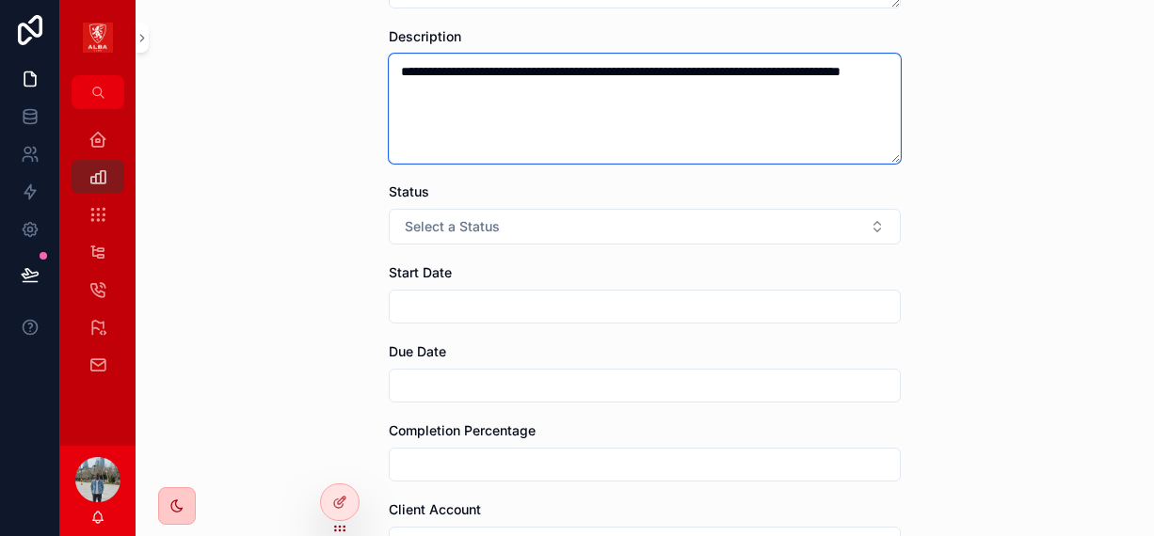
scroll to position [188, 0]
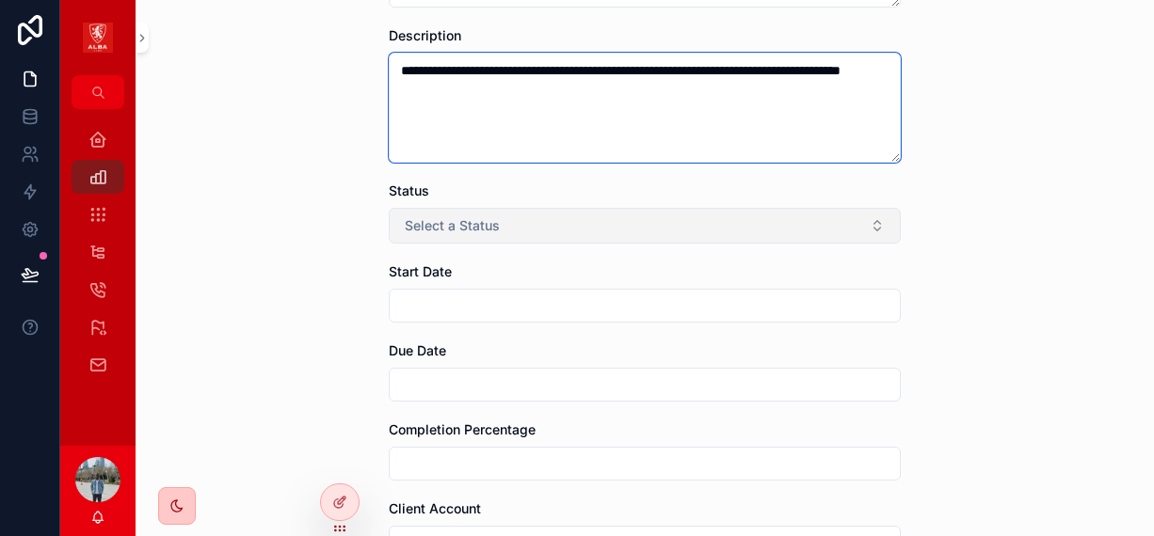
type textarea "**********"
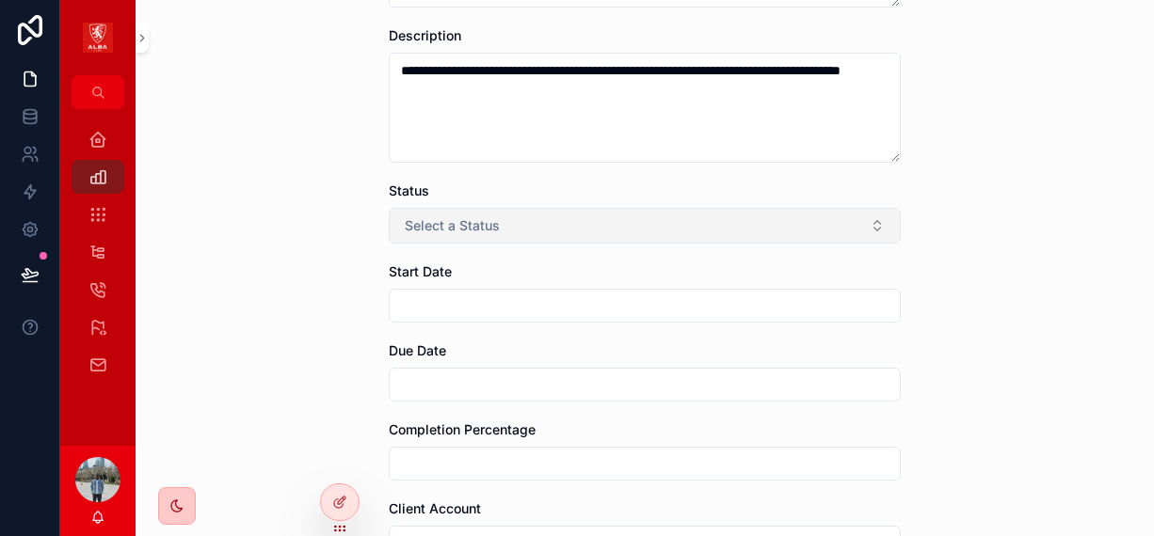
click at [419, 216] on button "Select a Status" at bounding box center [645, 226] width 512 height 36
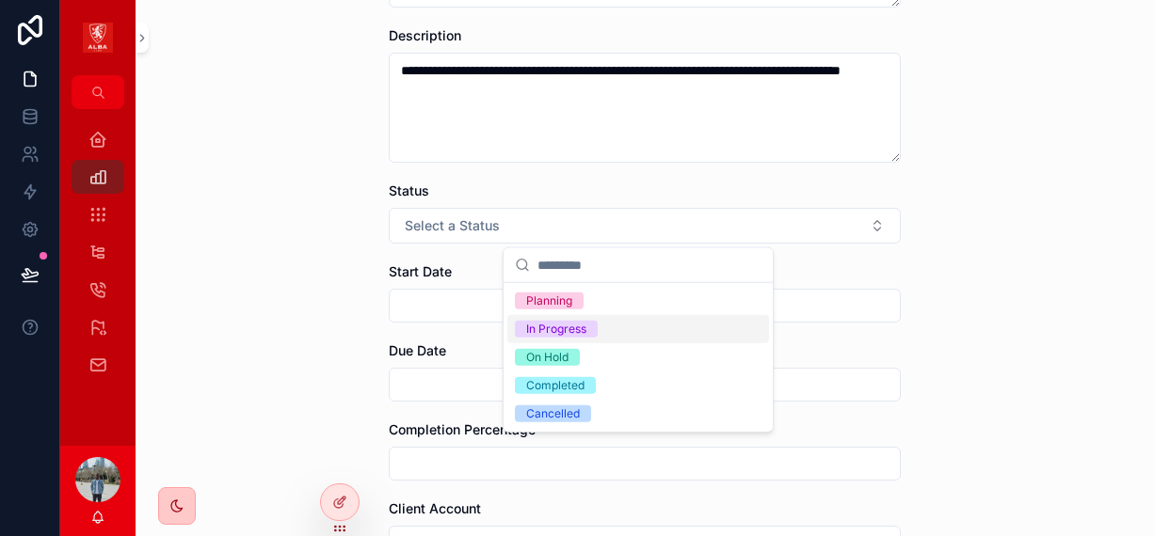
click at [567, 328] on div "In Progress" at bounding box center [556, 329] width 60 height 17
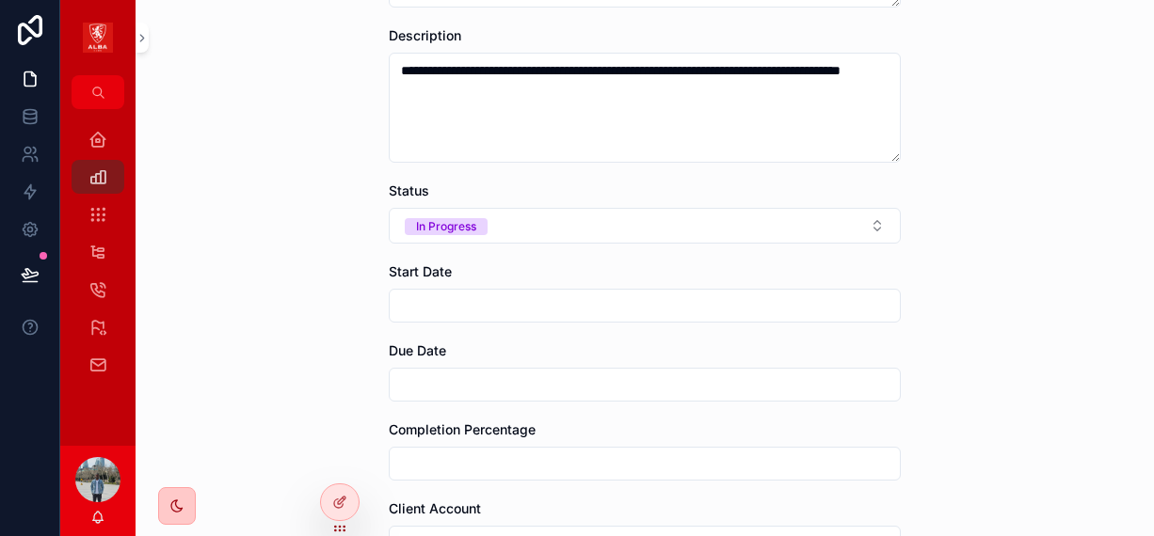
click at [459, 312] on input "scrollable content" at bounding box center [645, 306] width 510 height 26
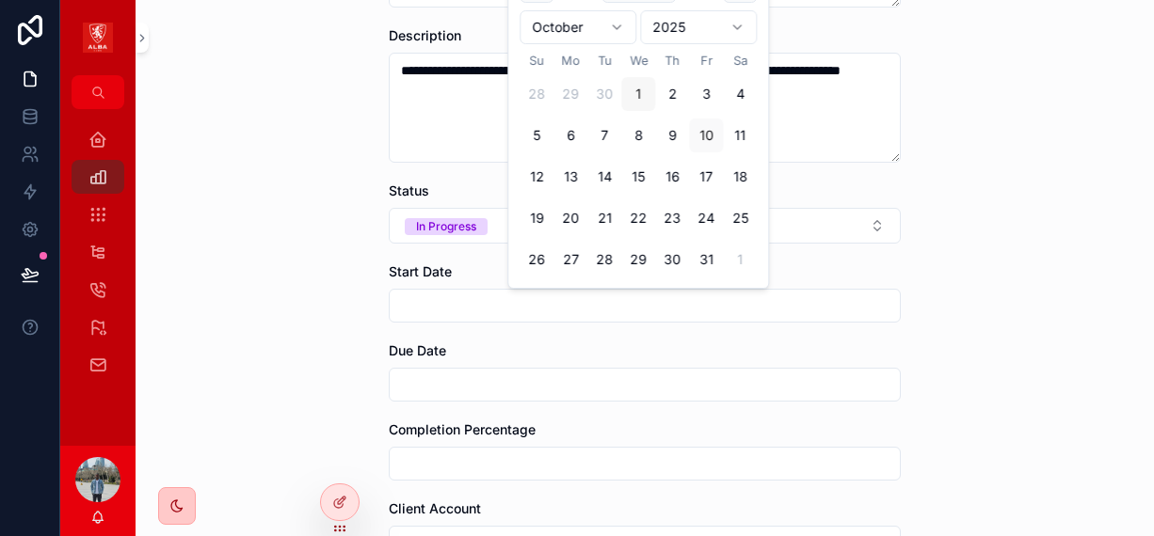
click at [650, 108] on button "1" at bounding box center [638, 94] width 34 height 34
type input "*********"
click at [441, 378] on input "scrollable content" at bounding box center [645, 385] width 510 height 26
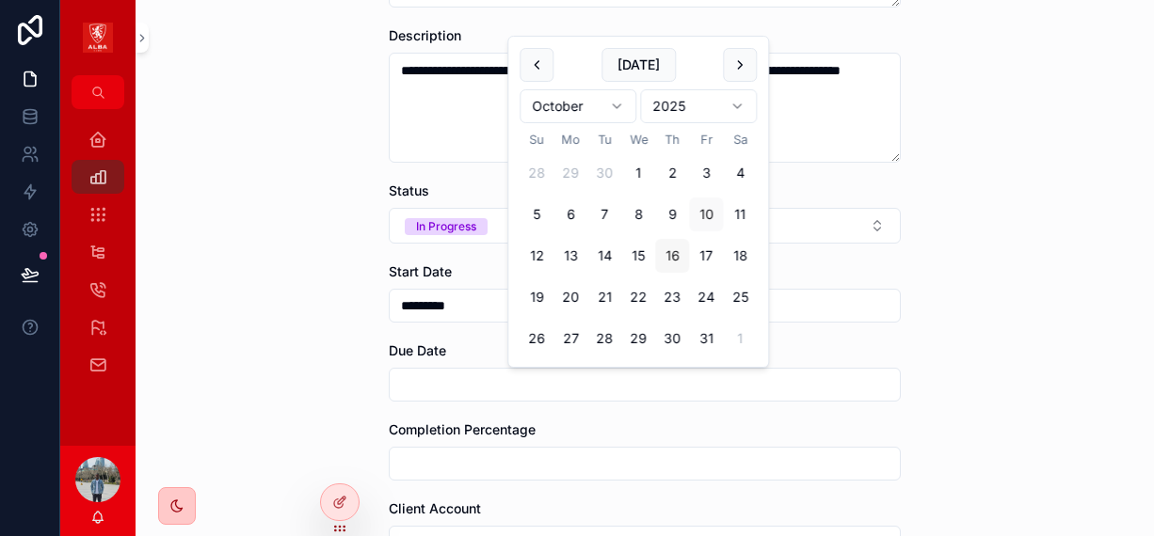
click at [668, 264] on button "16" at bounding box center [672, 256] width 34 height 34
click at [231, 288] on div "**********" at bounding box center [644, 80] width 1018 height 536
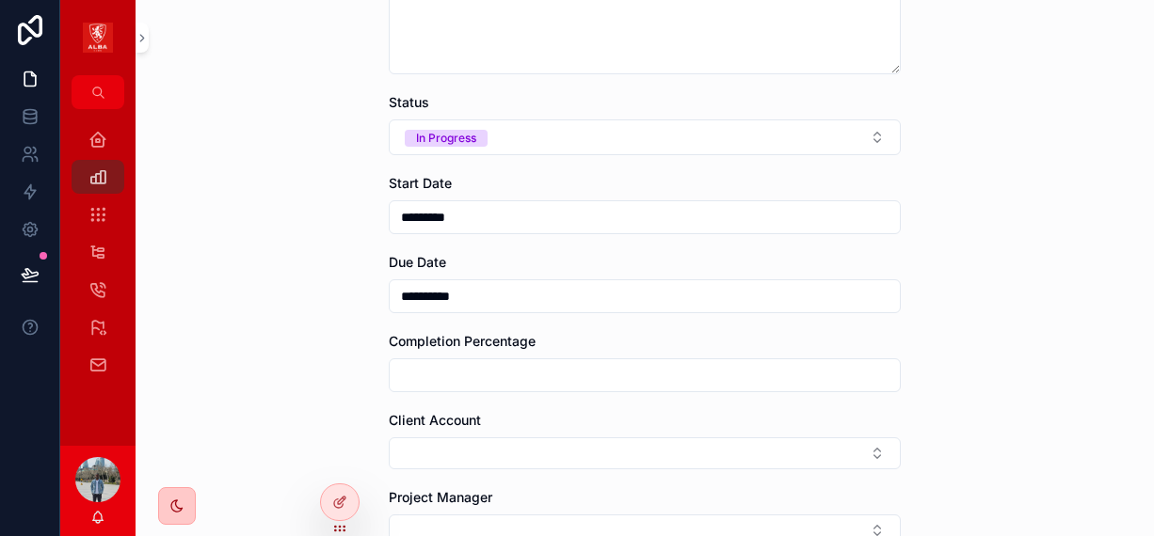
scroll to position [376, 0]
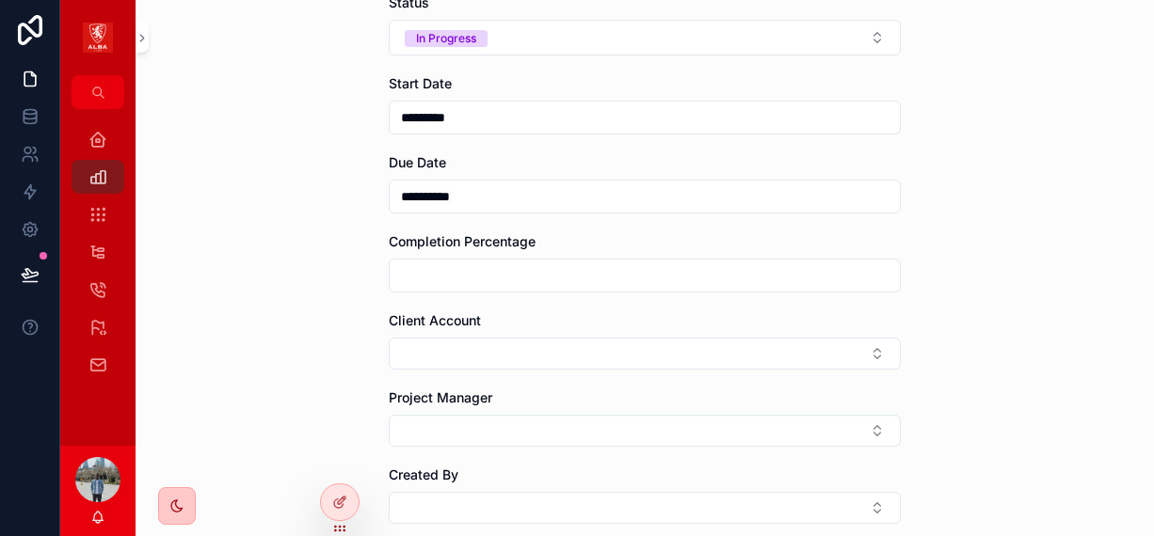
click at [413, 172] on div "**********" at bounding box center [645, 183] width 512 height 60
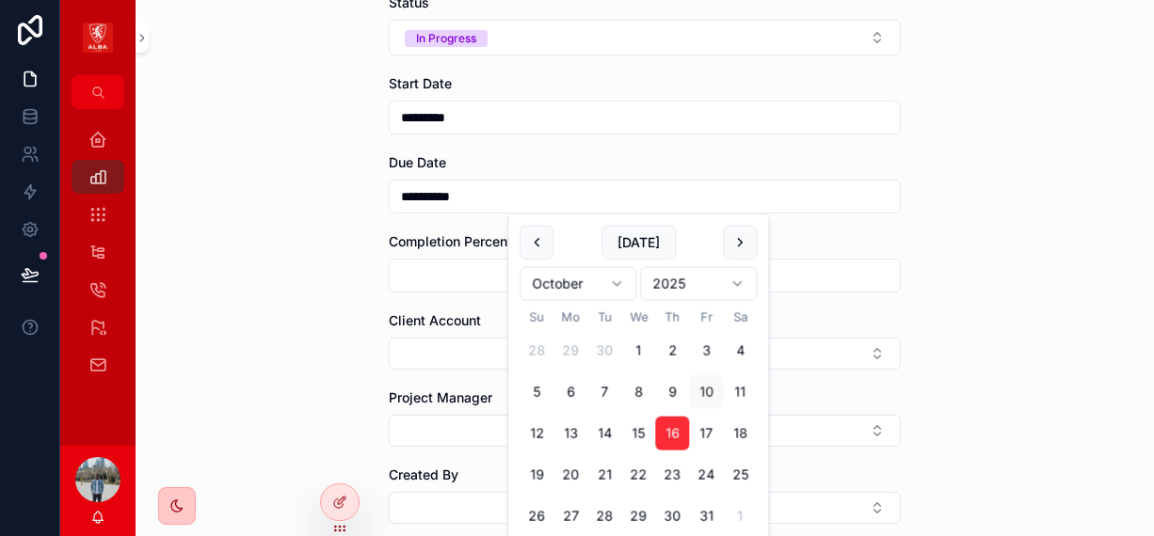
click at [421, 188] on input "**********" at bounding box center [645, 196] width 510 height 26
click at [726, 280] on html "**********" at bounding box center [577, 268] width 1154 height 536
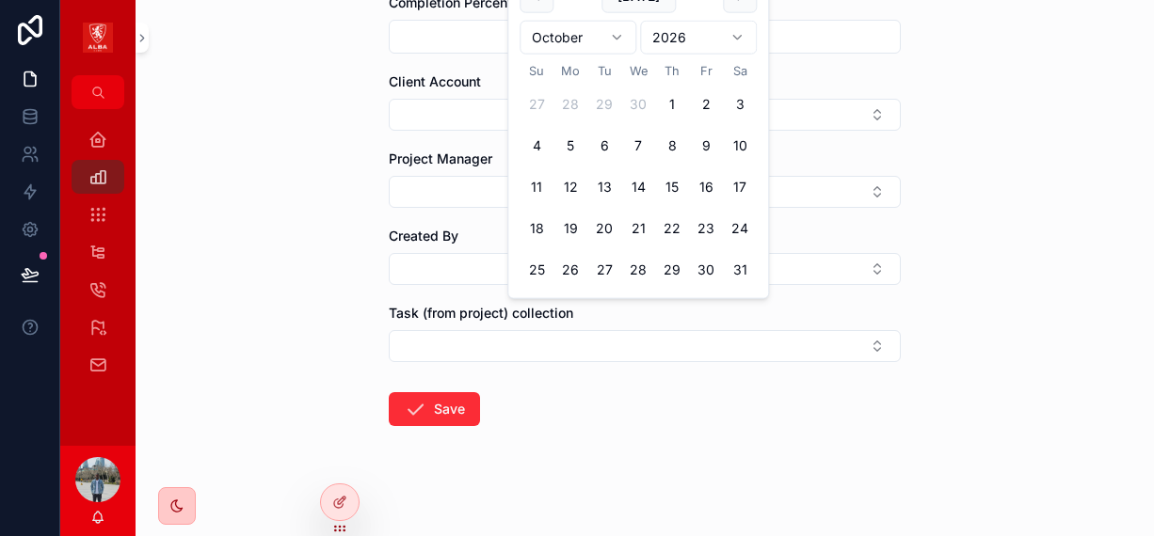
scroll to position [623, 0]
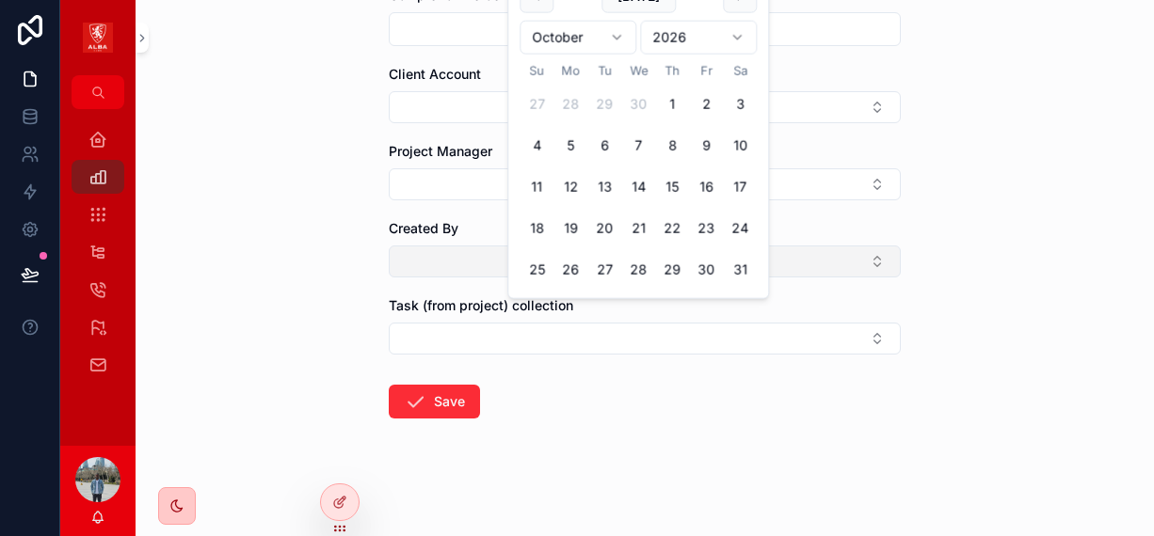
click at [401, 256] on button "Select Button" at bounding box center [645, 262] width 512 height 32
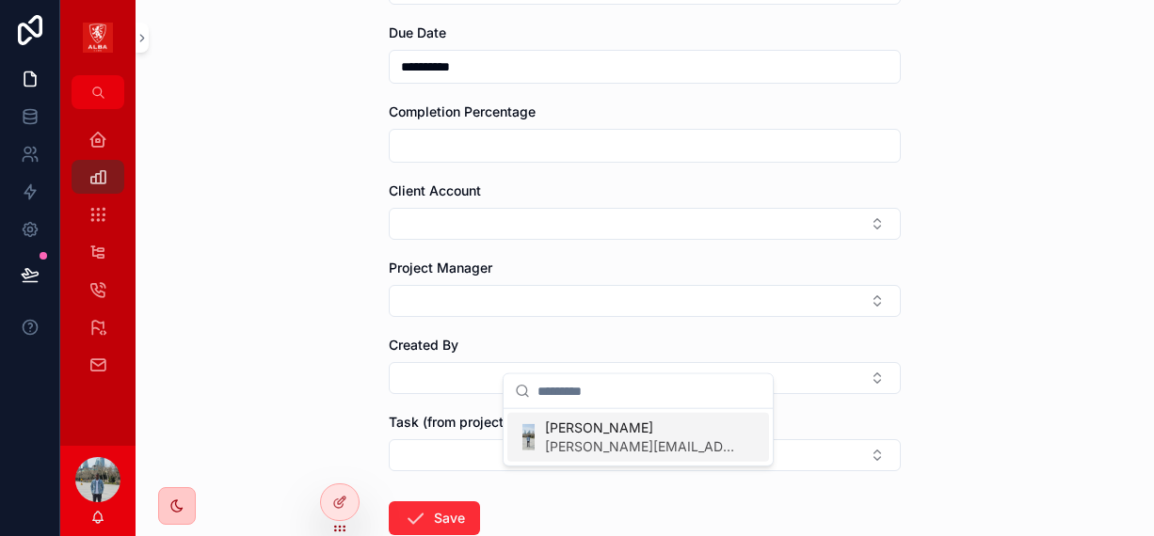
scroll to position [435, 0]
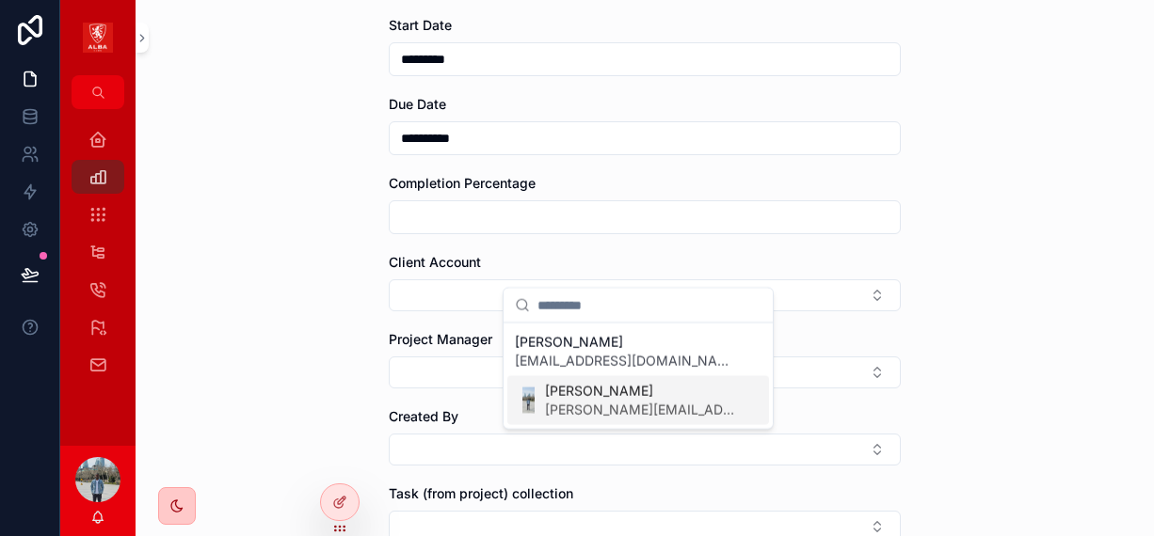
click at [468, 137] on input "**********" at bounding box center [645, 138] width 510 height 26
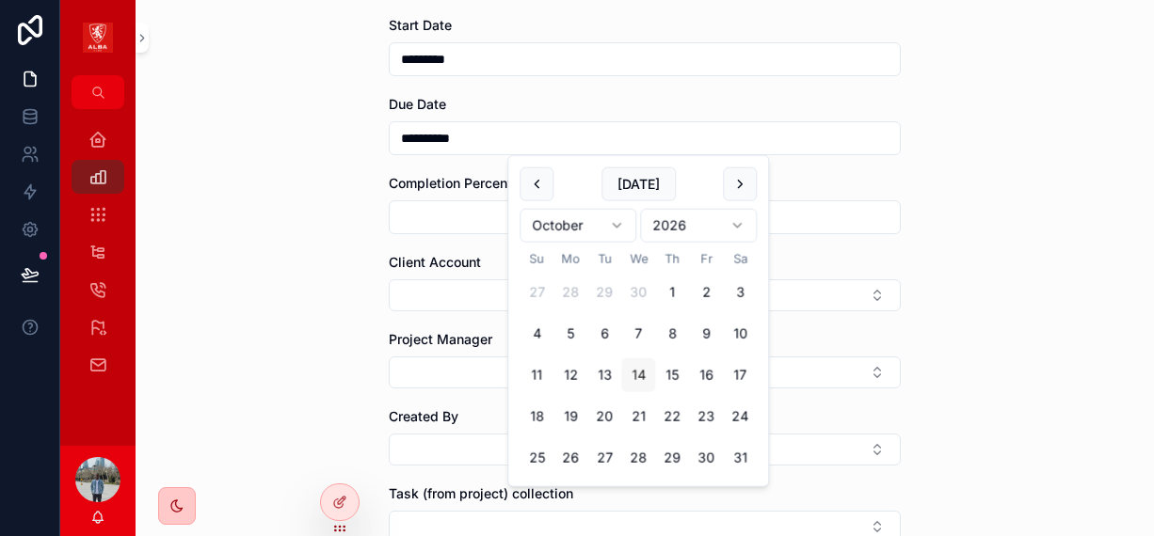
click at [635, 374] on button "14" at bounding box center [638, 375] width 34 height 34
type input "**********"
click at [295, 244] on div "**********" at bounding box center [644, 268] width 1018 height 536
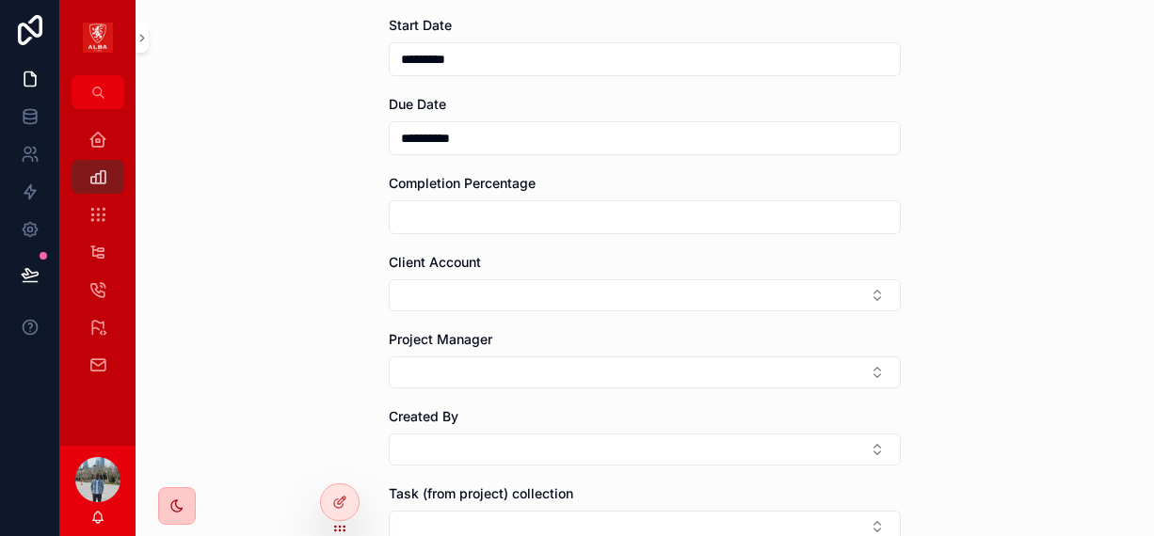
click at [436, 213] on input "scrollable content" at bounding box center [645, 217] width 510 height 26
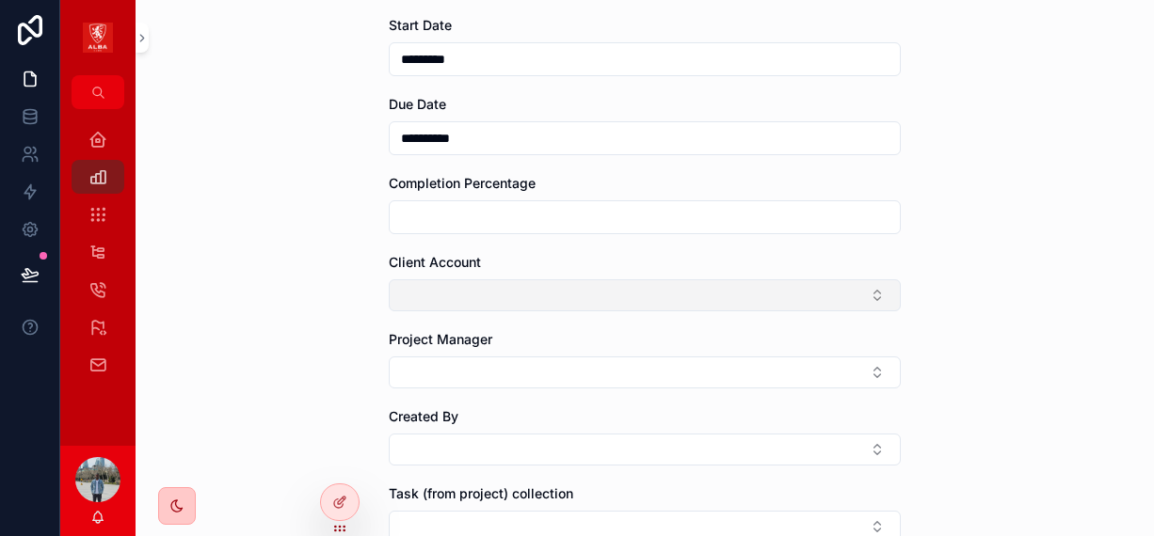
click at [419, 287] on button "Select Button" at bounding box center [645, 295] width 512 height 32
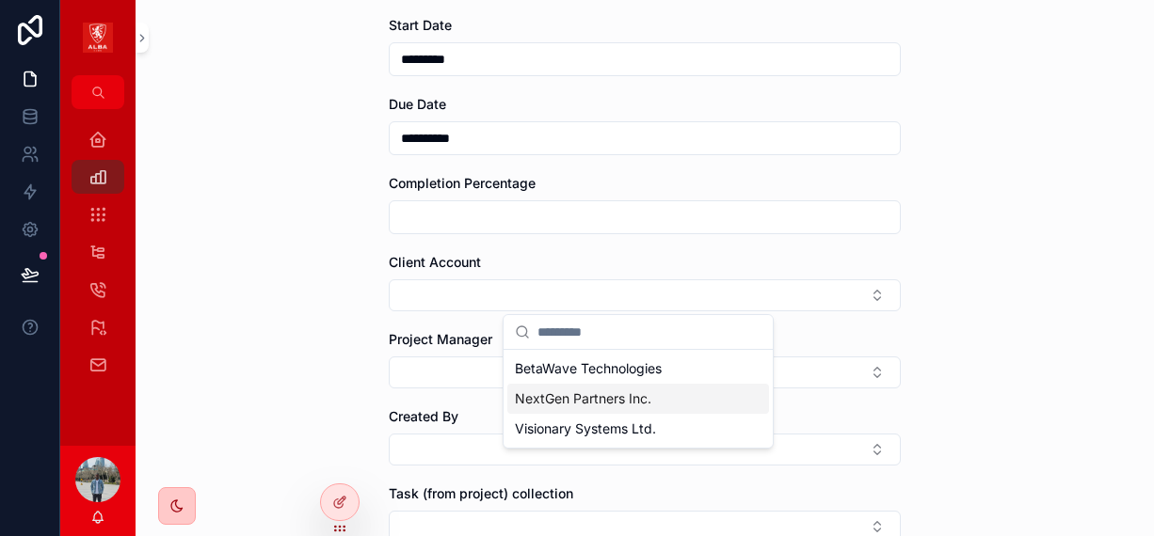
click at [592, 405] on span "NextGen Partners Inc." at bounding box center [583, 399] width 136 height 19
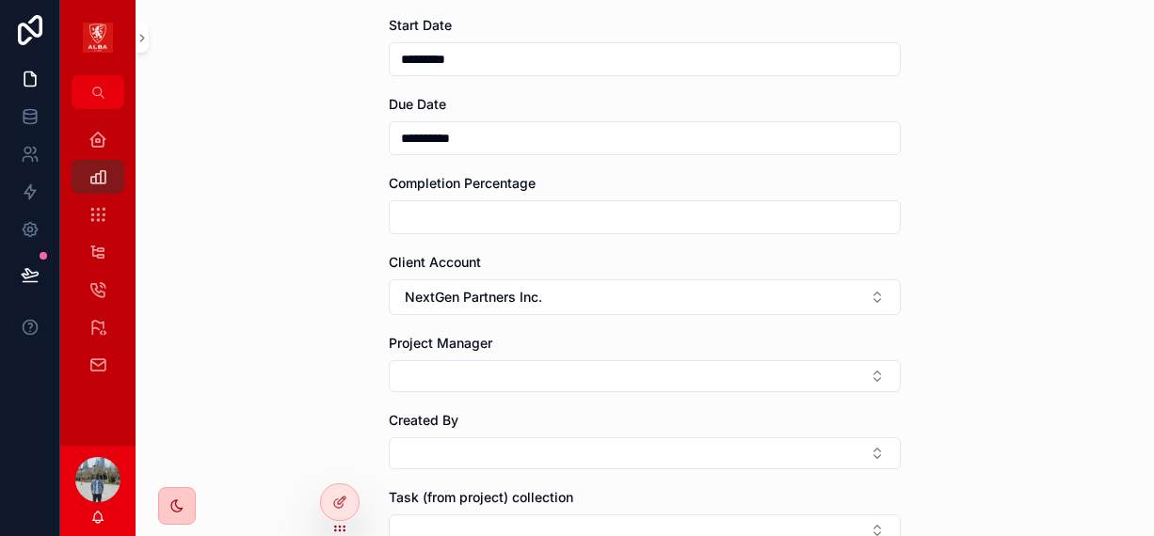
click at [247, 332] on div "**********" at bounding box center [644, 268] width 1018 height 536
click at [446, 373] on button "Select Button" at bounding box center [645, 376] width 512 height 32
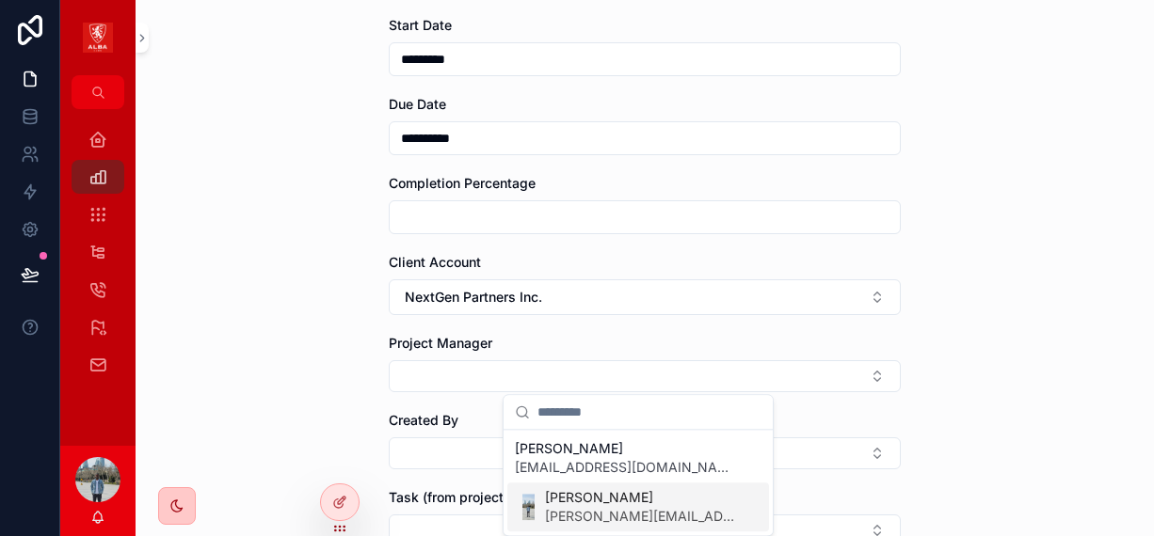
click at [586, 496] on span "[PERSON_NAME]" at bounding box center [642, 497] width 194 height 19
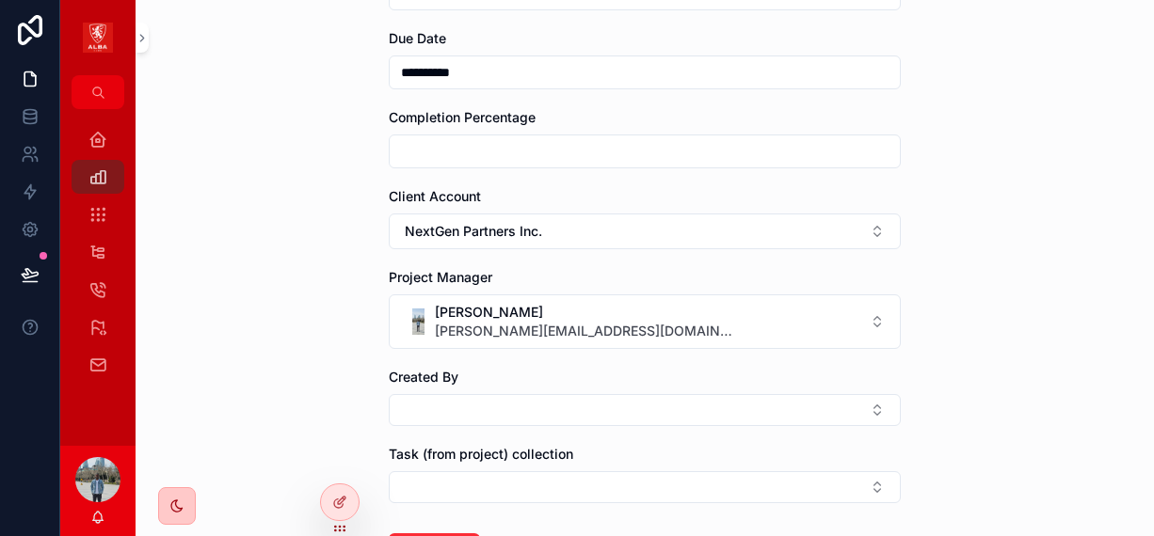
scroll to position [529, 0]
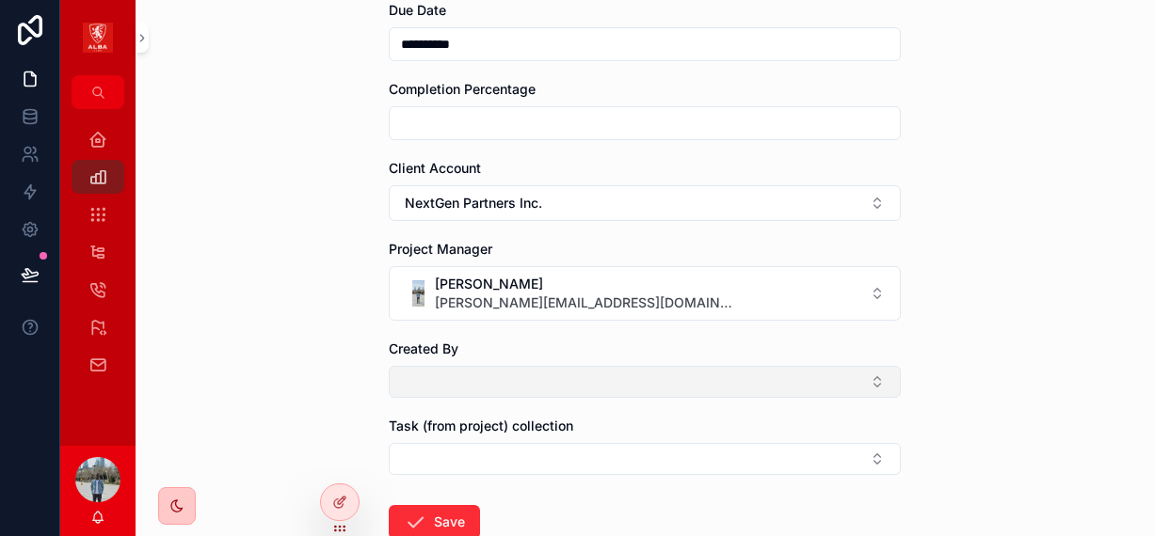
click at [437, 380] on button "Select Button" at bounding box center [645, 382] width 512 height 32
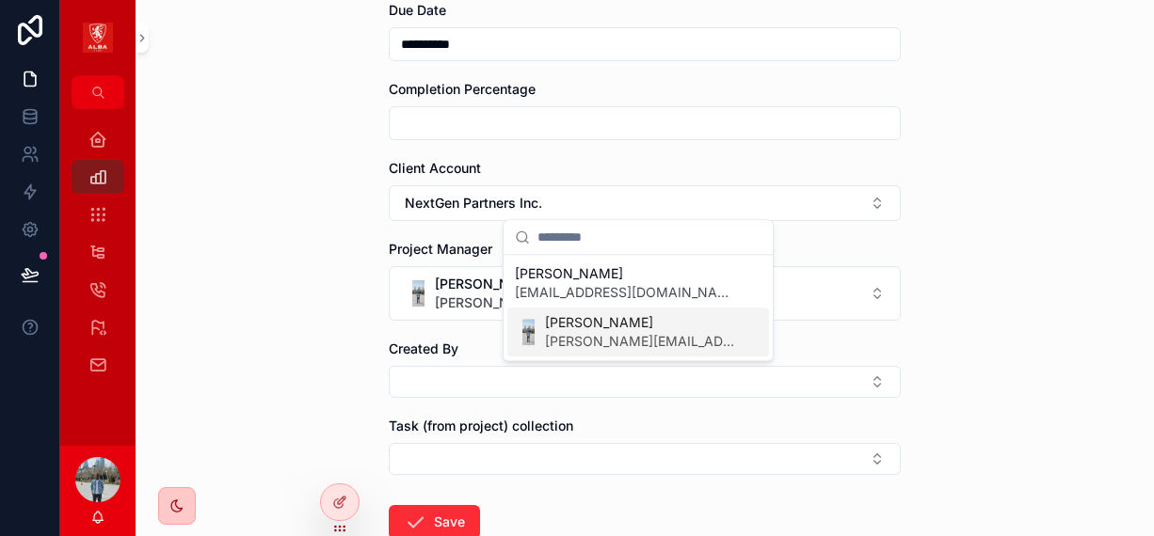
click at [553, 324] on span "[PERSON_NAME]" at bounding box center [642, 322] width 194 height 19
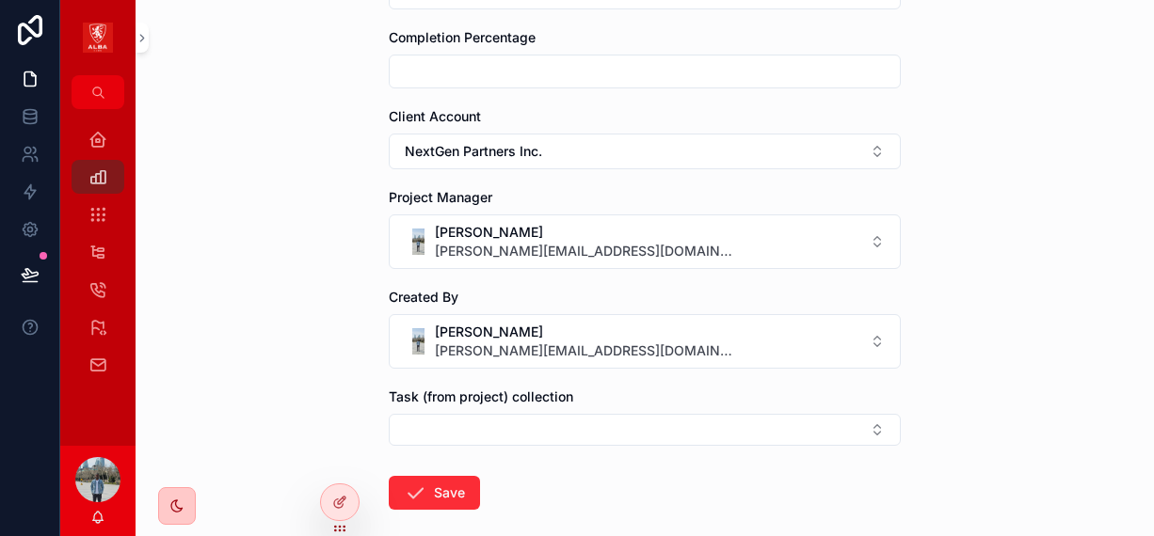
scroll to position [623, 0]
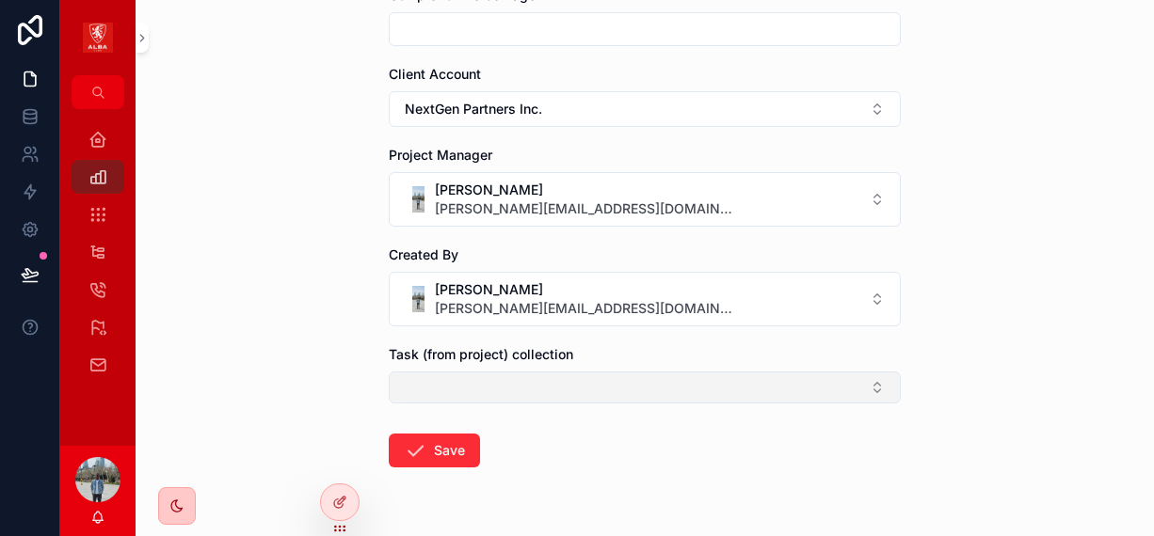
click at [441, 398] on button "Select Button" at bounding box center [645, 388] width 512 height 32
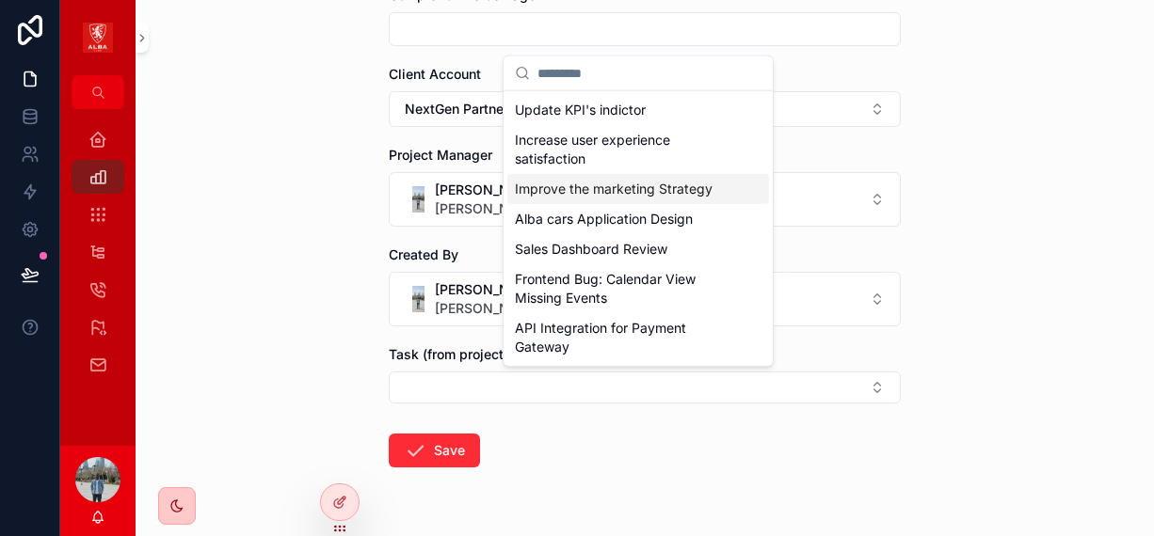
click at [554, 185] on span "Improve the marketing Strategy" at bounding box center [614, 189] width 198 height 19
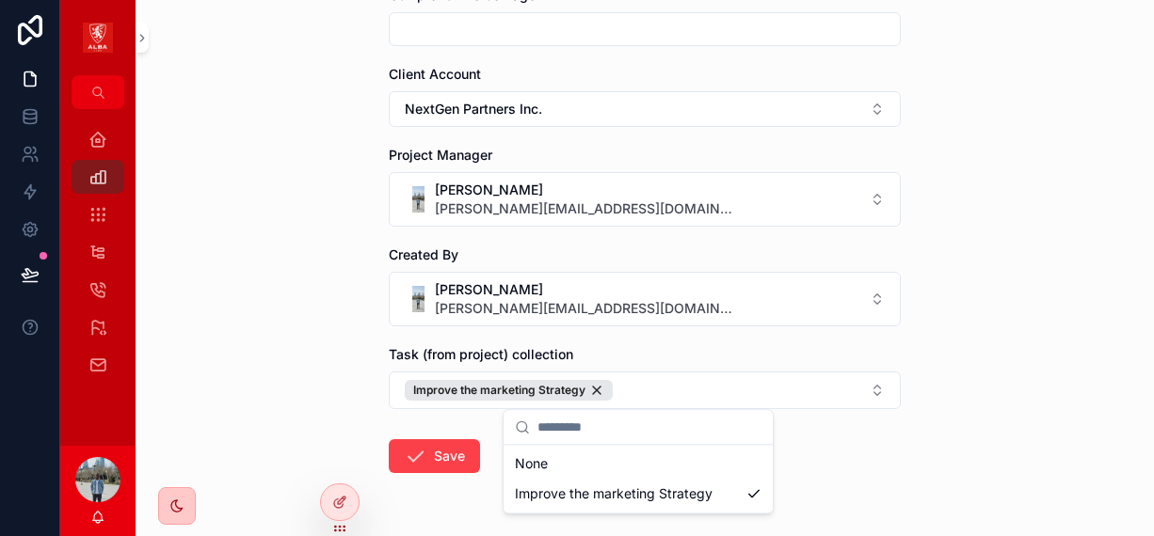
click at [444, 451] on button "Save" at bounding box center [434, 456] width 91 height 34
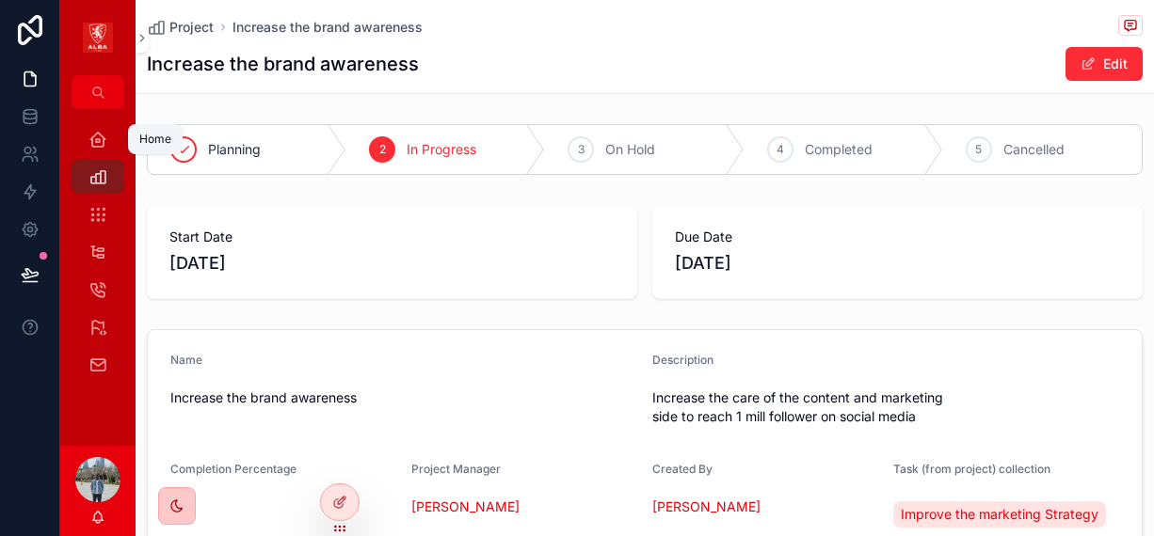
click at [103, 136] on icon "scrollable content" at bounding box center [97, 139] width 19 height 19
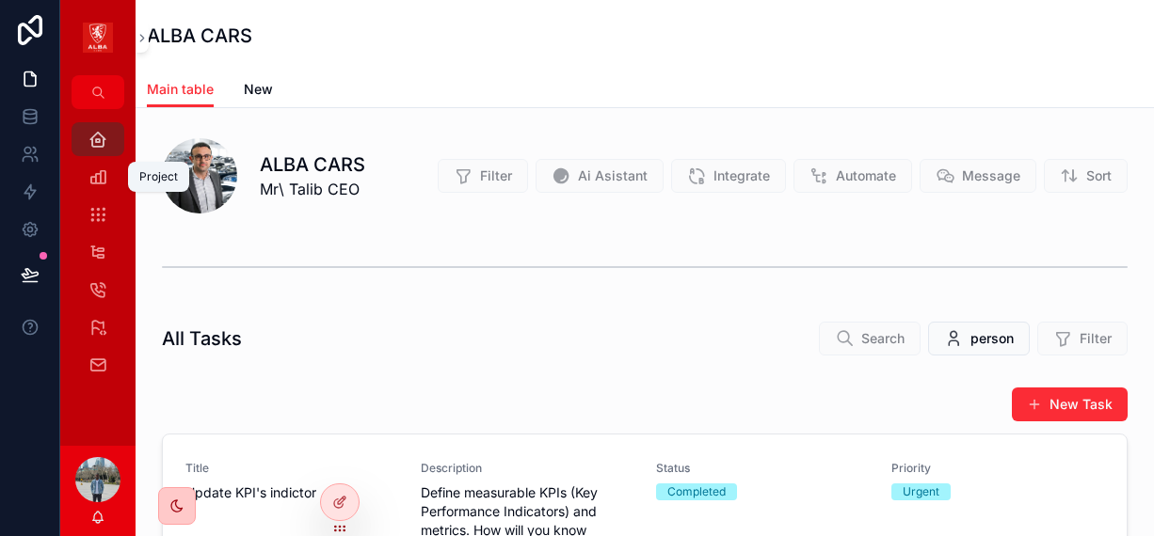
click at [99, 174] on icon "scrollable content" at bounding box center [97, 176] width 19 height 19
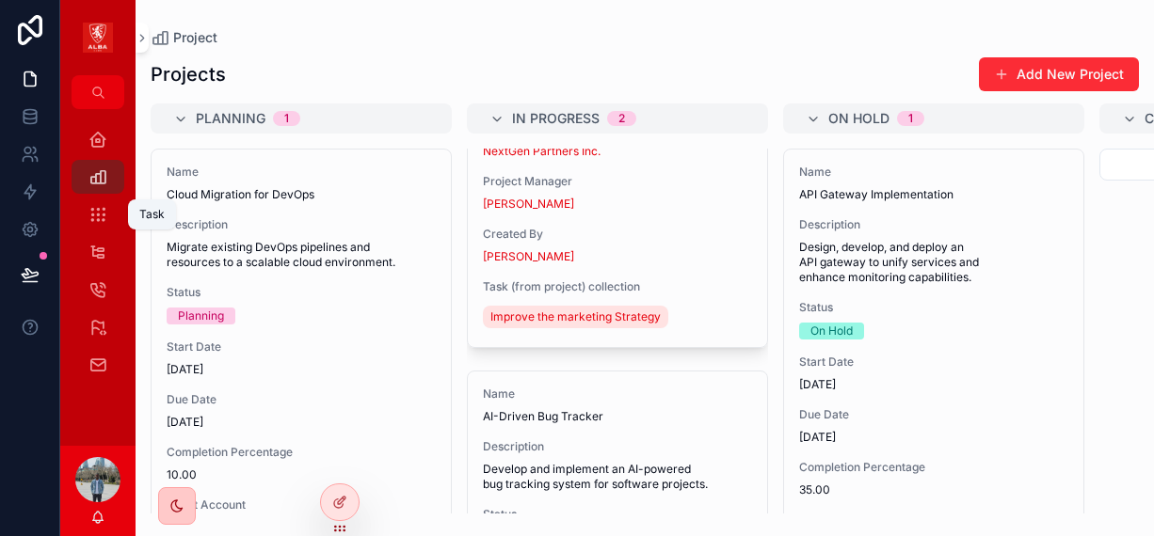
click at [101, 217] on icon "scrollable content" at bounding box center [97, 214] width 19 height 19
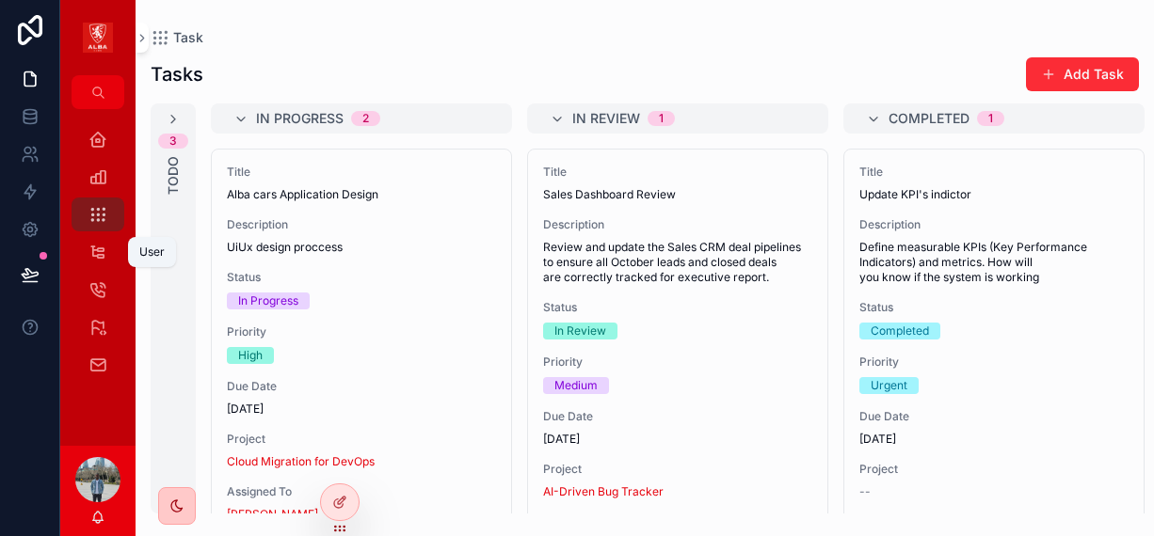
click at [92, 251] on icon "scrollable content" at bounding box center [97, 252] width 18 height 19
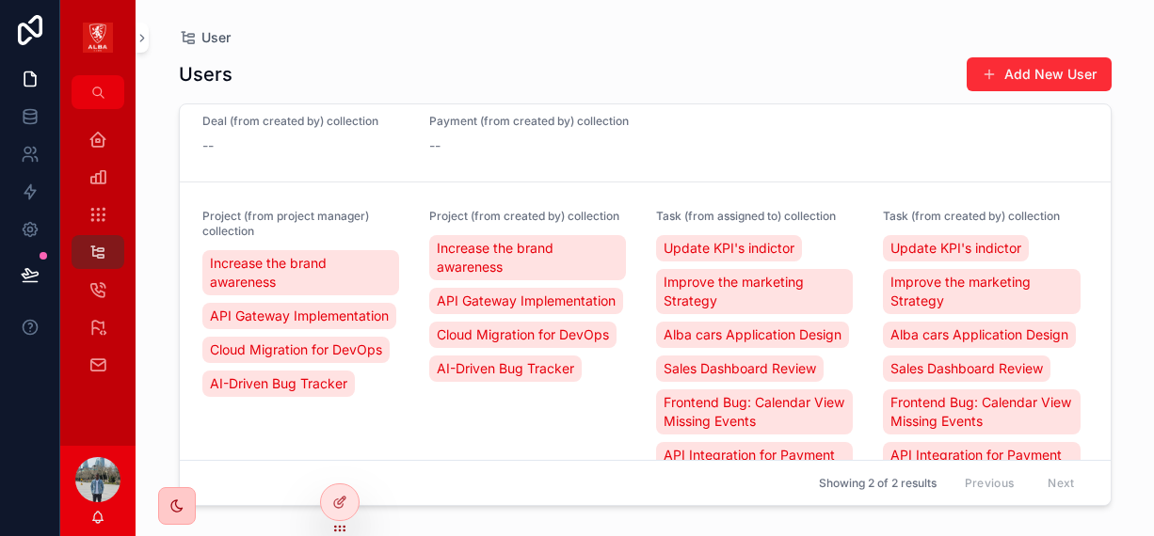
scroll to position [188, 0]
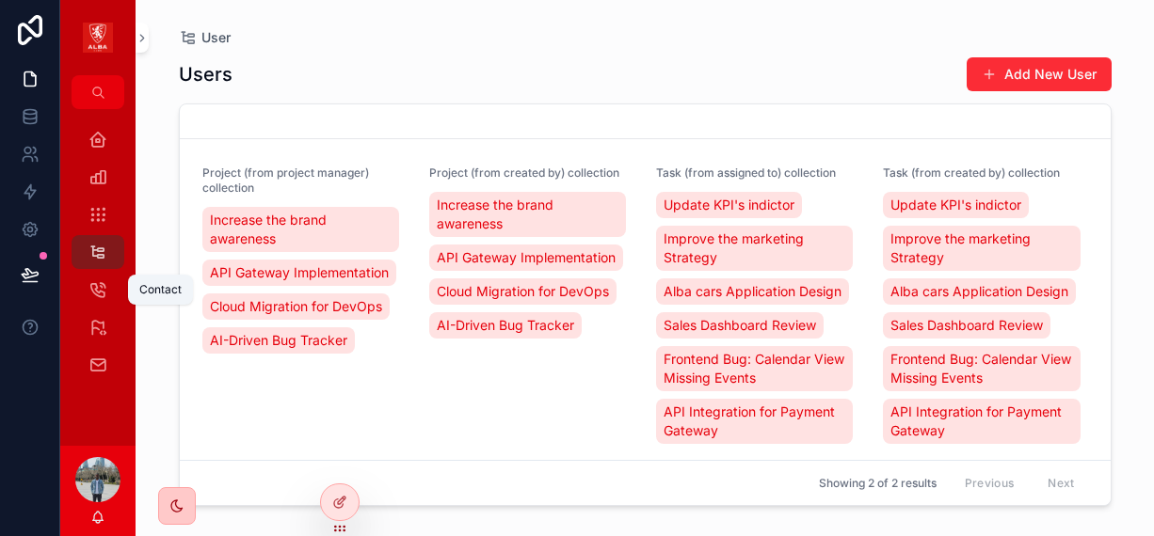
click at [109, 287] on div "Contact" at bounding box center [98, 290] width 30 height 30
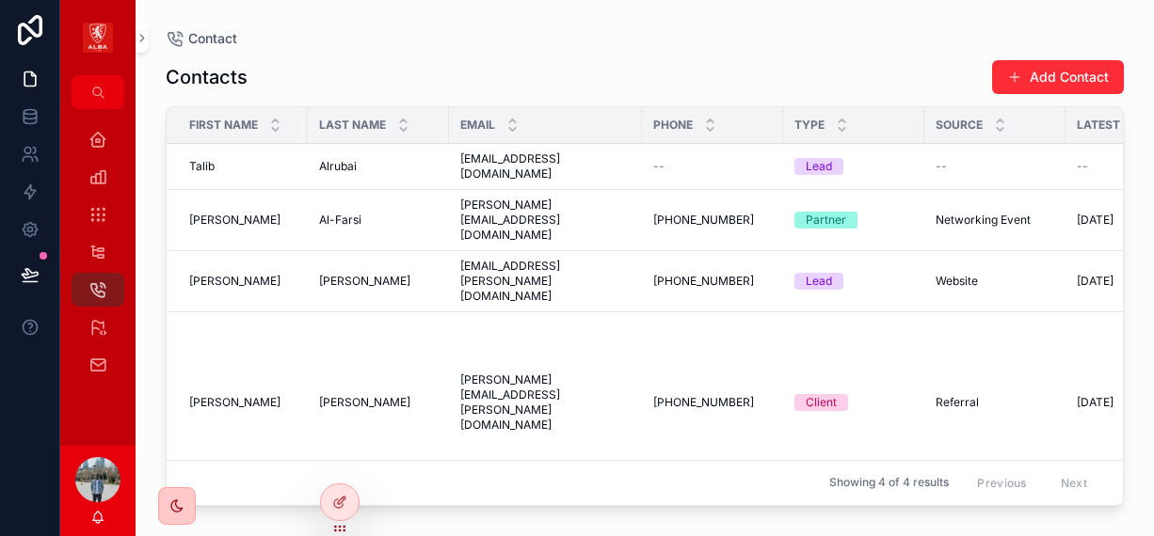
scroll to position [2, 0]
click at [108, 323] on div "Account" at bounding box center [98, 327] width 30 height 30
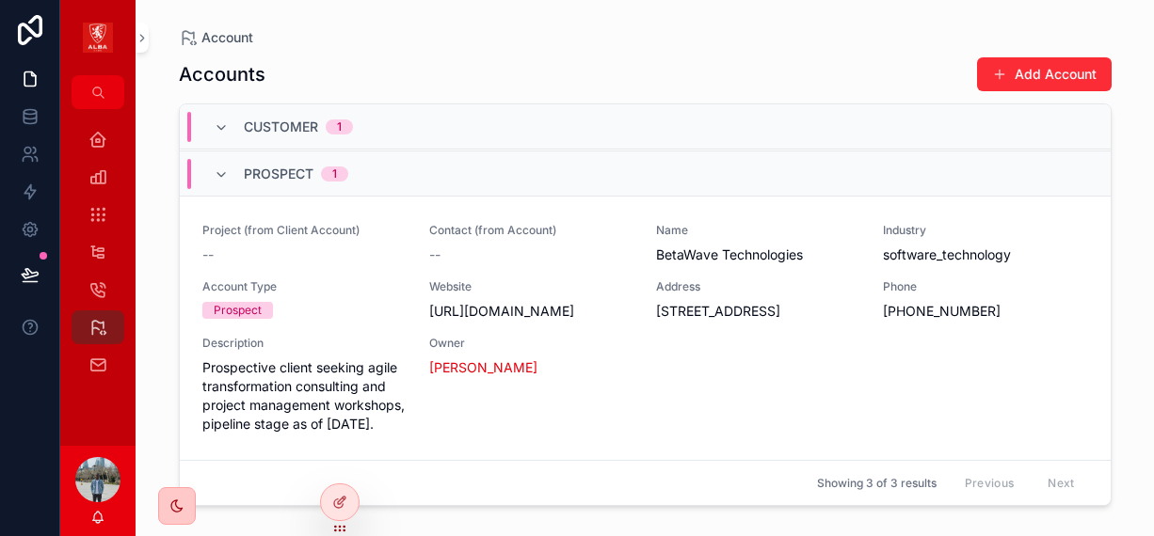
scroll to position [846, 0]
click at [106, 357] on icon "scrollable content" at bounding box center [97, 365] width 19 height 19
